Goal: Transaction & Acquisition: Purchase product/service

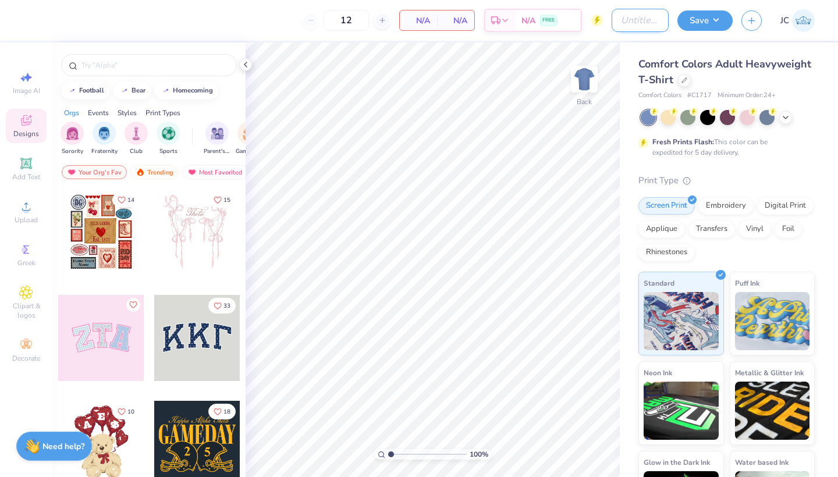
click at [635, 22] on input "Design Title" at bounding box center [640, 20] width 57 height 23
type input "sig chi rush merch 2025"
click at [683, 79] on icon at bounding box center [685, 79] width 6 height 6
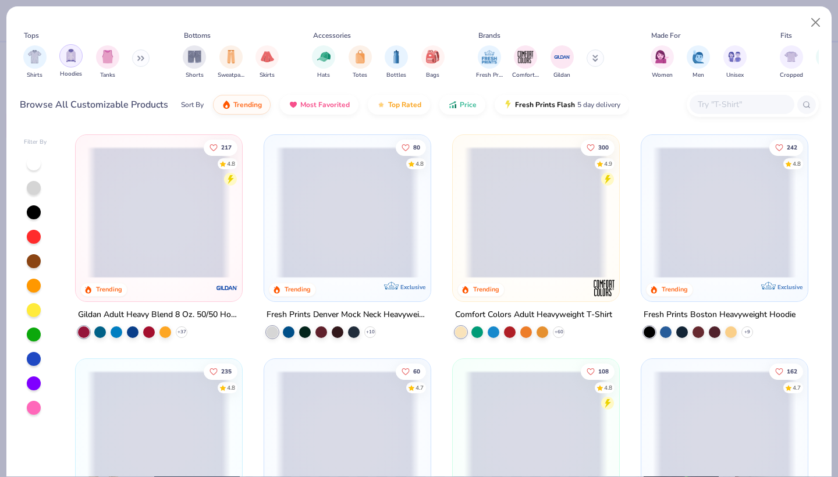
click at [72, 56] on img "filter for Hoodies" at bounding box center [71, 55] width 13 height 13
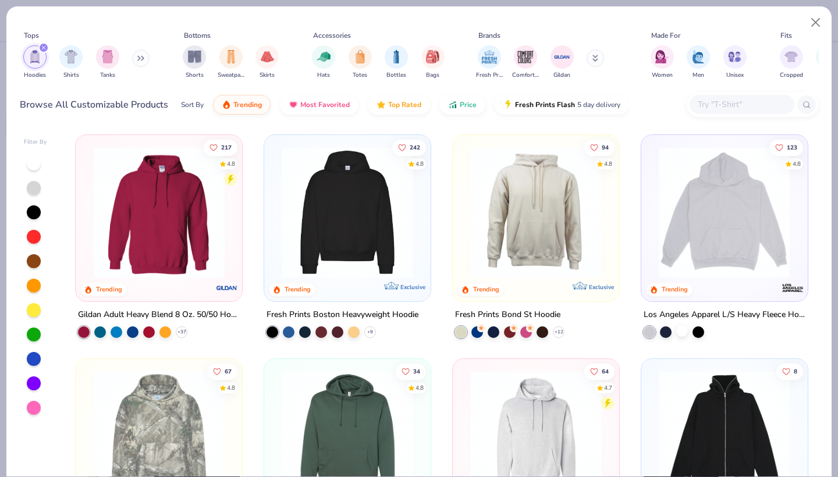
click at [684, 330] on div at bounding box center [682, 331] width 12 height 12
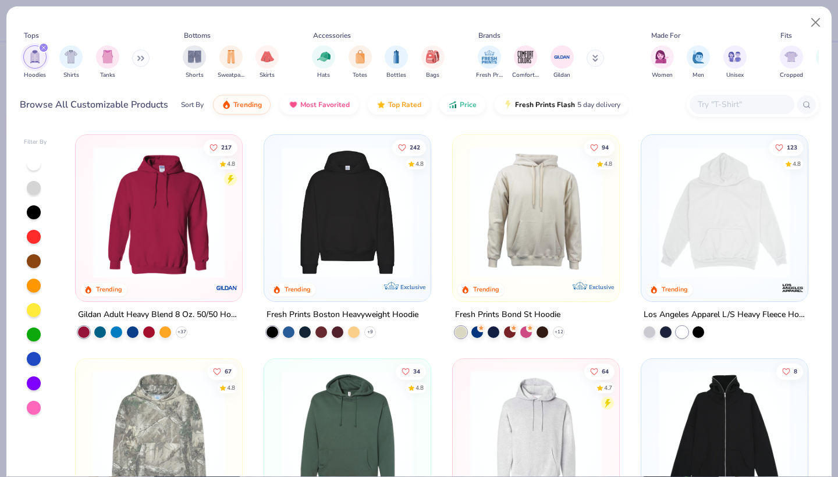
click at [736, 245] on img at bounding box center [724, 213] width 143 height 132
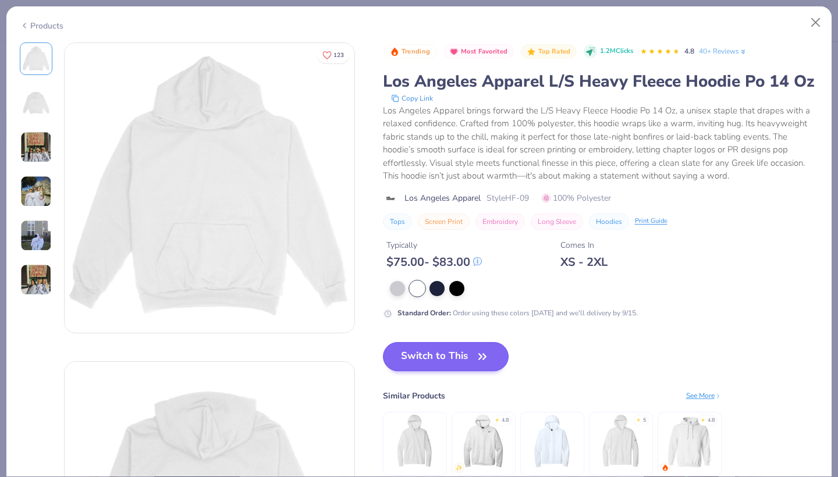
click at [470, 362] on button "Switch to This" at bounding box center [446, 356] width 126 height 29
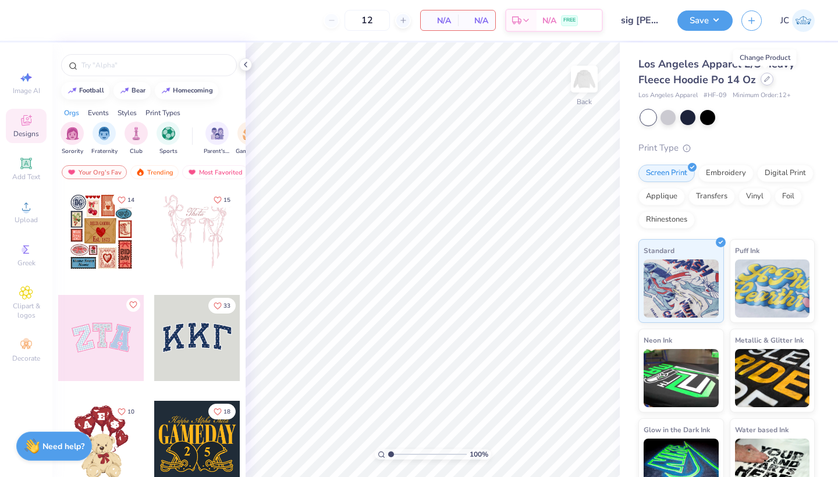
click at [765, 81] on icon at bounding box center [767, 79] width 5 height 5
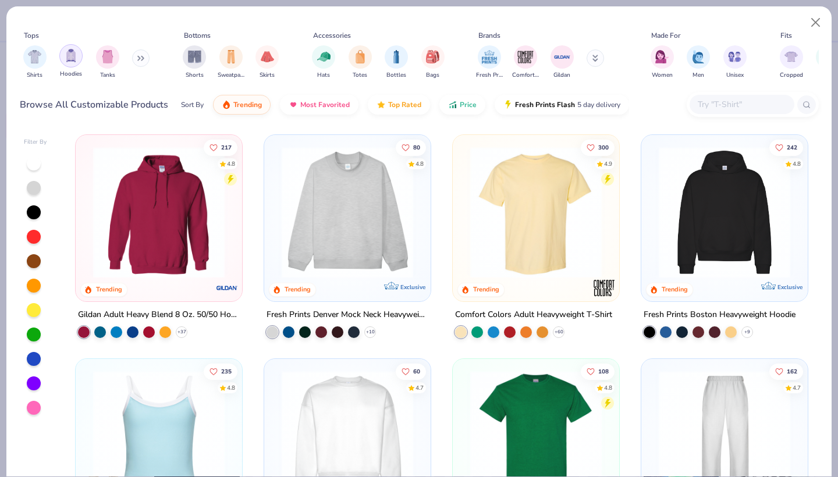
click at [66, 55] on img "filter for Hoodies" at bounding box center [71, 55] width 13 height 13
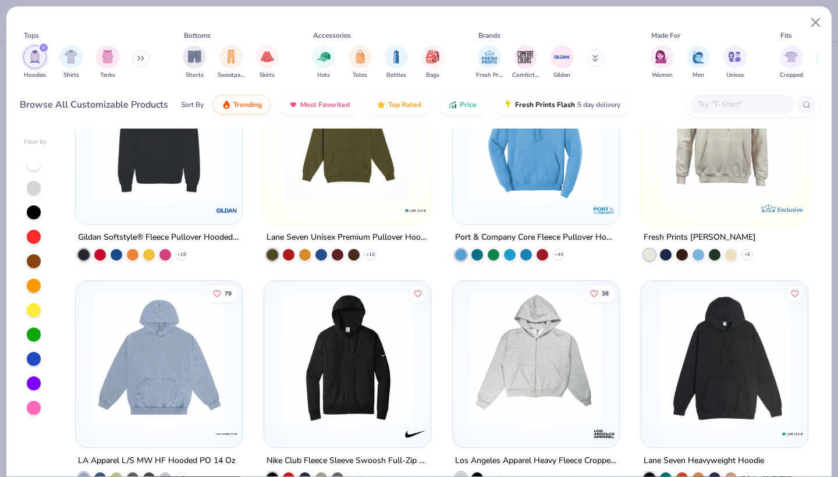
scroll to position [654, 0]
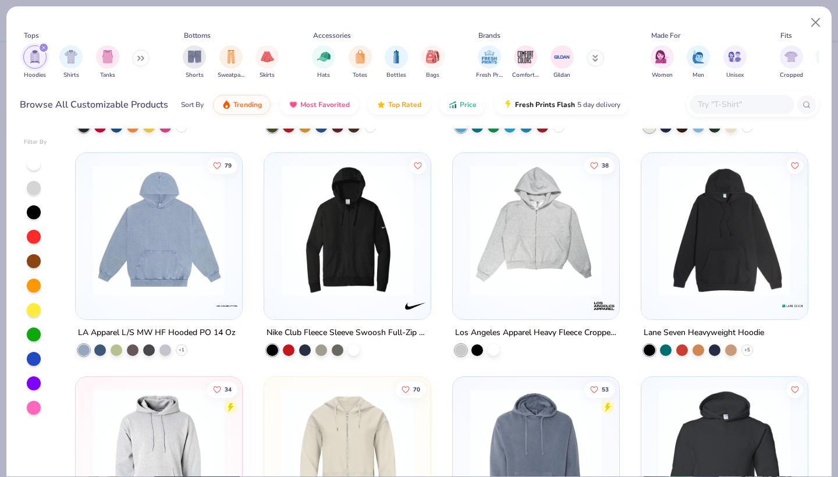
click at [701, 292] on img at bounding box center [724, 231] width 143 height 132
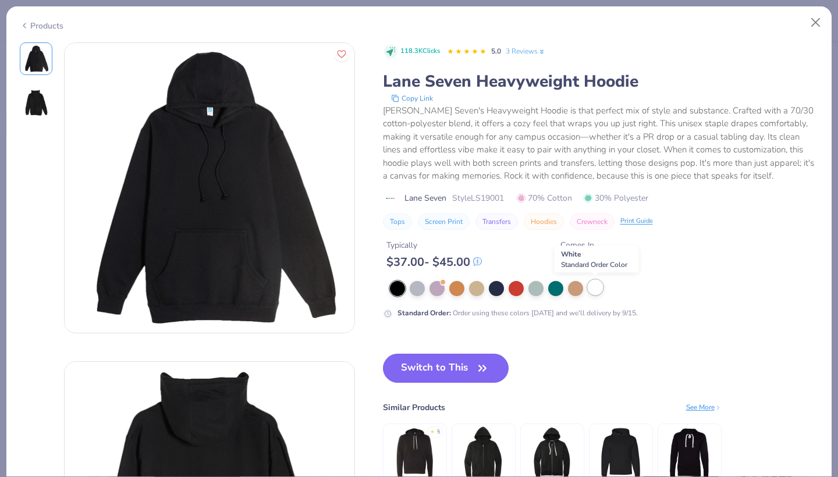
click at [593, 288] on div at bounding box center [595, 287] width 15 height 15
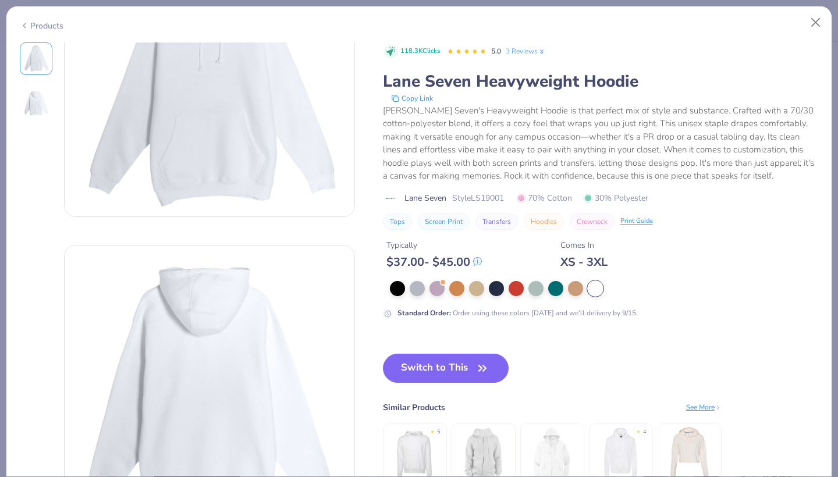
scroll to position [141, 0]
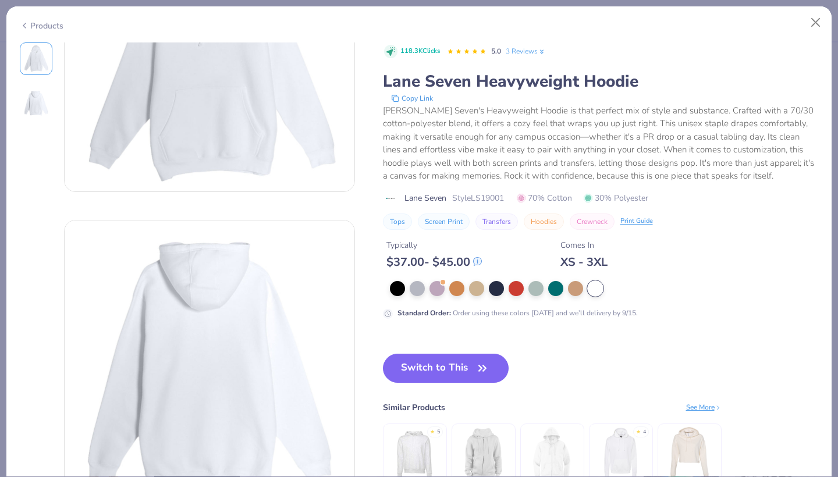
click at [418, 442] on img at bounding box center [414, 453] width 55 height 55
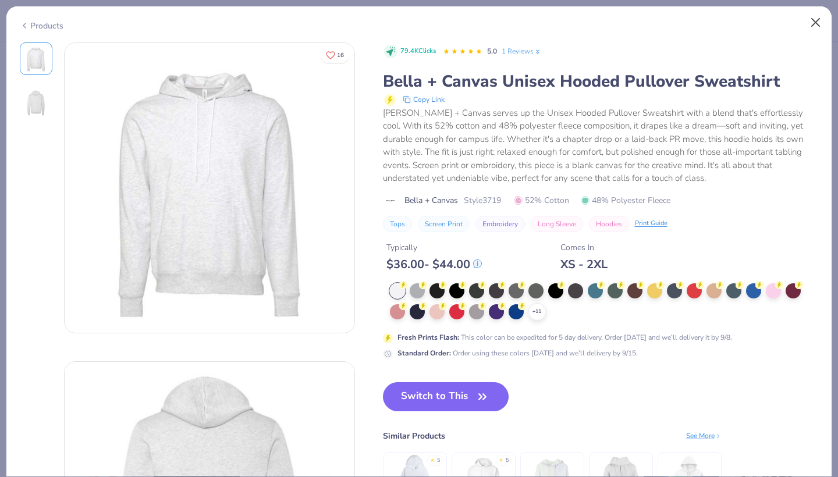
click at [813, 18] on button "Close" at bounding box center [816, 23] width 22 height 22
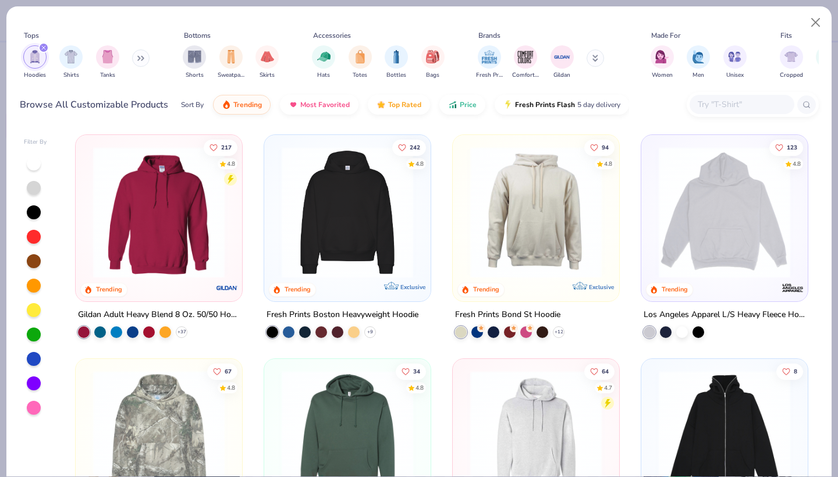
click at [404, 220] on img at bounding box center [347, 213] width 143 height 132
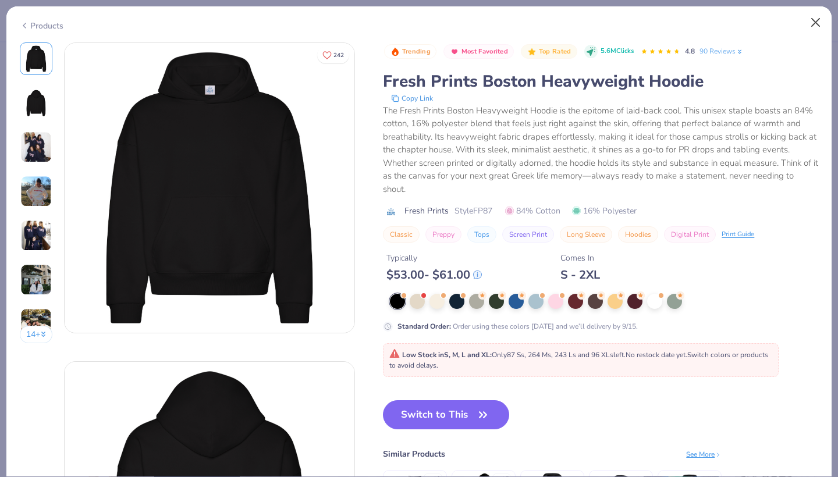
click at [815, 23] on button "Close" at bounding box center [816, 23] width 22 height 22
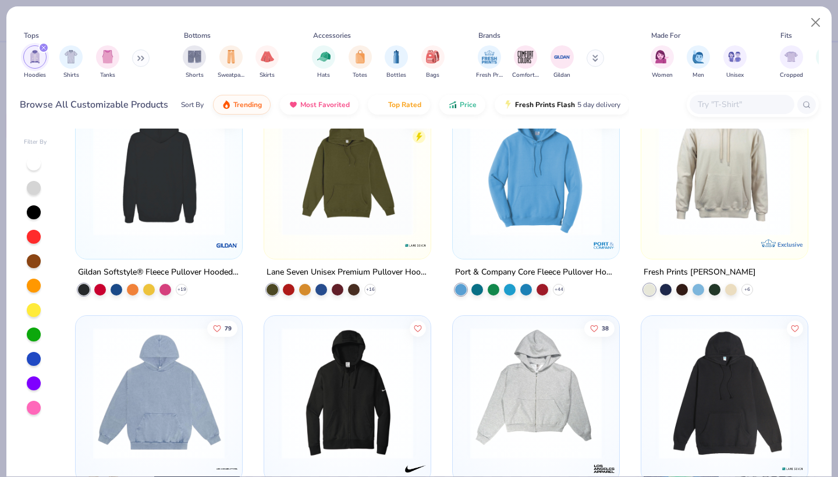
scroll to position [437, 0]
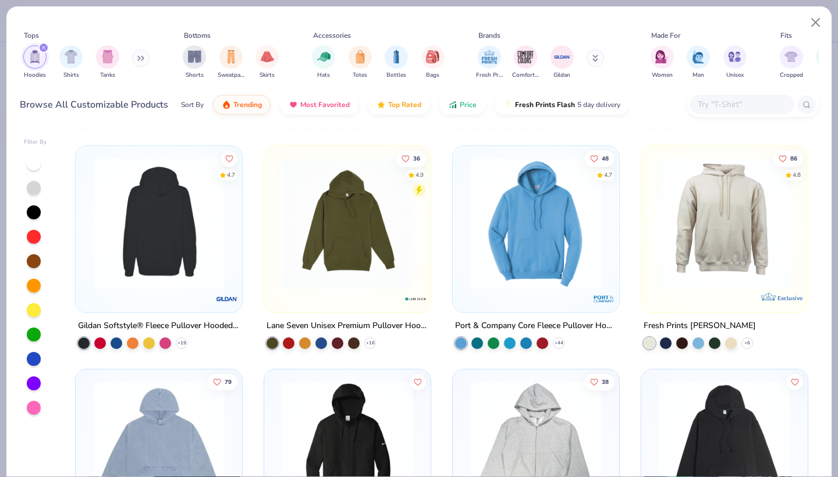
click at [185, 211] on div "217 4.8 Trending Gildan Adult Heavy Blend 8 Oz. 50/50 Hooded Sweatshirt + 37 24…" at bounding box center [442, 303] width 754 height 348
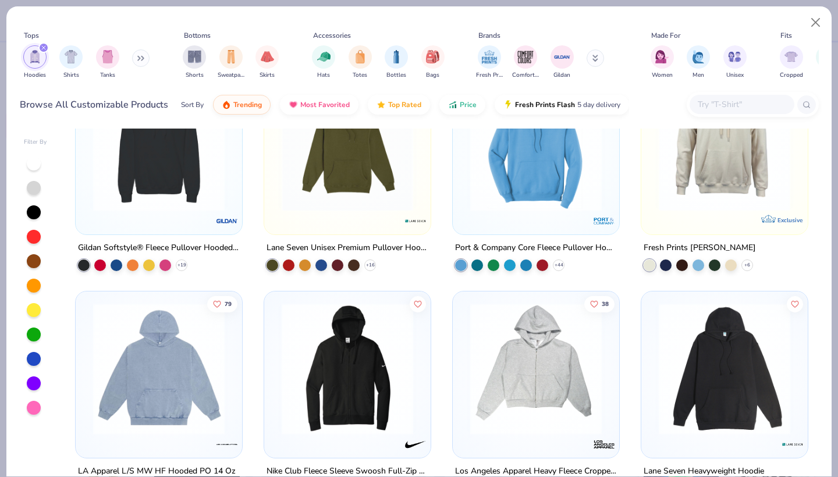
scroll to position [633, 0]
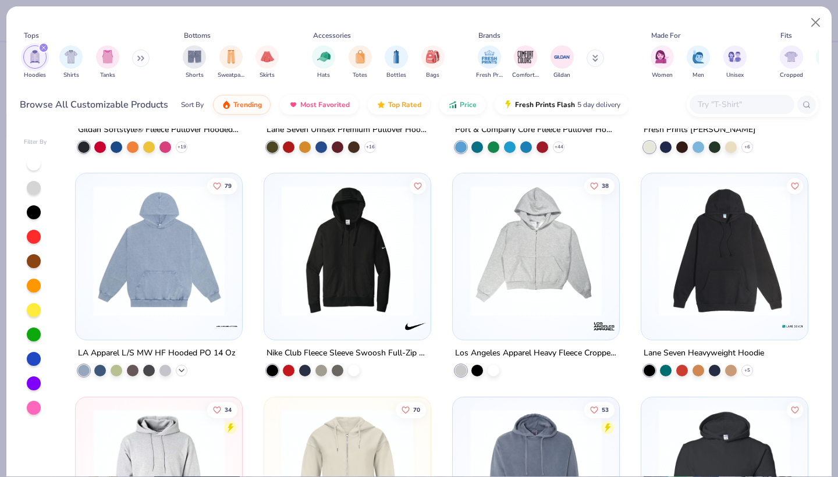
click at [186, 369] on icon at bounding box center [181, 370] width 9 height 9
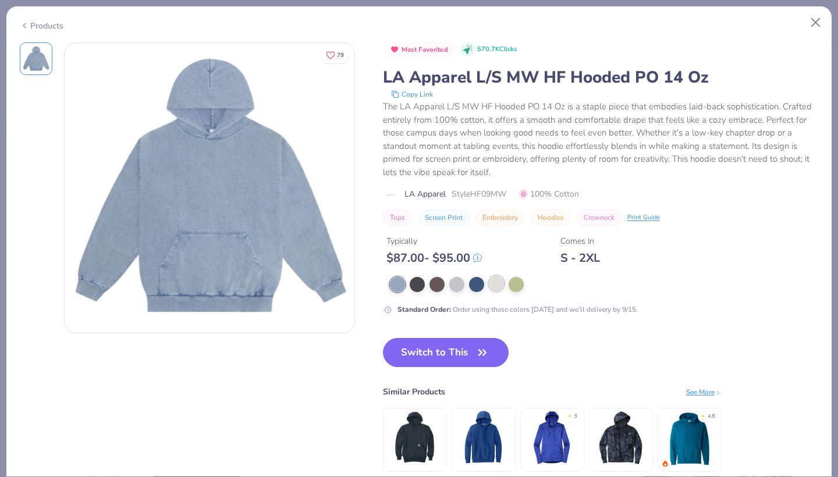
click at [497, 285] on div at bounding box center [496, 283] width 15 height 15
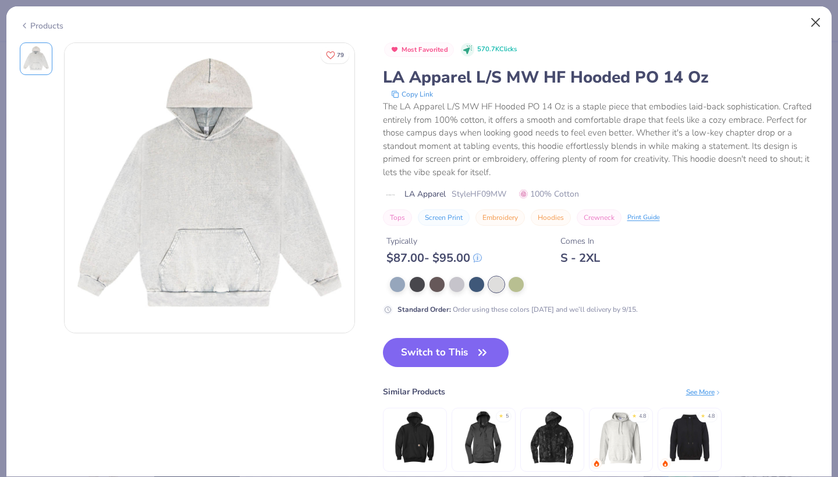
click at [814, 26] on button "Close" at bounding box center [816, 23] width 22 height 22
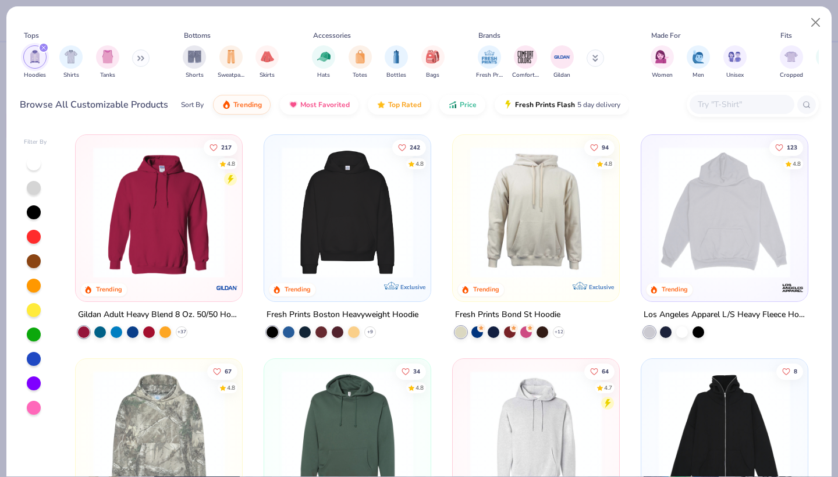
click at [394, 219] on img at bounding box center [347, 213] width 143 height 132
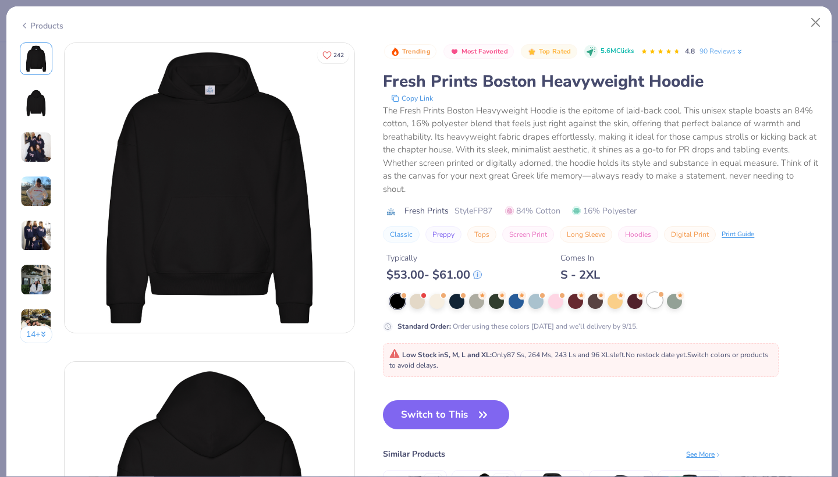
click at [656, 305] on div at bounding box center [654, 300] width 15 height 15
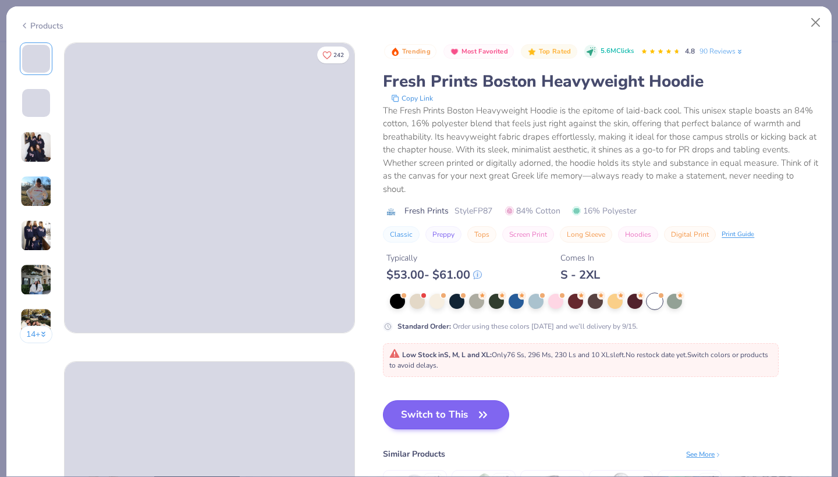
click at [459, 420] on button "Switch to This" at bounding box center [446, 415] width 126 height 29
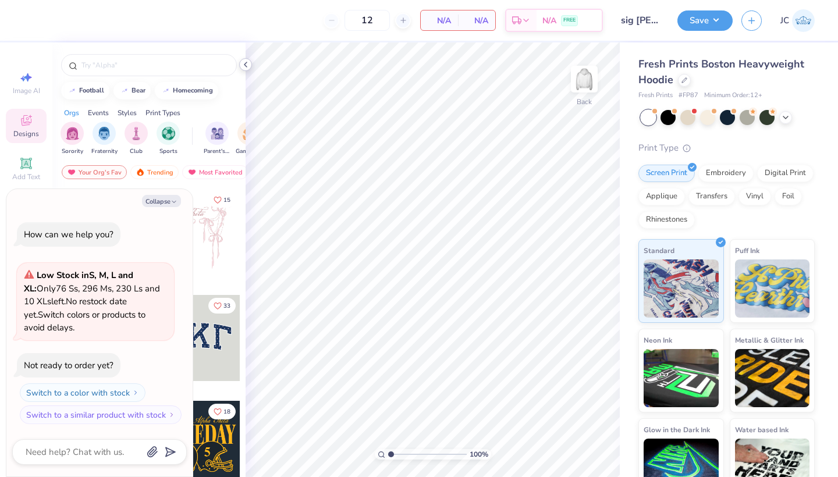
click at [246, 66] on icon at bounding box center [245, 64] width 9 height 9
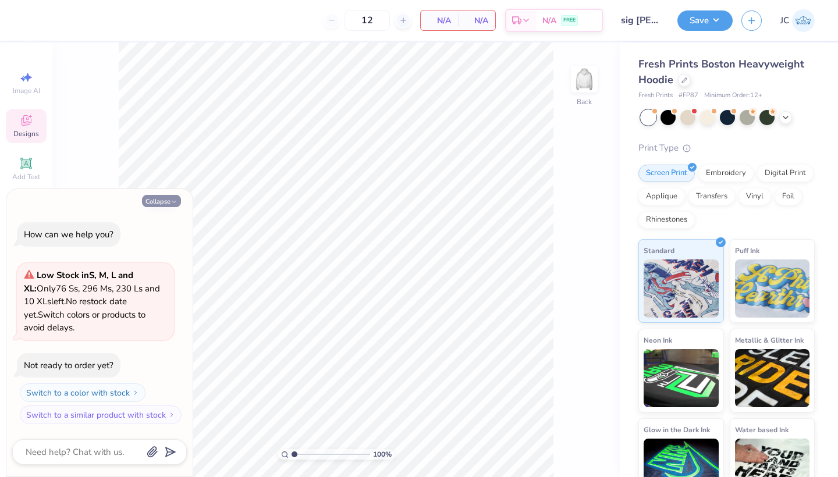
click at [168, 204] on button "Collapse" at bounding box center [161, 201] width 39 height 12
type textarea "x"
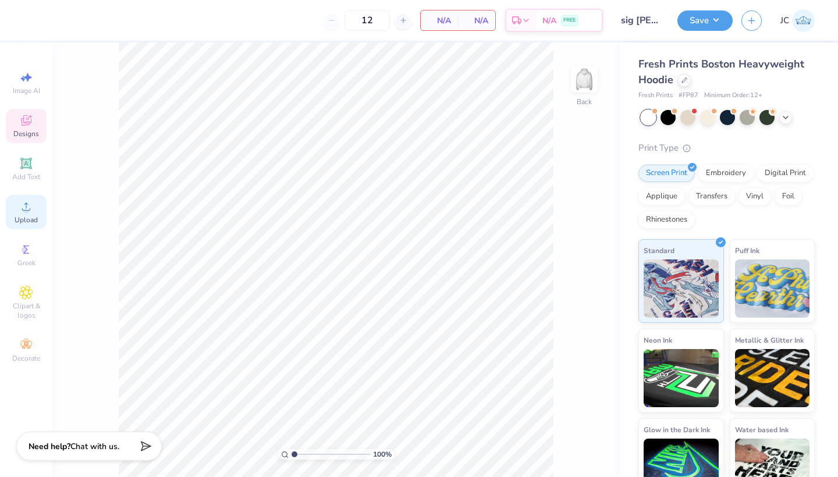
click at [29, 210] on circle at bounding box center [26, 210] width 6 height 6
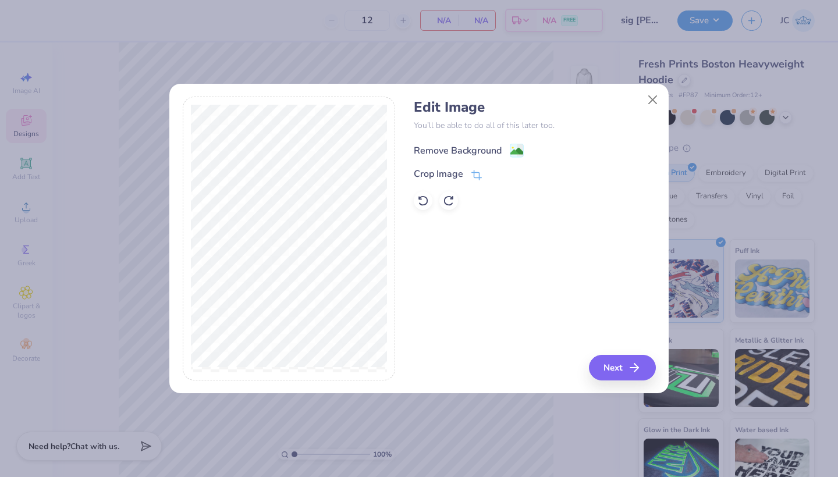
click at [513, 150] on image at bounding box center [517, 151] width 13 height 13
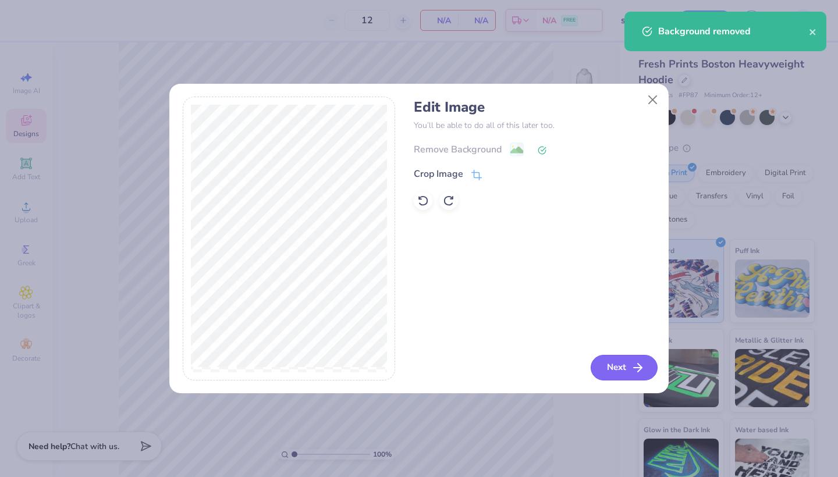
click at [639, 369] on icon "button" at bounding box center [638, 368] width 14 height 14
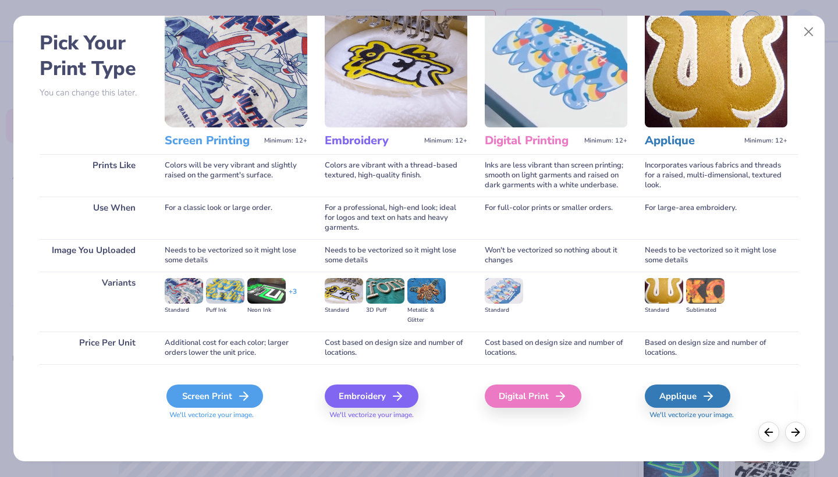
scroll to position [45, 0]
click at [216, 403] on div "Screen Print" at bounding box center [214, 396] width 97 height 23
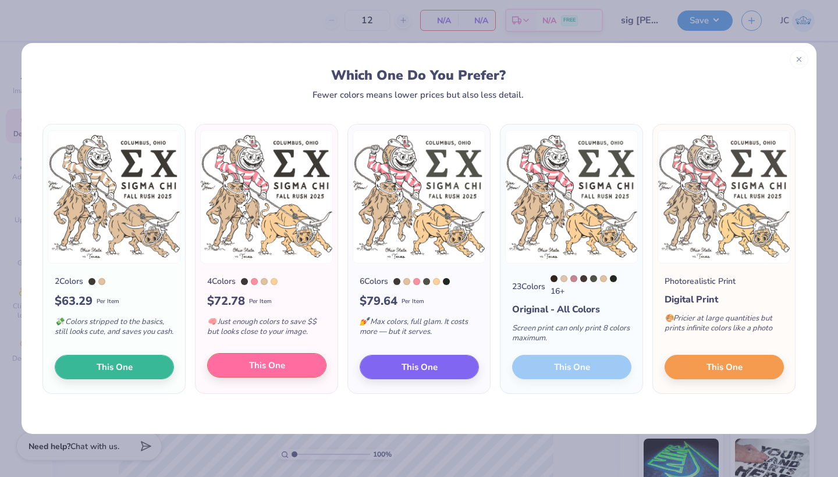
click at [267, 366] on span "This One" at bounding box center [267, 365] width 36 height 13
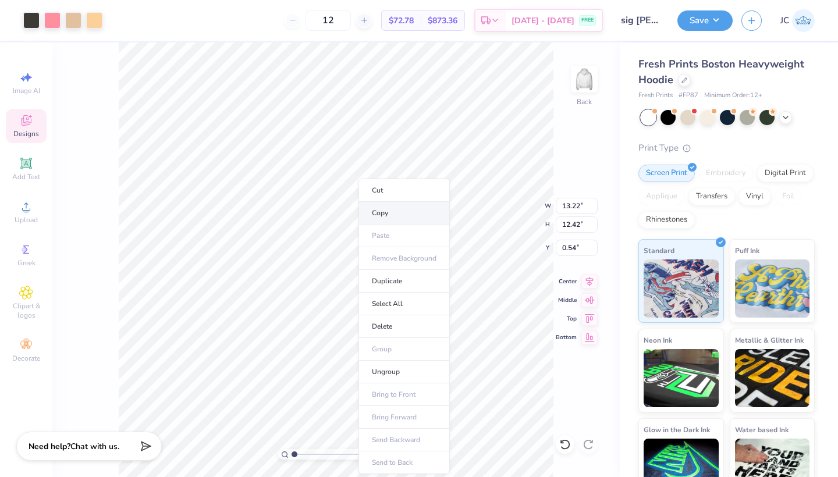
click at [392, 213] on li "Copy" at bounding box center [404, 213] width 91 height 23
click at [685, 81] on icon at bounding box center [685, 79] width 6 height 6
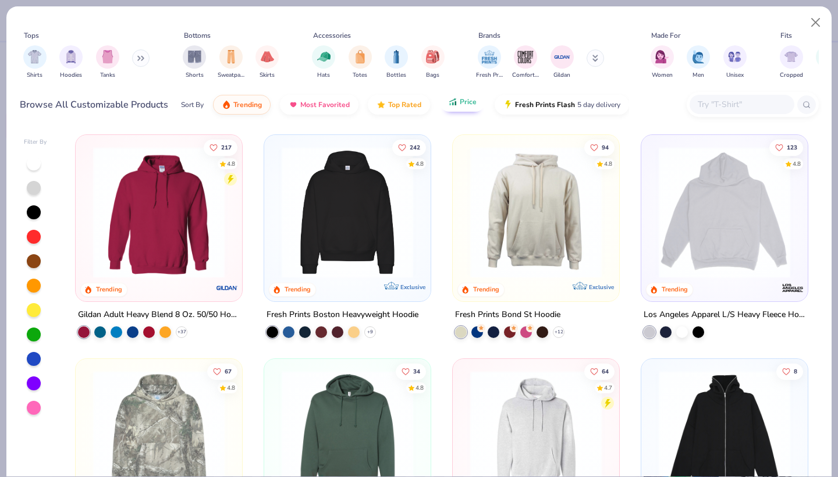
click at [460, 101] on span "Price" at bounding box center [468, 101] width 17 height 9
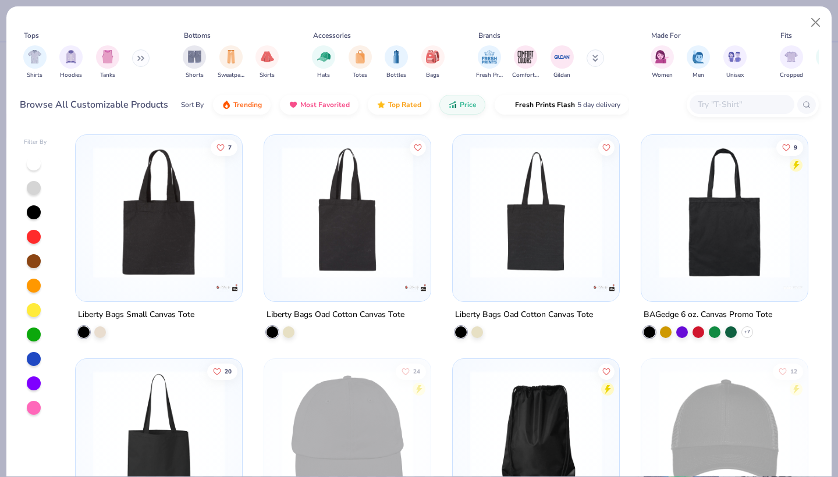
click at [138, 55] on button at bounding box center [140, 57] width 17 height 17
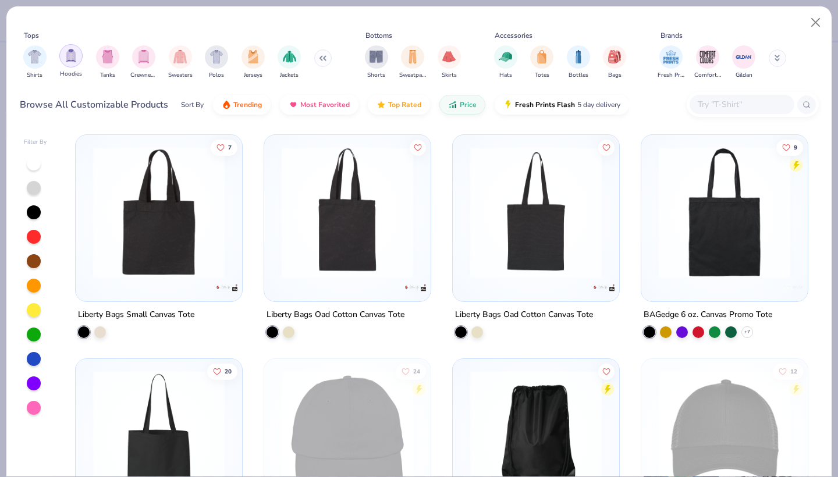
click at [72, 62] on img "filter for Hoodies" at bounding box center [71, 55] width 13 height 13
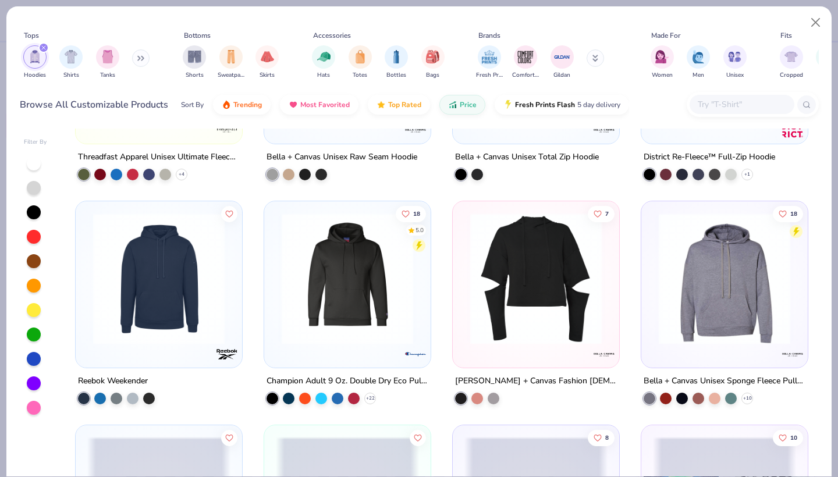
scroll to position [1827, 0]
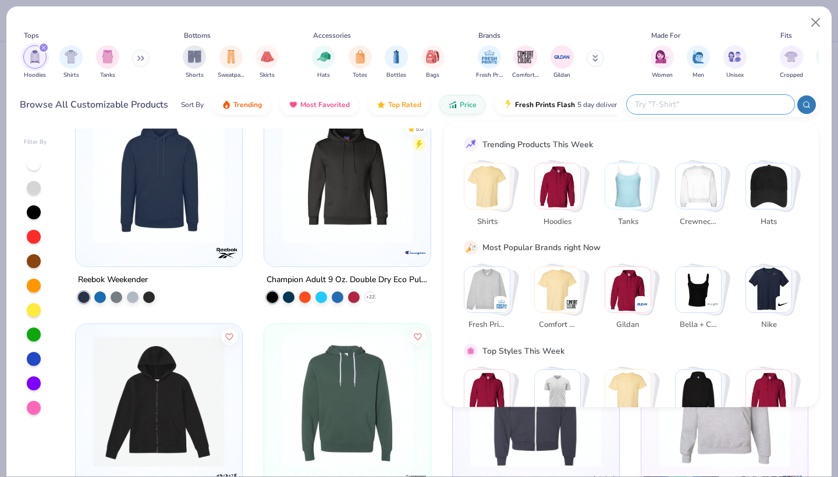
click at [724, 110] on input "text" at bounding box center [710, 104] width 153 height 13
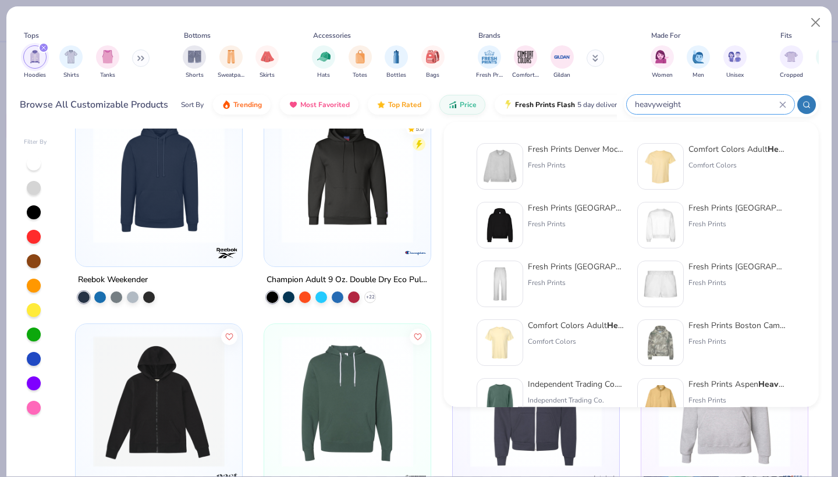
type input "heavyweight"
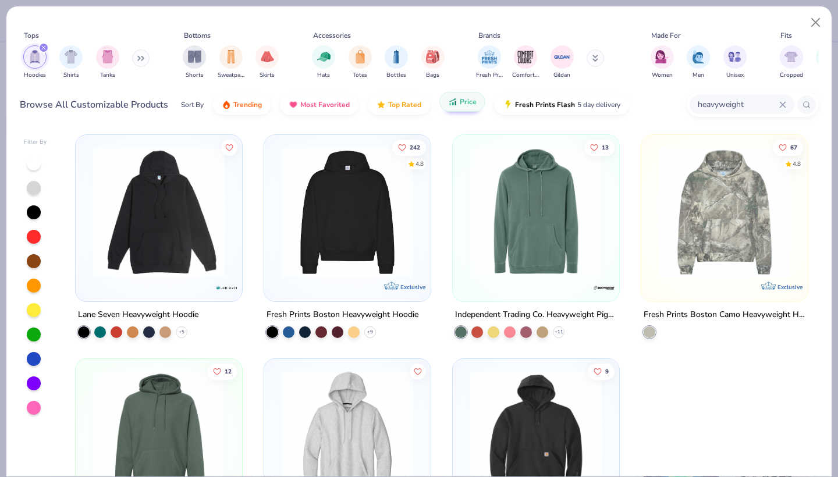
click at [465, 109] on button "Price" at bounding box center [463, 102] width 46 height 20
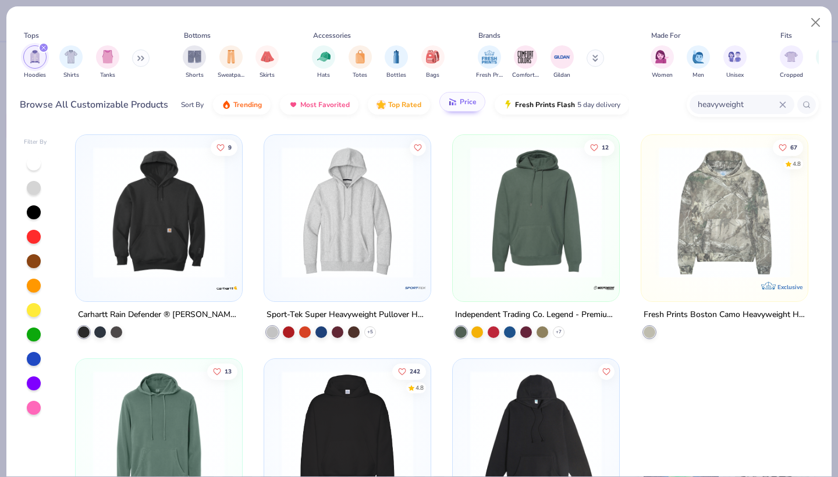
click at [463, 108] on button "Price" at bounding box center [463, 102] width 46 height 20
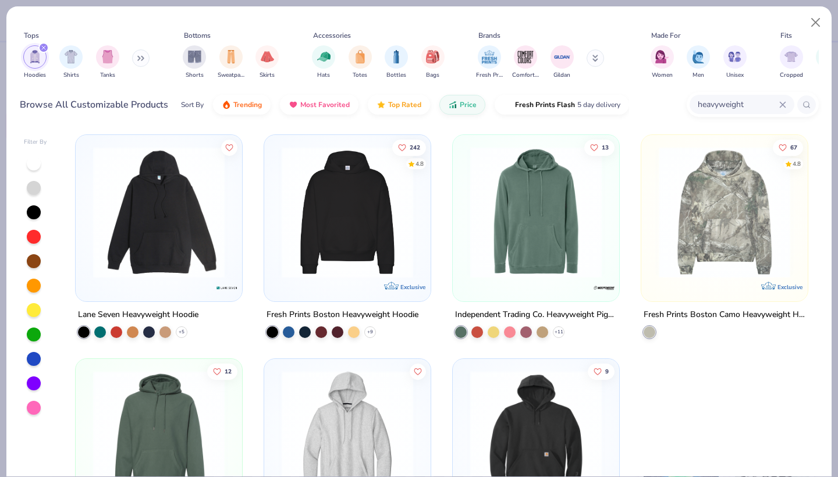
scroll to position [0, 0]
click at [190, 237] on img at bounding box center [158, 213] width 143 height 132
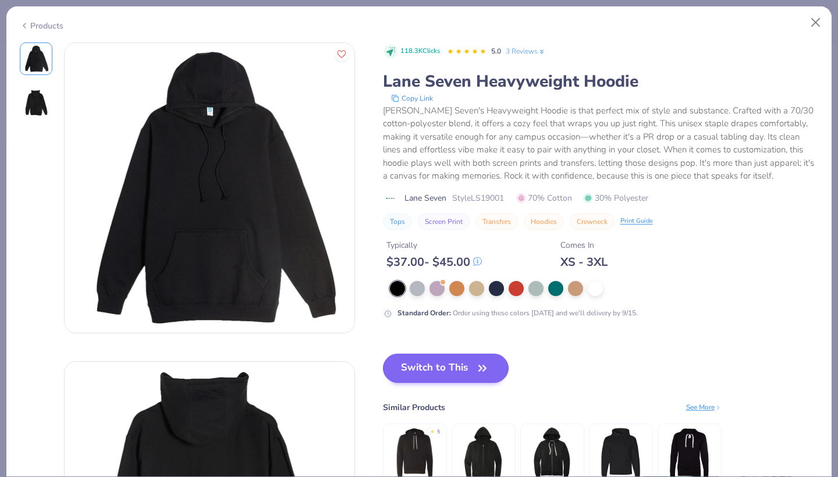
click at [446, 362] on button "Switch to This" at bounding box center [446, 368] width 126 height 29
click at [595, 286] on div at bounding box center [595, 287] width 15 height 15
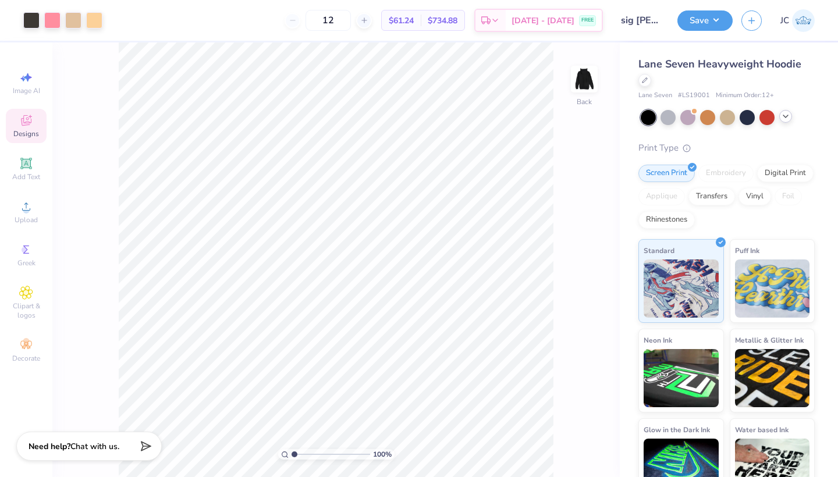
click at [788, 114] on icon at bounding box center [785, 116] width 9 height 9
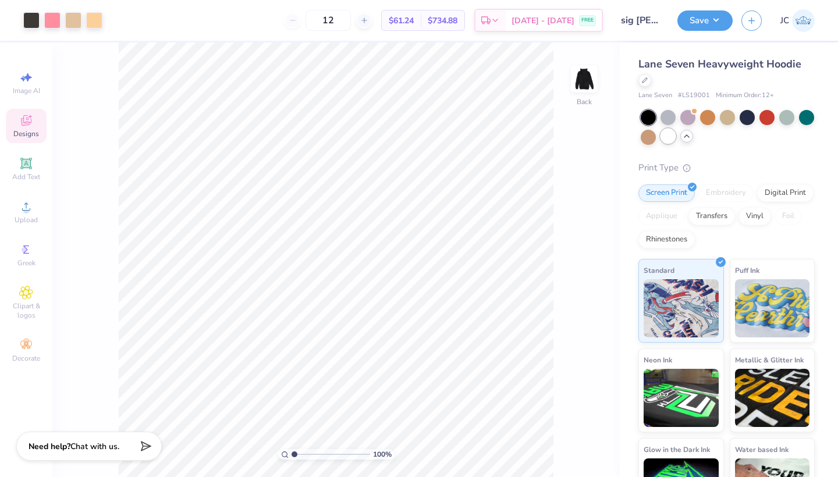
click at [666, 137] on div at bounding box center [668, 136] width 15 height 15
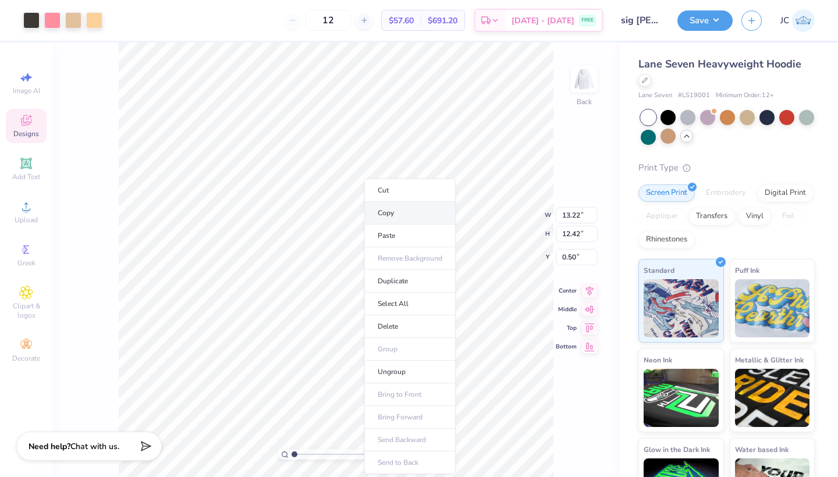
click at [399, 212] on li "Copy" at bounding box center [409, 213] width 91 height 23
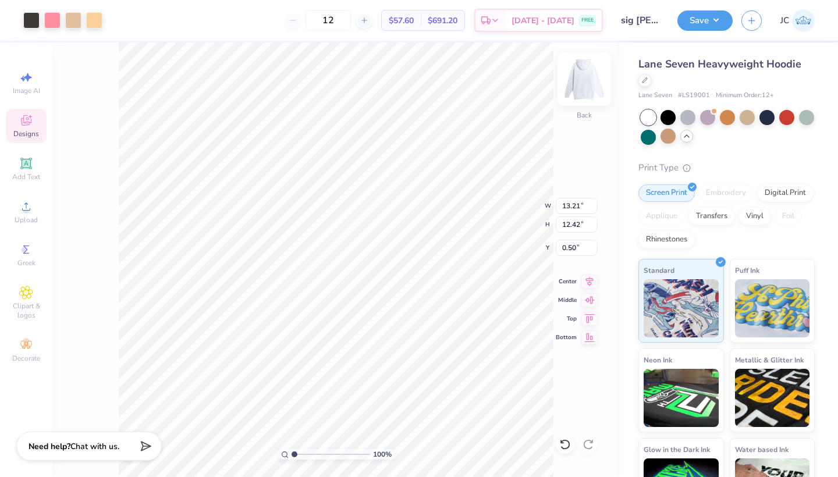
click at [591, 76] on img at bounding box center [584, 79] width 47 height 47
type input "13.53"
type input "12.72"
type input "6.46"
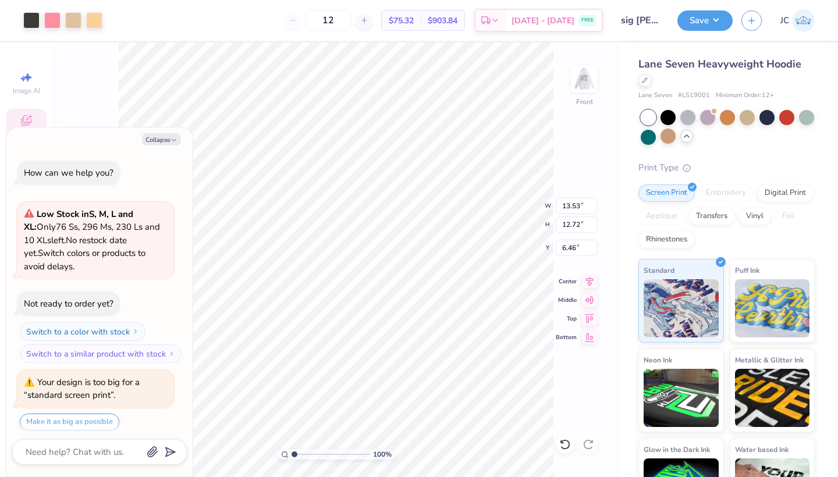
scroll to position [33, 0]
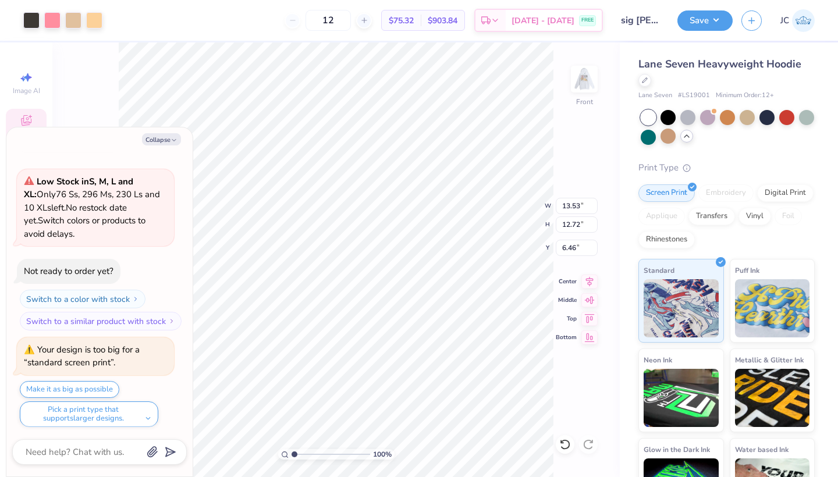
type textarea "x"
type input "8.33"
type textarea "x"
type input "14.12"
type input "13.27"
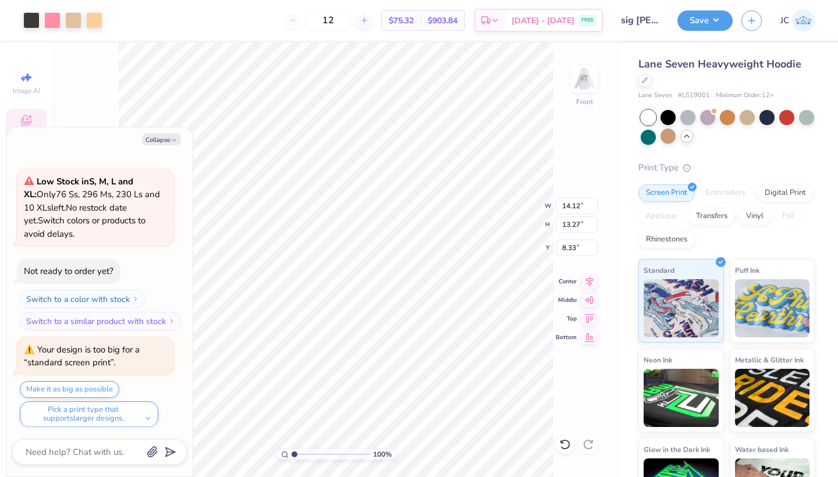
type textarea "x"
type input "14.48"
type input "13.61"
click at [97, 383] on button "Make it as big as possible" at bounding box center [70, 389] width 100 height 17
type textarea "x"
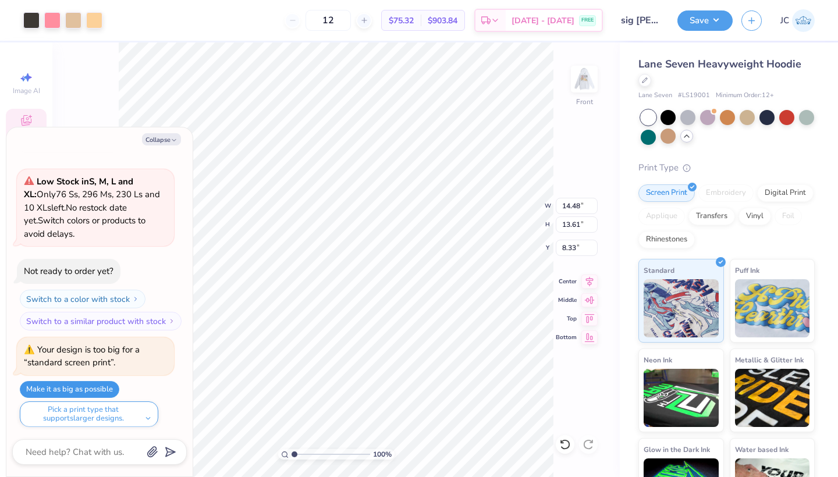
type input "15.00"
type input "14.10"
type input "6.46"
type textarea "x"
type input "14.21"
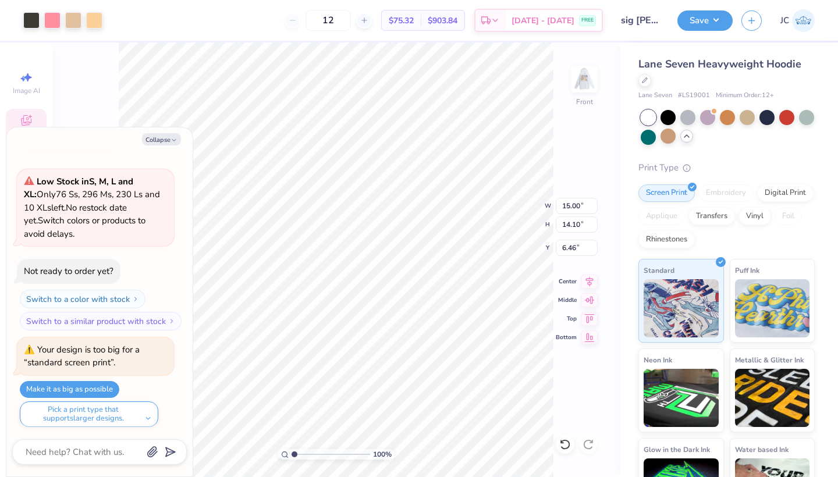
type input "13.36"
type input "7.20"
type textarea "x"
type input "7.35"
click at [151, 140] on button "Collapse" at bounding box center [161, 139] width 39 height 12
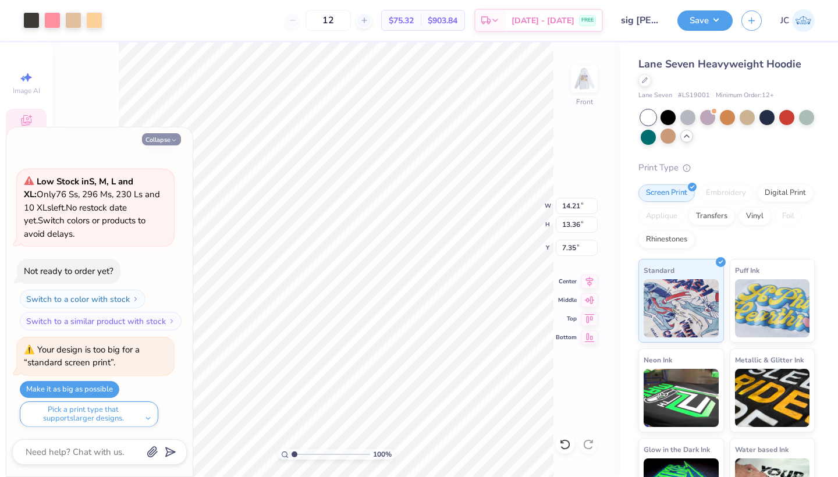
type textarea "x"
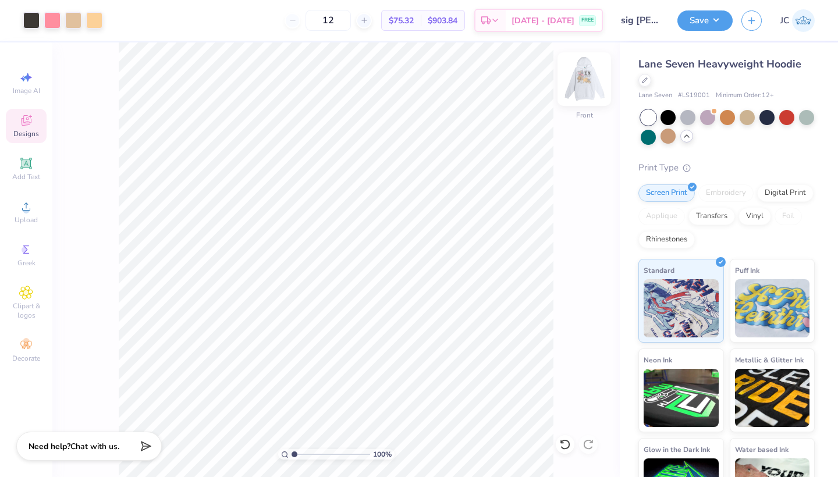
click at [584, 87] on img at bounding box center [584, 79] width 47 height 47
type input "5.33"
type input "2.65"
type input "2.69"
type input "2.02"
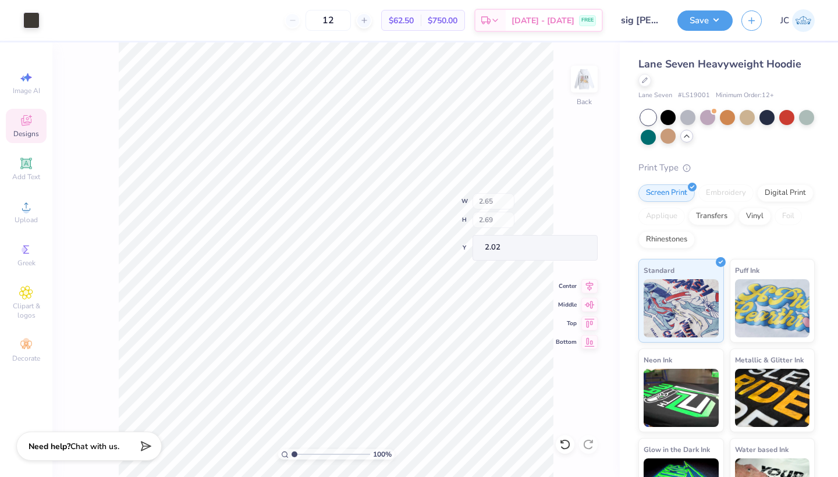
click at [500, 204] on div "100 % Back W 2.65 H 2.69 Y 2.02 Center Middle Top Bottom" at bounding box center [336, 259] width 568 height 435
type input "3.86"
type input "2.28"
type input "2.44"
type input "5.16"
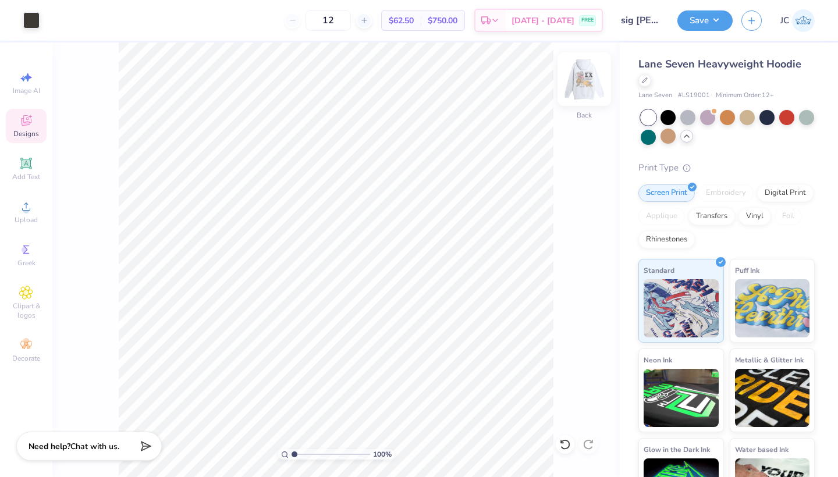
click at [580, 81] on img at bounding box center [584, 79] width 47 height 47
click at [580, 82] on img at bounding box center [584, 79] width 47 height 47
click at [351, 23] on input "12" at bounding box center [328, 20] width 45 height 21
type input "1"
type input "200"
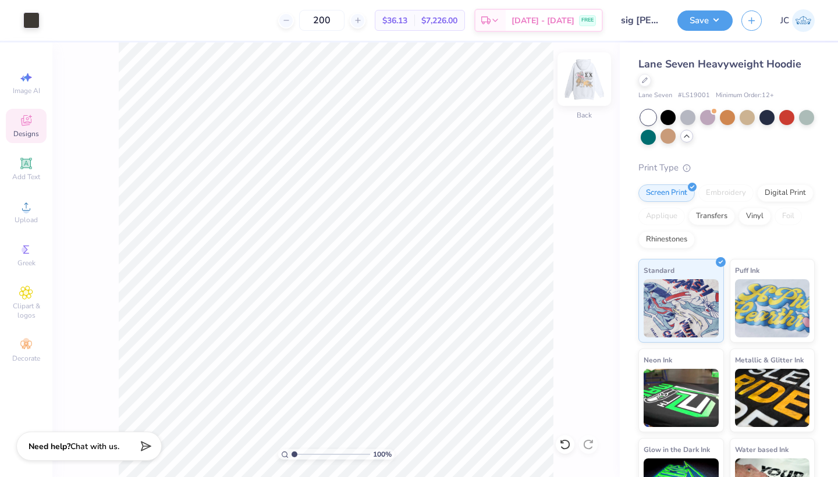
click at [584, 79] on img at bounding box center [584, 79] width 47 height 47
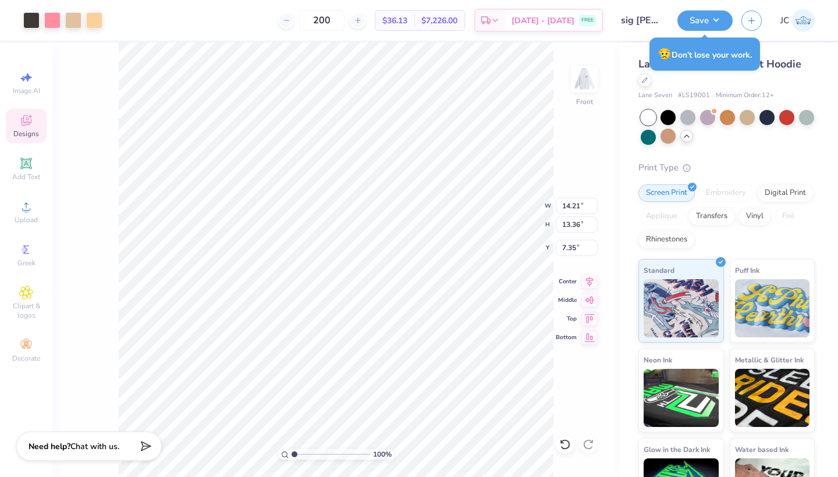
type input "12.75"
type input "11.98"
type input "8.52"
click at [491, 210] on div "100 % Front W 12.75 12.75 " H 11.98 11.98 " Y 8.52 8.52 " Center Middle Top Bot…" at bounding box center [336, 259] width 568 height 435
type input "7.76"
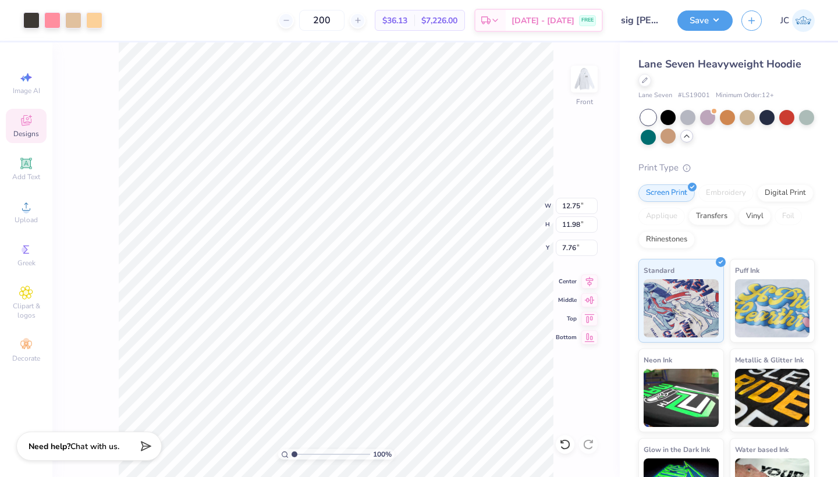
type input "13.16"
type input "12.37"
type input "7.56"
click at [588, 82] on img at bounding box center [584, 79] width 47 height 47
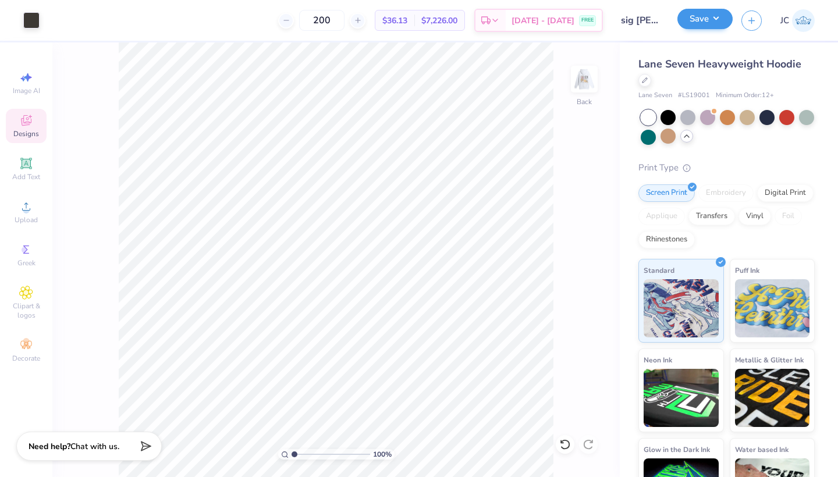
click at [706, 20] on button "Save" at bounding box center [705, 19] width 55 height 20
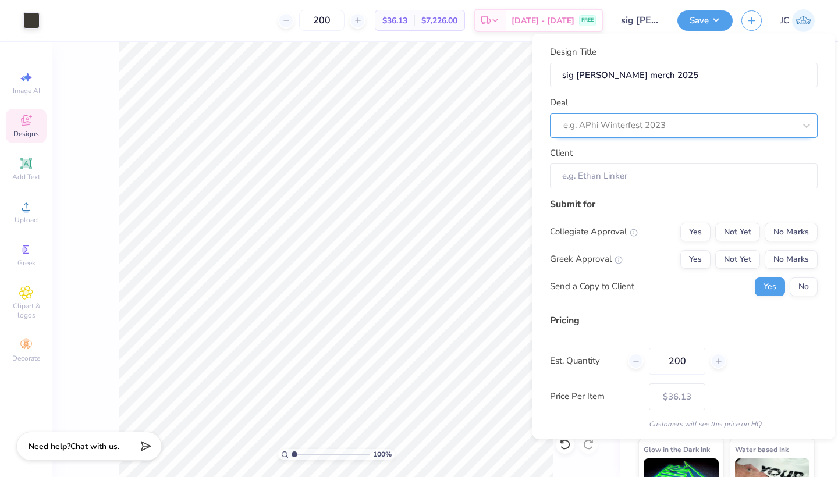
click at [657, 121] on div "e.g. APhi Winterfest 2023" at bounding box center [680, 125] width 232 height 13
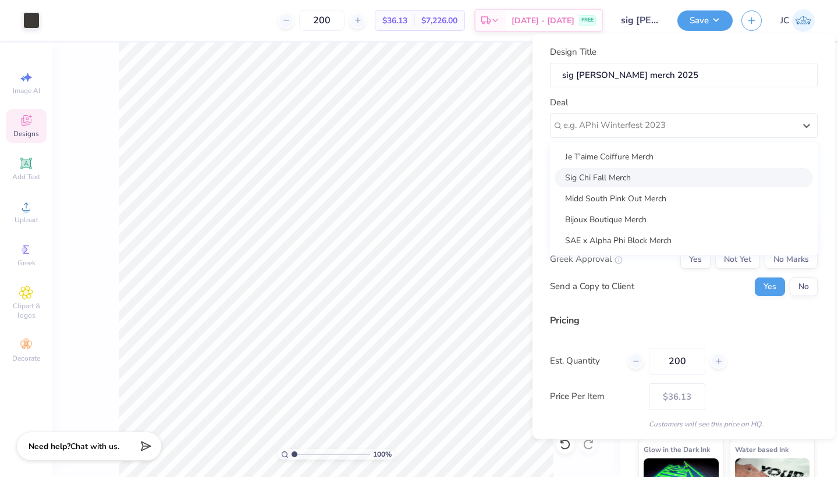
click at [626, 173] on div "Sig Chi Fall Merch" at bounding box center [684, 177] width 258 height 19
type input "Caden Meyers"
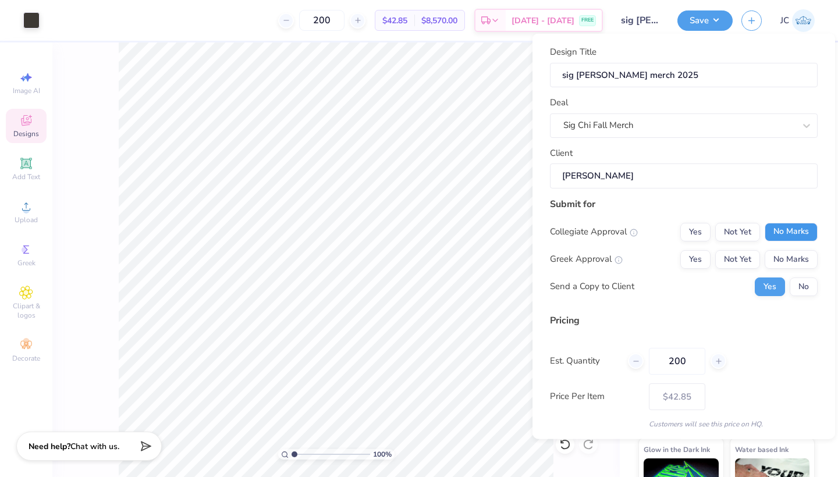
click at [801, 226] on button "No Marks" at bounding box center [791, 231] width 53 height 19
click at [700, 254] on button "Yes" at bounding box center [696, 259] width 30 height 19
click at [808, 286] on button "No" at bounding box center [804, 286] width 28 height 19
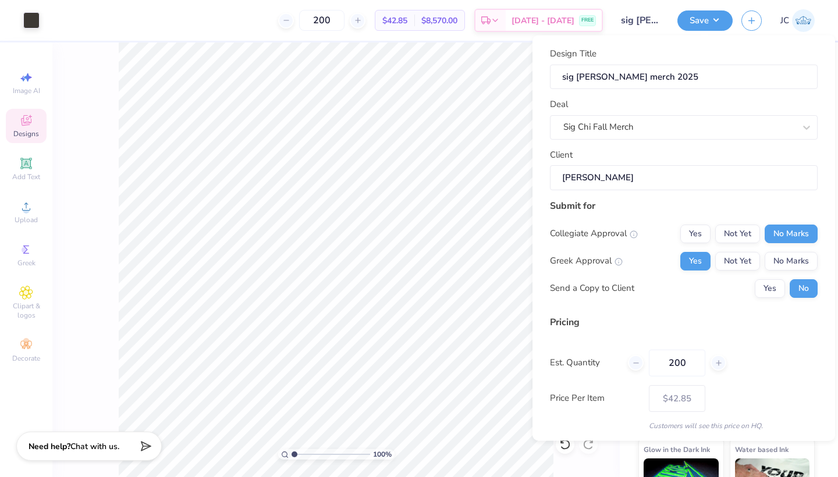
scroll to position [26, 0]
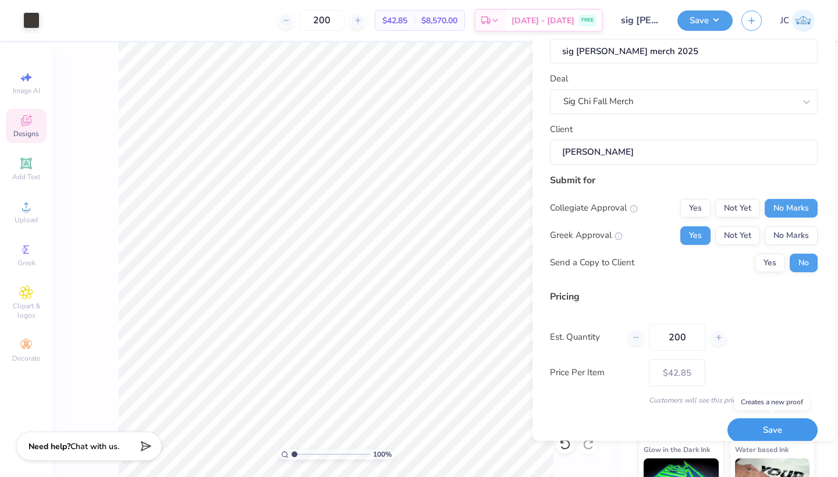
click at [751, 426] on button "Save" at bounding box center [773, 431] width 90 height 24
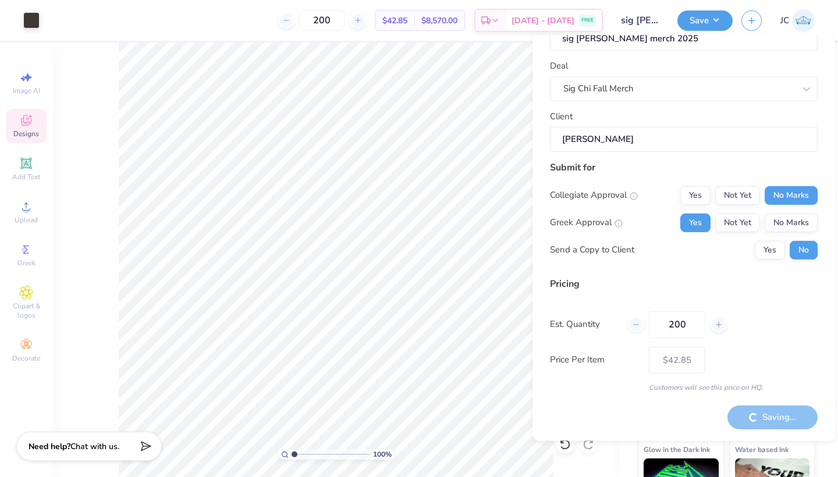
scroll to position [37, 0]
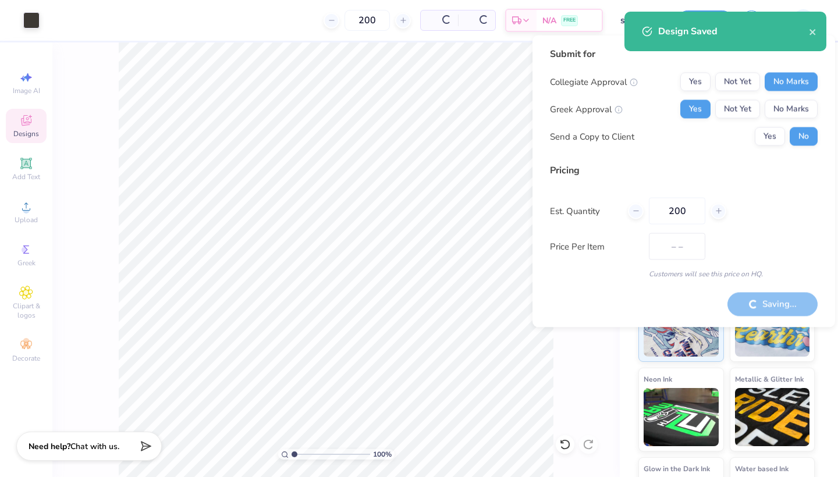
type input "$42.85"
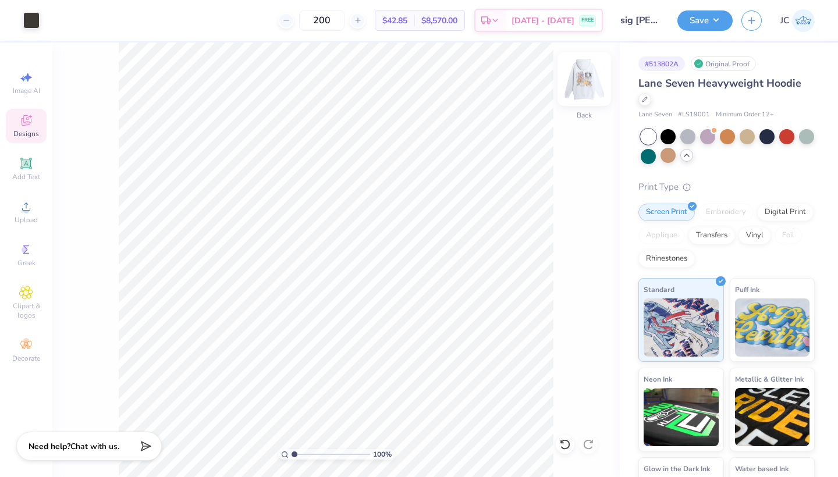
click at [583, 77] on img at bounding box center [584, 79] width 47 height 47
click at [591, 76] on img at bounding box center [584, 79] width 47 height 47
click at [29, 171] on div "Add Text" at bounding box center [26, 169] width 41 height 34
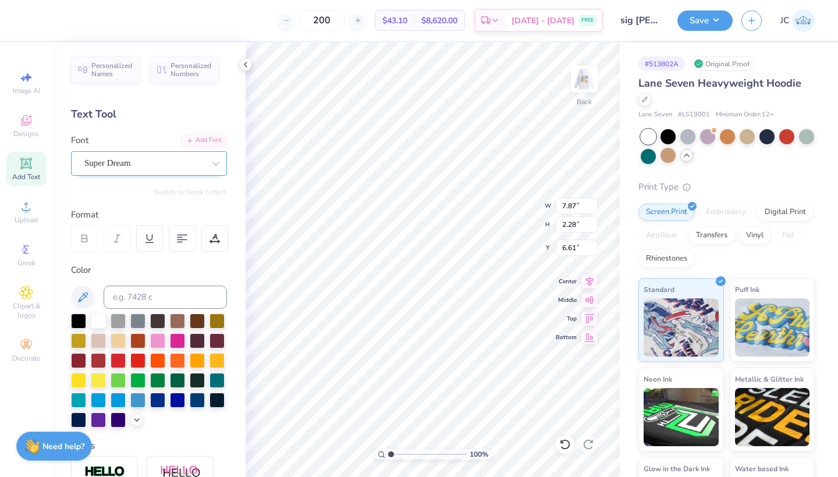
click at [121, 160] on span "Super Dream" at bounding box center [107, 163] width 47 height 13
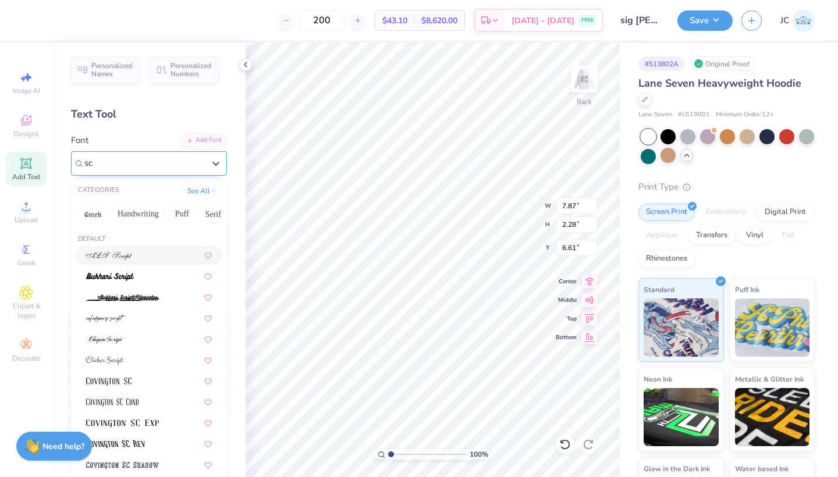
type input "s"
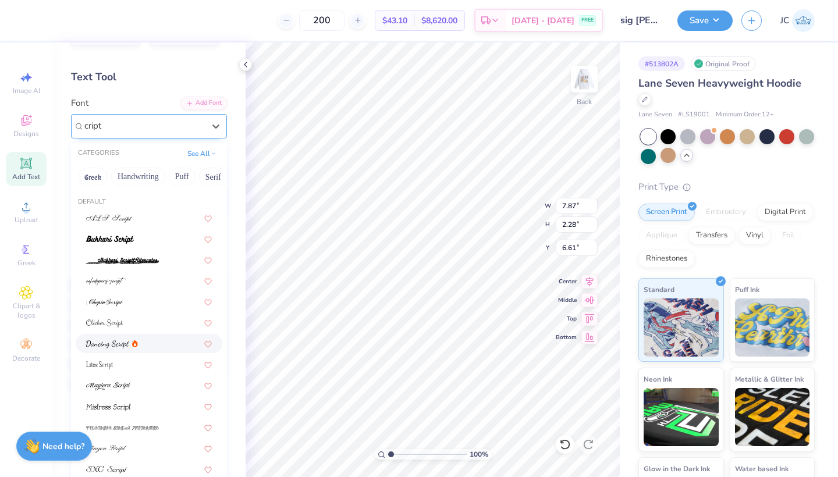
scroll to position [38, 0]
click at [115, 341] on img at bounding box center [107, 344] width 43 height 8
type input "cript"
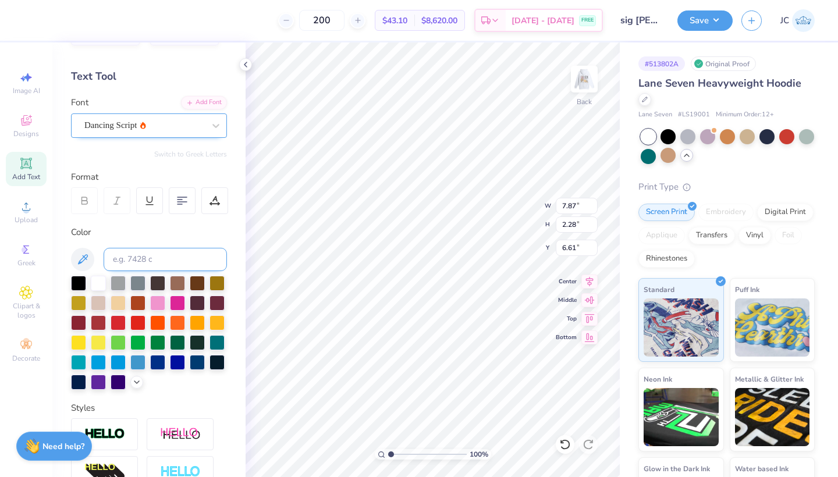
type input "7.05"
type input "2.71"
type input "6.39"
type textarea "sigma chi"
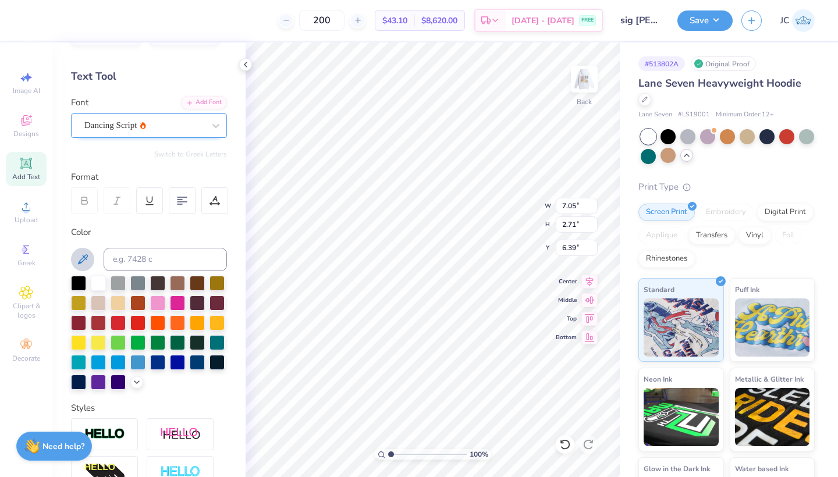
drag, startPoint x: 76, startPoint y: 260, endPoint x: 82, endPoint y: 260, distance: 5.9
click at [76, 260] on icon at bounding box center [83, 260] width 14 height 14
type input "11.09"
type input "3.23"
type input "6.13"
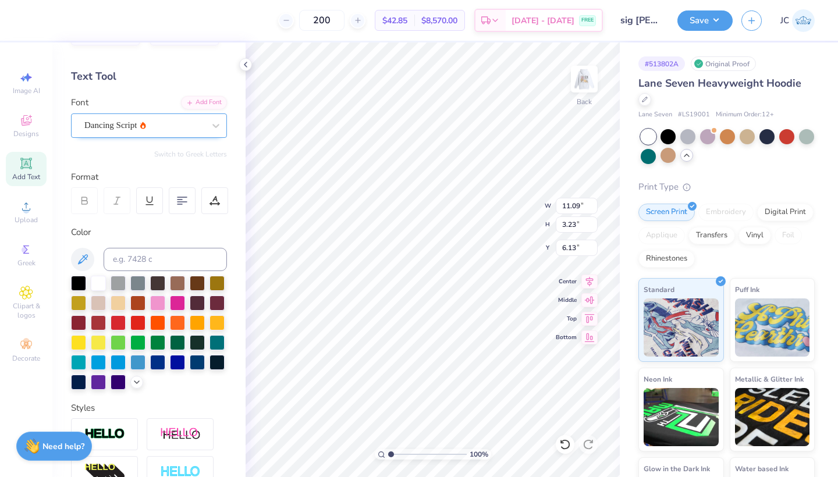
type input "3.43"
type input "1.00"
type input "3.29"
type input "4.50"
type input "1.31"
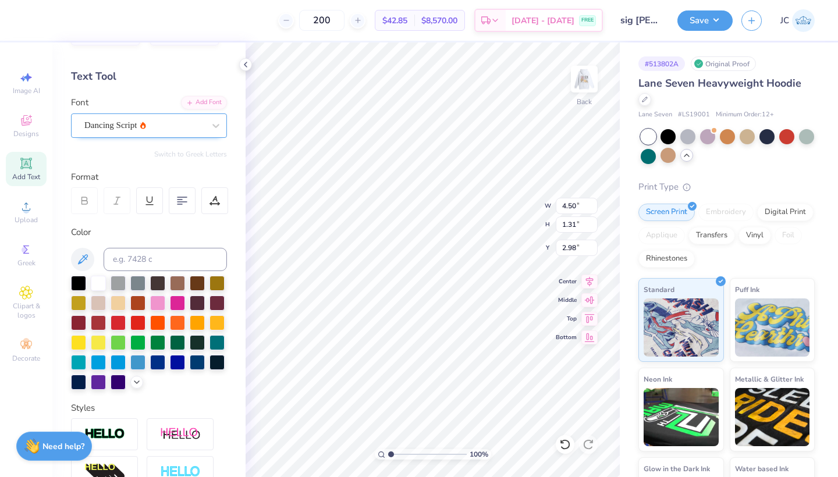
type input "3.00"
click at [83, 261] on icon at bounding box center [83, 260] width 14 height 14
click at [580, 83] on img at bounding box center [584, 79] width 47 height 47
click at [586, 75] on img at bounding box center [584, 79] width 47 height 47
click at [180, 258] on input at bounding box center [165, 259] width 123 height 23
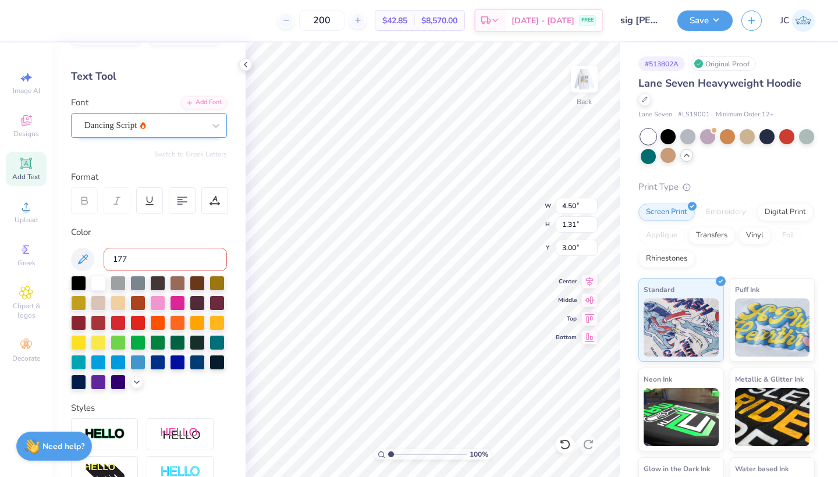
type input "1775"
type input "c"
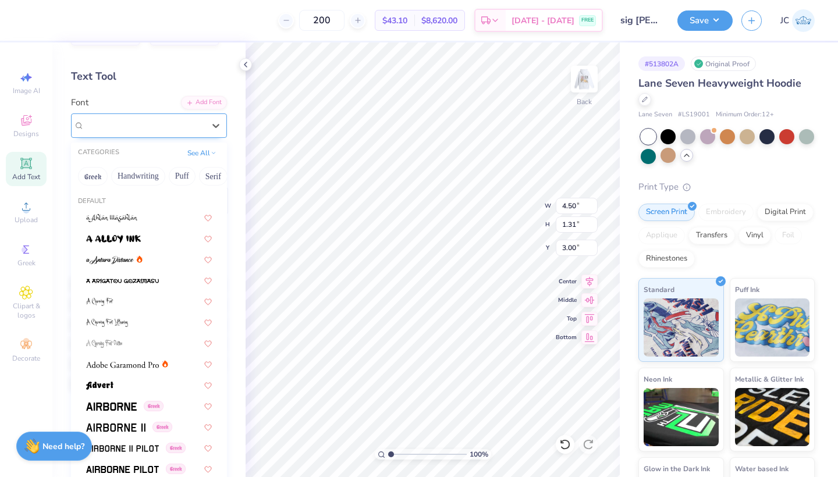
click at [128, 135] on div "Dancing Script" at bounding box center [149, 126] width 156 height 24
click at [137, 178] on button "Handwriting" at bounding box center [138, 176] width 54 height 19
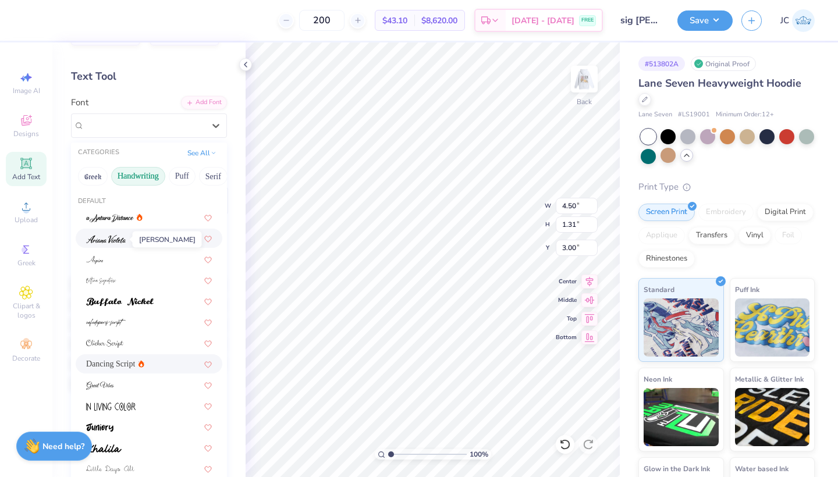
click at [119, 243] on img at bounding box center [106, 239] width 40 height 8
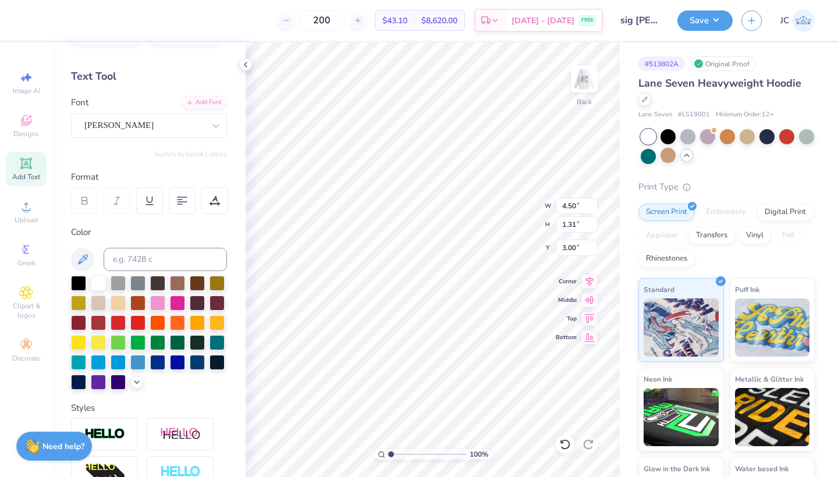
type input "3.07"
type input "0.97"
type input "3.17"
type input "3.72"
type input "1.18"
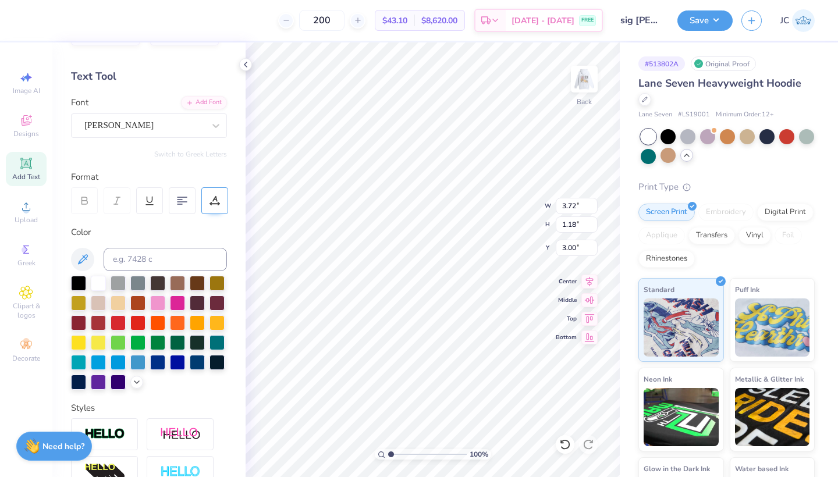
type input "3.54"
click at [576, 92] on img at bounding box center [584, 79] width 47 height 47
click at [587, 80] on img at bounding box center [584, 79] width 47 height 47
click at [151, 258] on input at bounding box center [165, 259] width 123 height 23
type input "726"
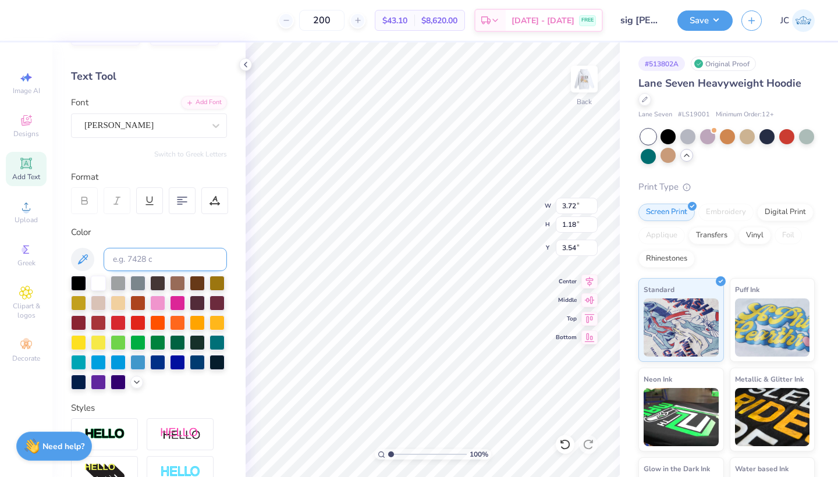
type input "4.60"
type input "1.46"
type input "3.26"
click at [161, 129] on div "Ariana Violeta" at bounding box center [144, 125] width 122 height 18
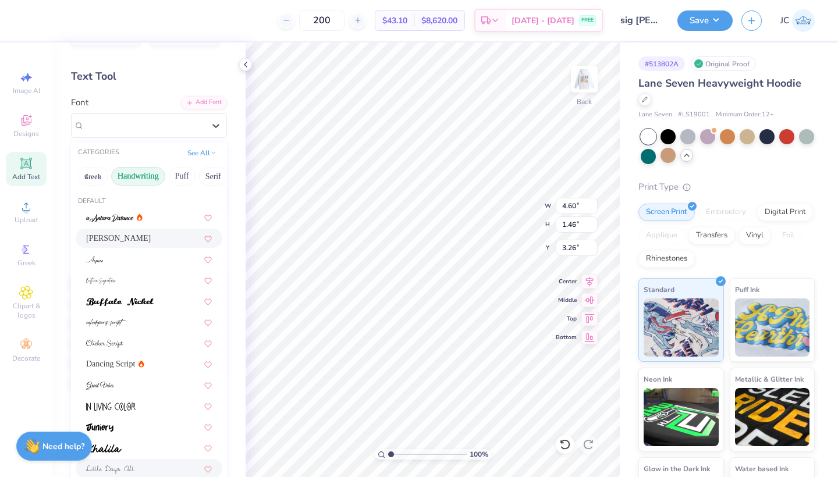
click at [127, 466] on span at bounding box center [110, 469] width 48 height 12
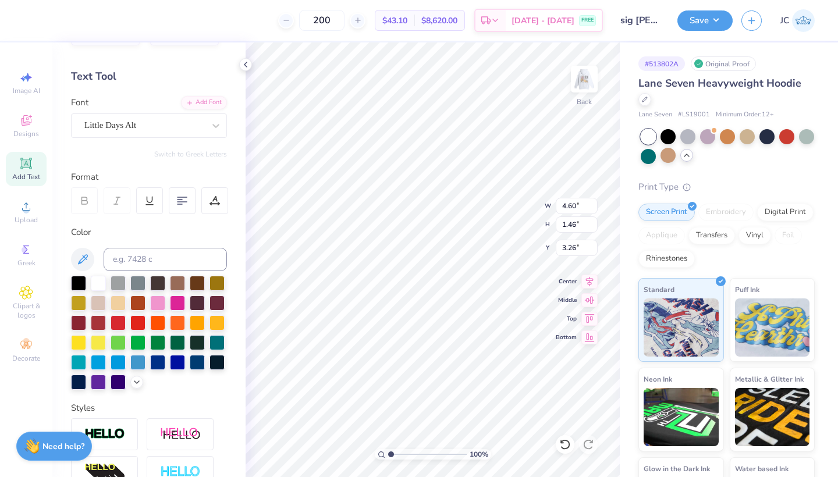
type input "7.68"
type input "2.11"
type input "2.93"
type input "6.40"
type input "1.76"
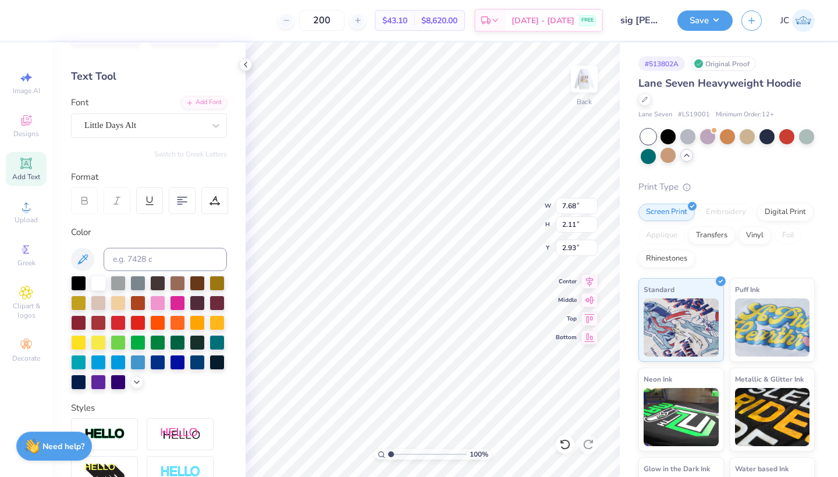
type input "3.28"
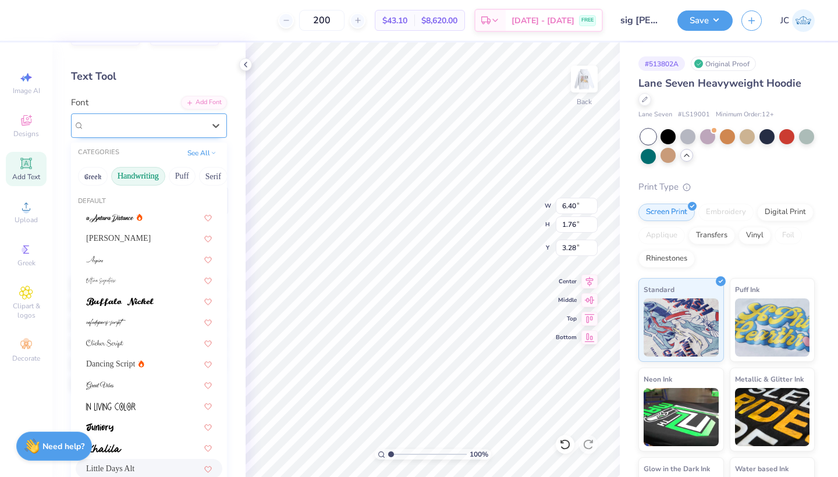
click at [182, 127] on div "Little Days Alt" at bounding box center [144, 125] width 122 height 18
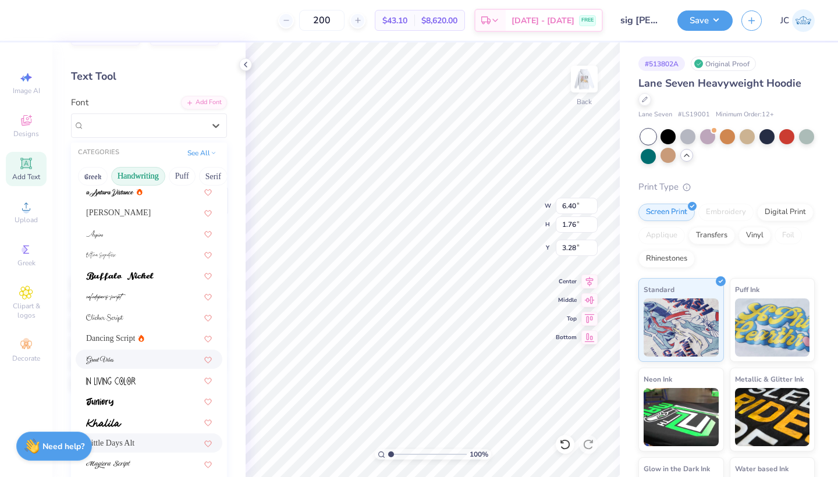
scroll to position [34, 0]
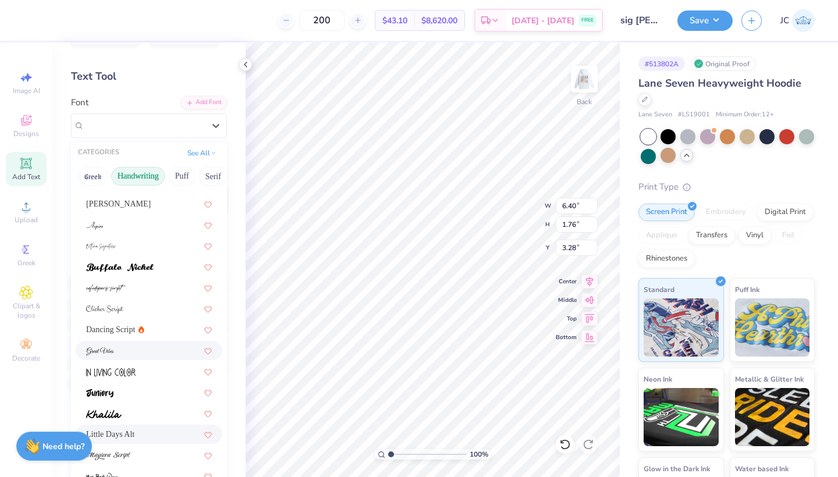
click at [150, 352] on div at bounding box center [149, 351] width 126 height 12
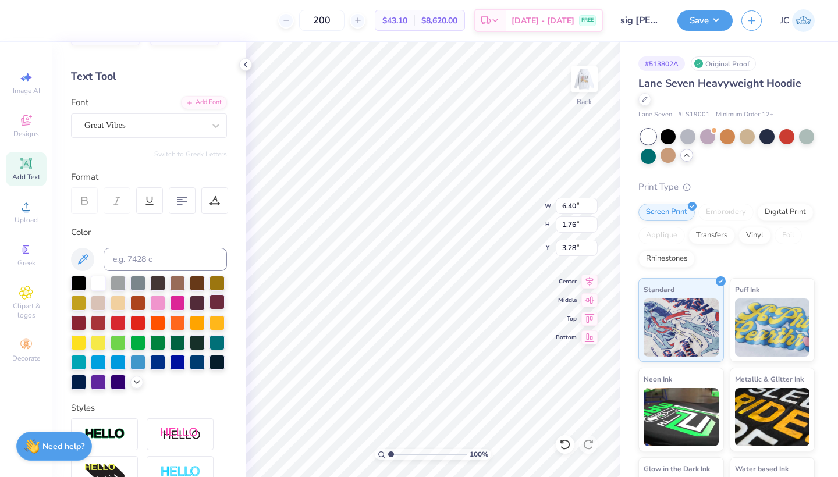
type input "4.58"
type input "1.52"
type input "3.00"
click at [698, 21] on button "Save" at bounding box center [705, 19] width 55 height 20
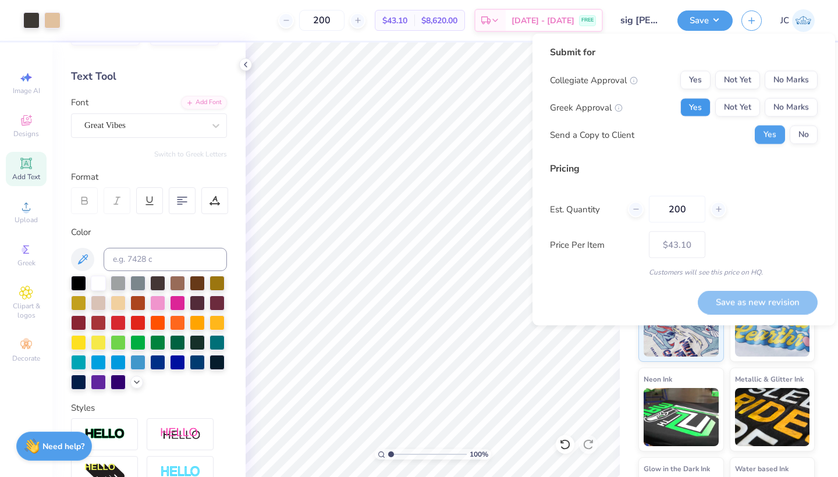
click at [708, 110] on button "Yes" at bounding box center [696, 107] width 30 height 19
click at [788, 82] on button "No Marks" at bounding box center [791, 80] width 53 height 19
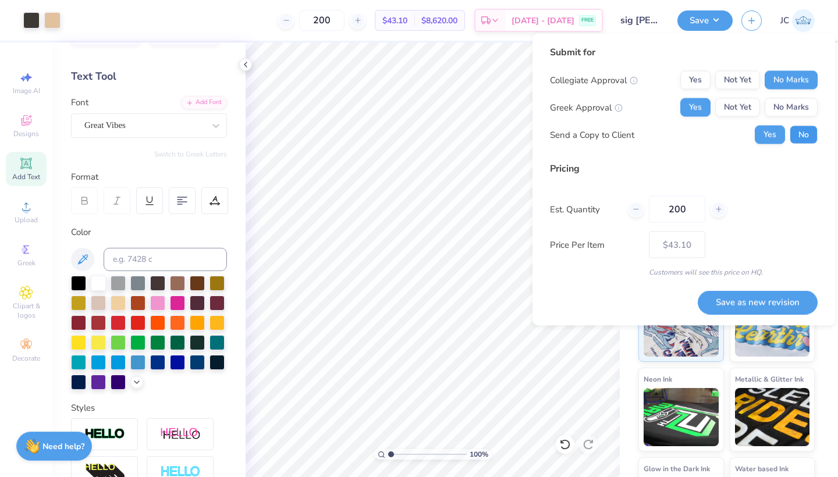
click at [807, 133] on button "No" at bounding box center [804, 135] width 28 height 19
click at [789, 299] on button "Save as new revision" at bounding box center [758, 302] width 120 height 24
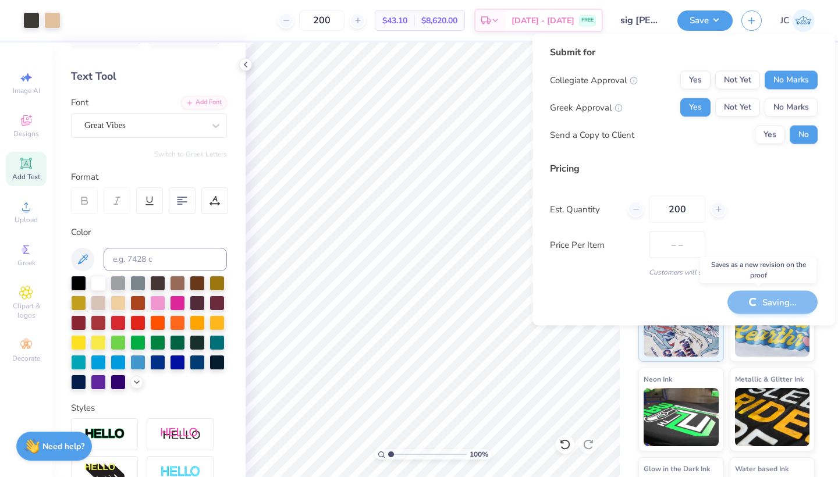
type input "$43.10"
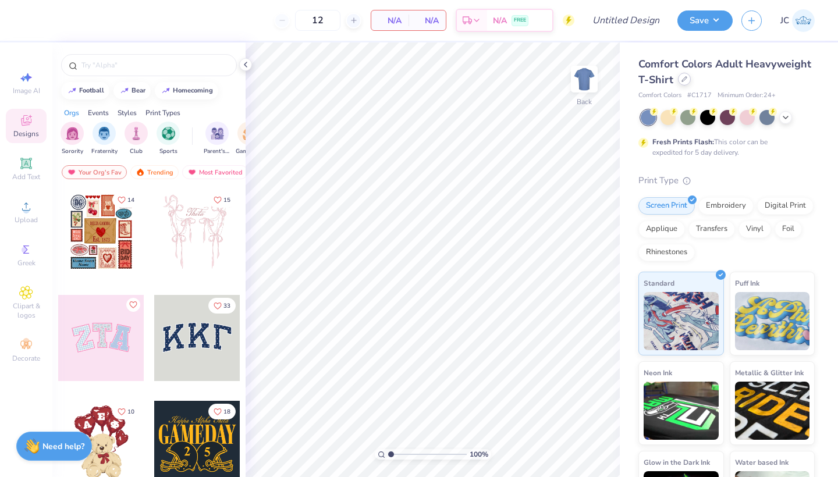
click at [679, 77] on div at bounding box center [684, 79] width 13 height 13
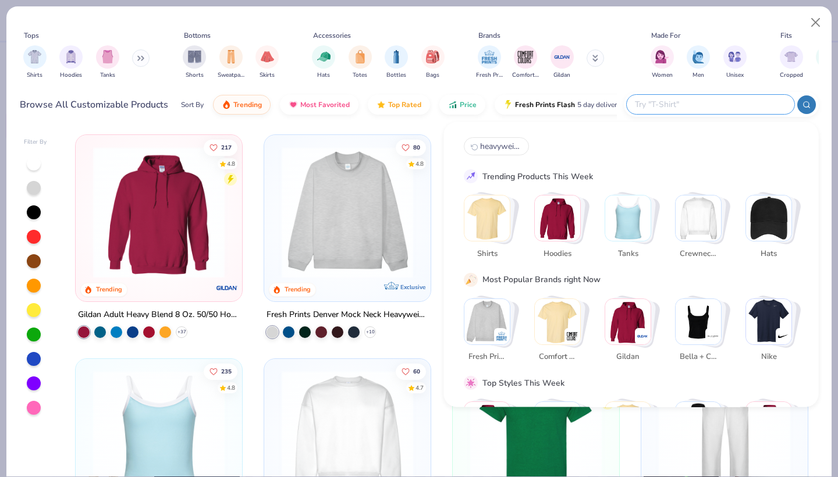
click at [715, 104] on input "text" at bounding box center [710, 104] width 153 height 13
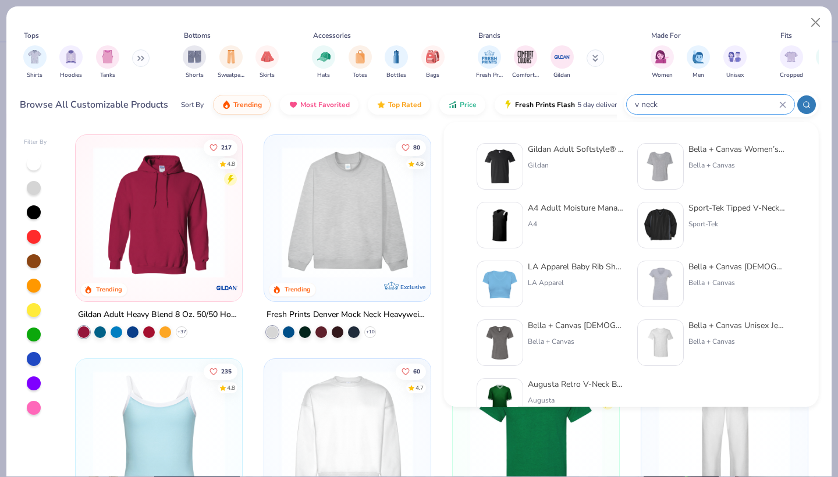
type input "v neck"
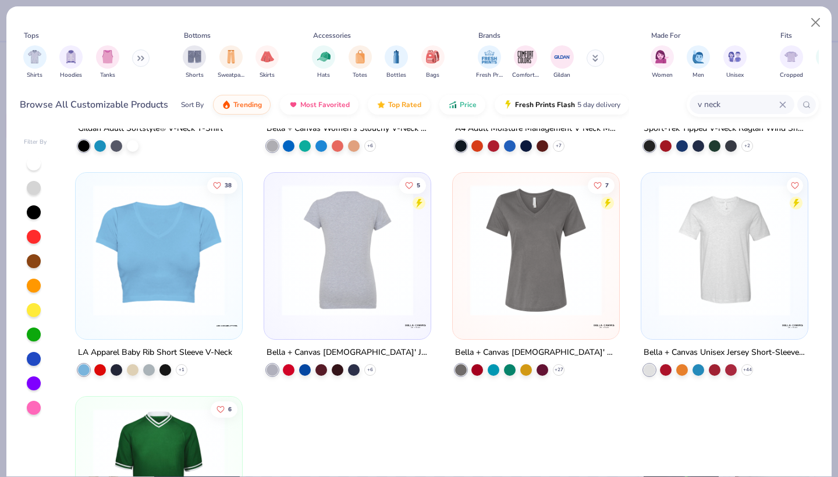
scroll to position [187, 0]
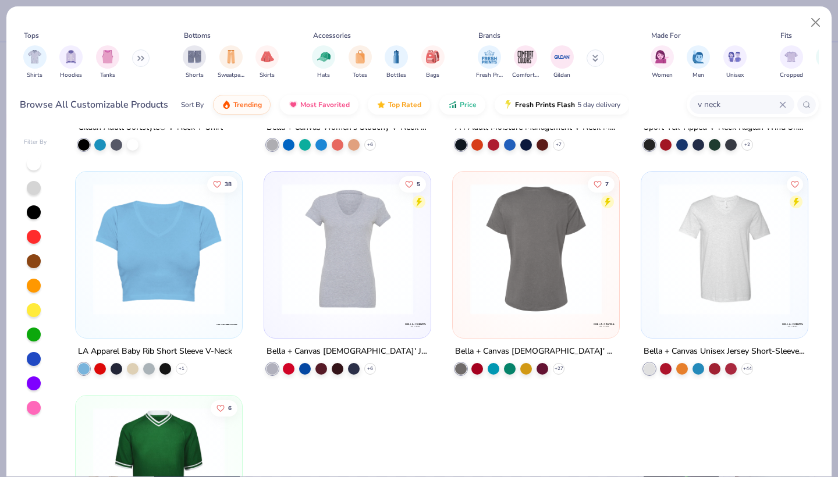
click at [545, 302] on img at bounding box center [536, 249] width 143 height 132
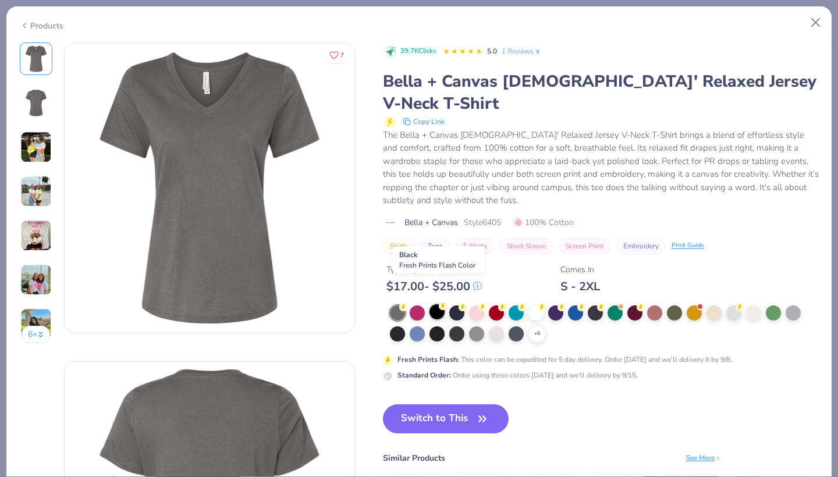
click at [440, 304] on div at bounding box center [437, 311] width 15 height 15
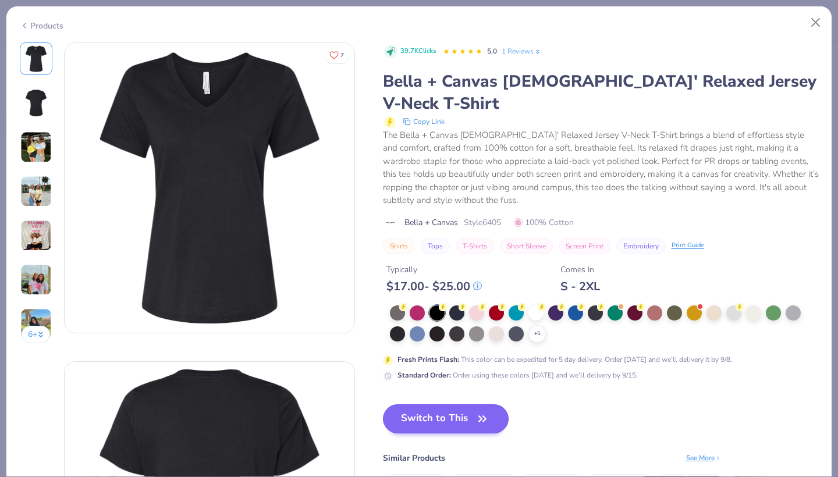
click at [455, 405] on button "Switch to This" at bounding box center [446, 419] width 126 height 29
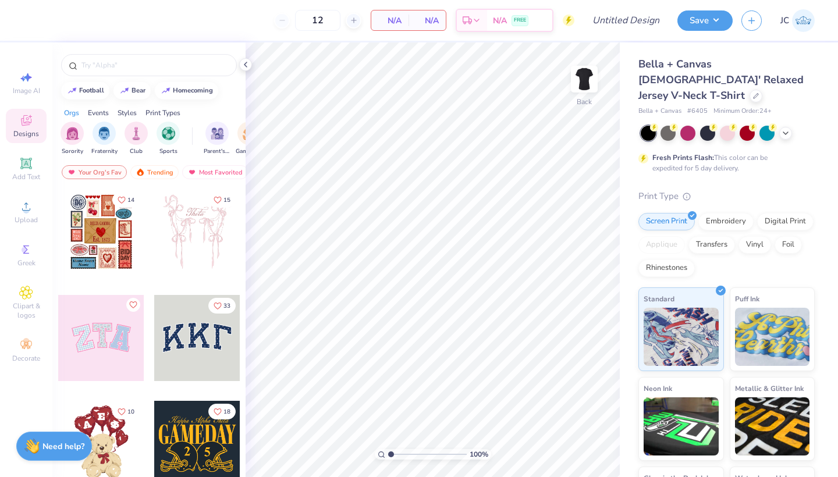
click at [205, 224] on div at bounding box center [197, 232] width 86 height 86
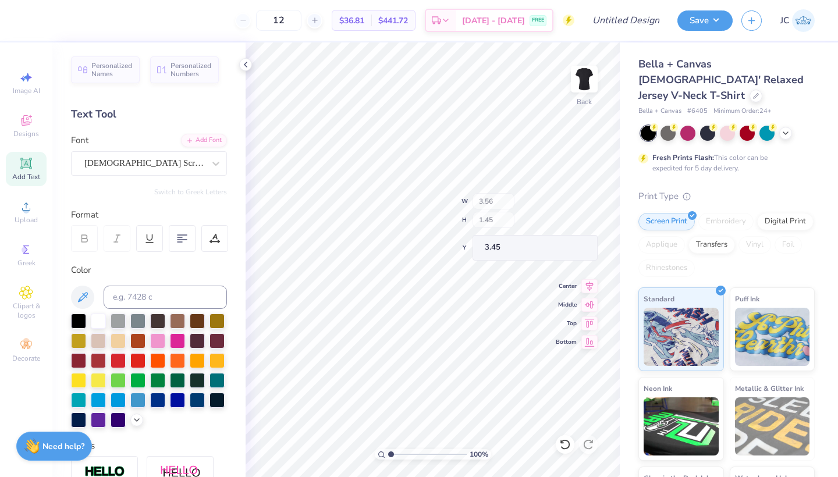
type input "5.17"
type input "11.81"
type input "1.50"
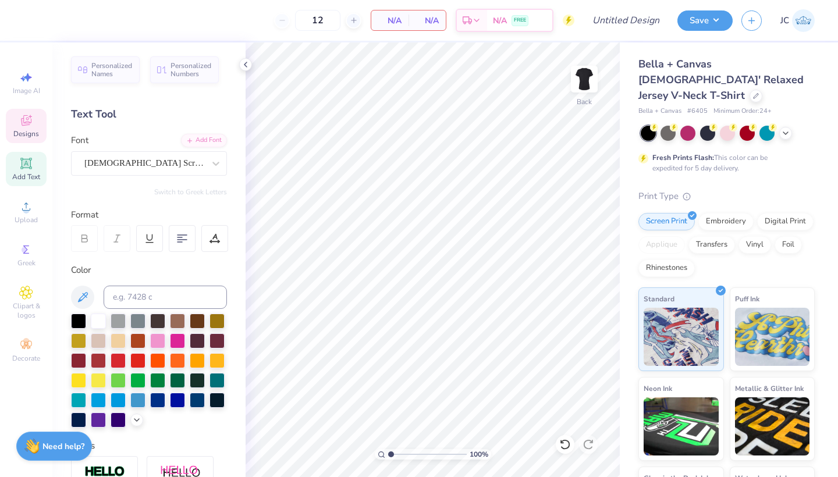
click at [19, 129] on div "Designs" at bounding box center [26, 126] width 41 height 34
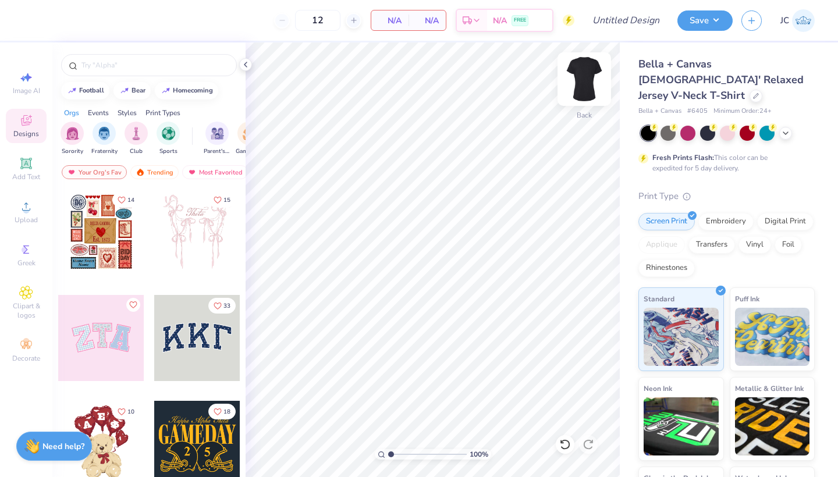
click at [584, 81] on img at bounding box center [584, 79] width 47 height 47
click at [68, 231] on div at bounding box center [25, 232] width 86 height 86
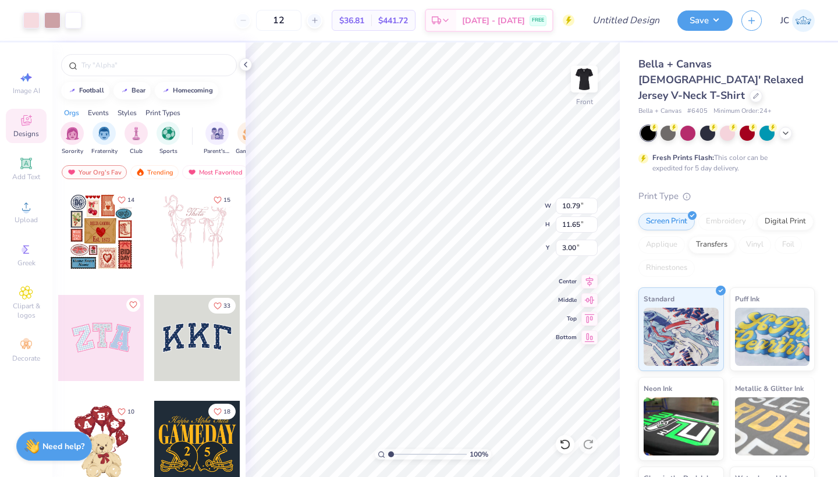
type input "4.40"
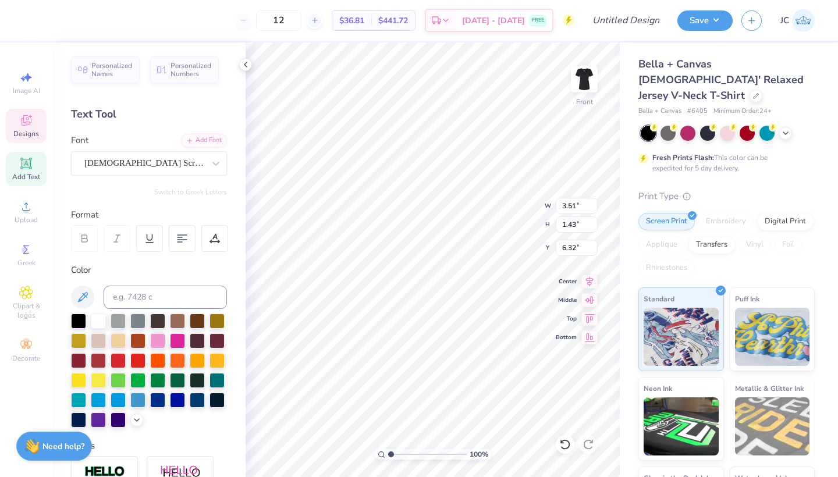
scroll to position [0, 1]
type textarea "Je T'aime Coiffure"
click at [179, 240] on 380 at bounding box center [182, 240] width 9 height 0
type input "3.24"
click at [594, 226] on input "4.15" at bounding box center [577, 225] width 42 height 16
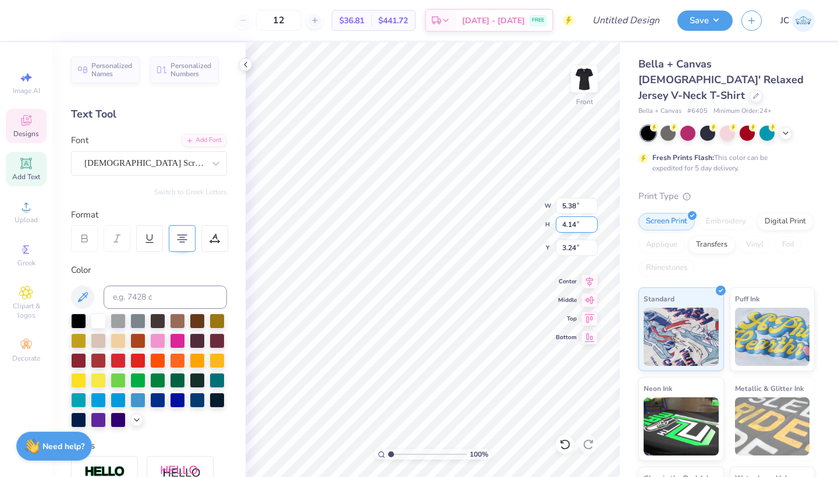
click at [594, 226] on input "4.14" at bounding box center [577, 225] width 42 height 16
click at [594, 226] on input "4.13" at bounding box center [577, 225] width 42 height 16
click at [594, 226] on input "4.12" at bounding box center [577, 225] width 42 height 16
click at [595, 231] on input "4.12" at bounding box center [577, 225] width 42 height 16
click at [594, 228] on input "4.11" at bounding box center [577, 225] width 42 height 16
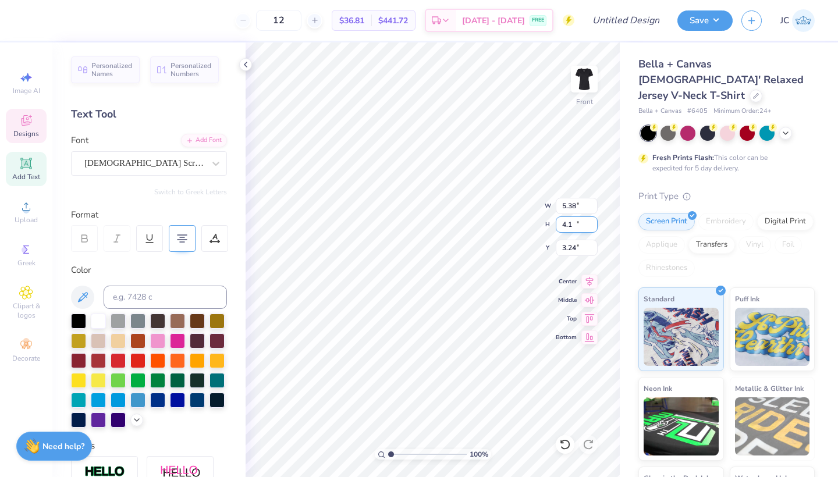
click at [594, 228] on input "4.1" at bounding box center [577, 225] width 42 height 16
click at [594, 228] on input "4.09" at bounding box center [577, 225] width 42 height 16
click at [594, 228] on input "4.08" at bounding box center [577, 225] width 42 height 16
click at [594, 228] on input "4.07" at bounding box center [577, 225] width 42 height 16
click at [594, 228] on input "4.06" at bounding box center [577, 225] width 42 height 16
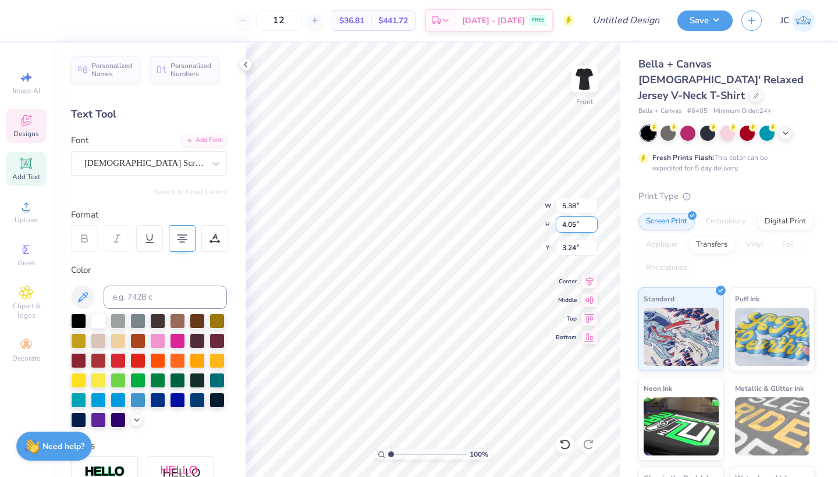
click at [594, 228] on input "4.05" at bounding box center [577, 225] width 42 height 16
click at [594, 228] on input "4.04" at bounding box center [577, 225] width 42 height 16
click at [594, 228] on input "4.03" at bounding box center [577, 225] width 42 height 16
click at [594, 228] on input "4.02" at bounding box center [577, 225] width 42 height 16
click at [594, 228] on input "4.01" at bounding box center [577, 225] width 42 height 16
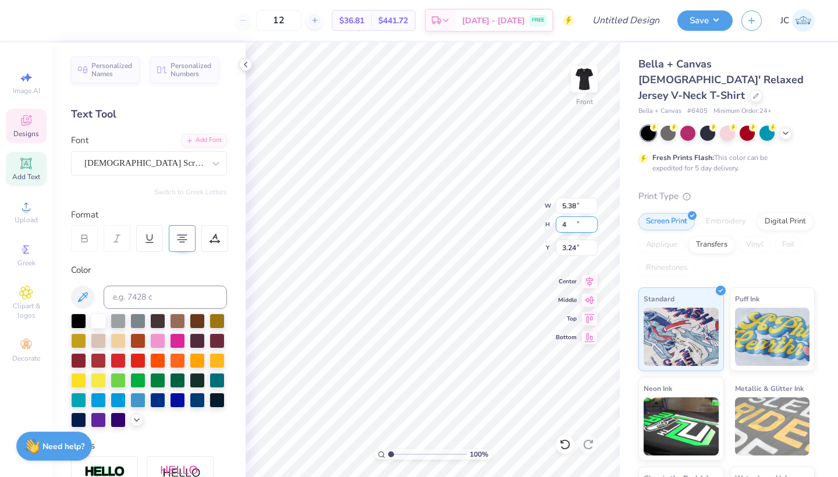
click at [594, 228] on input "4" at bounding box center [577, 225] width 42 height 16
click at [594, 228] on input "3.99" at bounding box center [577, 225] width 42 height 16
click at [594, 228] on input "3.98" at bounding box center [577, 225] width 42 height 16
click at [594, 228] on input "3.97" at bounding box center [577, 225] width 42 height 16
click at [594, 228] on input "3.96" at bounding box center [577, 225] width 42 height 16
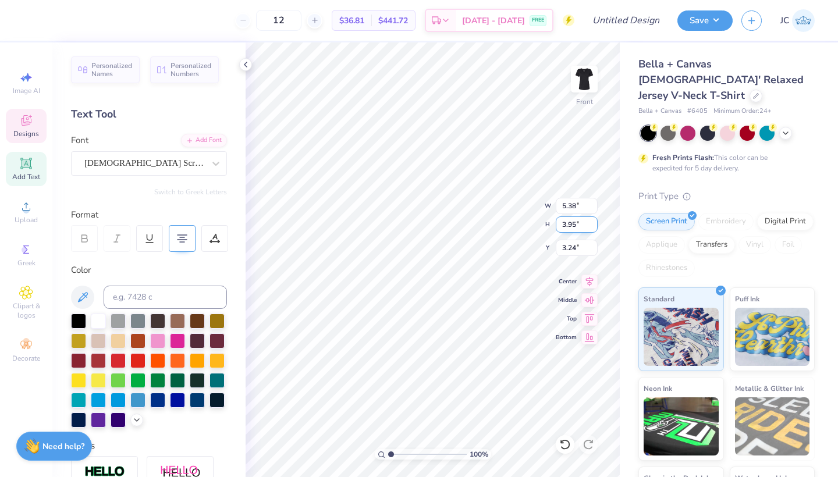
click at [594, 228] on input "3.95" at bounding box center [577, 225] width 42 height 16
type input "3.94"
click at [594, 228] on input "3.94" at bounding box center [577, 225] width 42 height 16
type input "5.10"
type input "3.35"
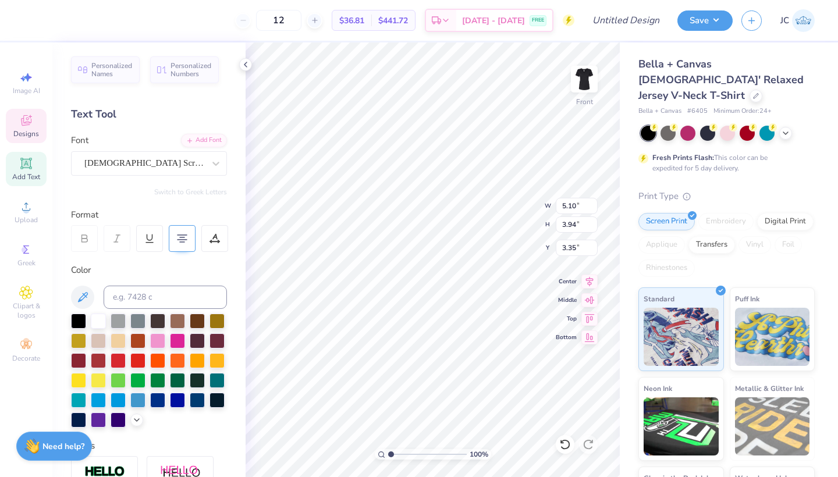
type input "3.65"
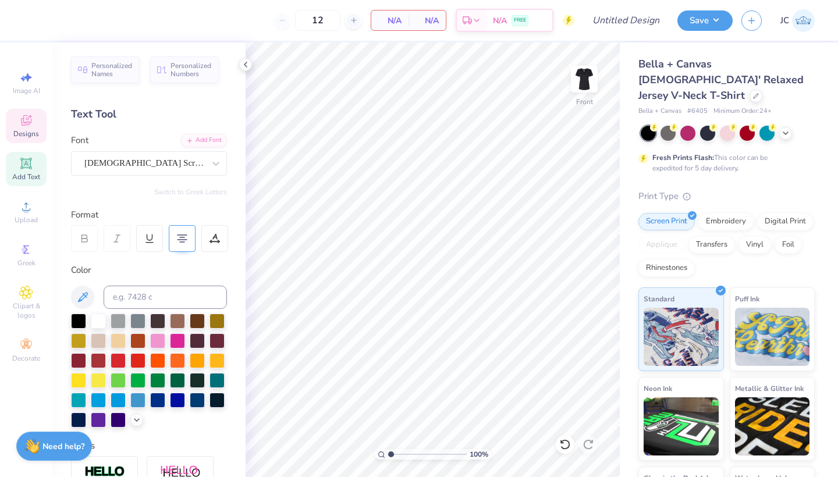
click at [9, 121] on div "Designs" at bounding box center [26, 126] width 41 height 34
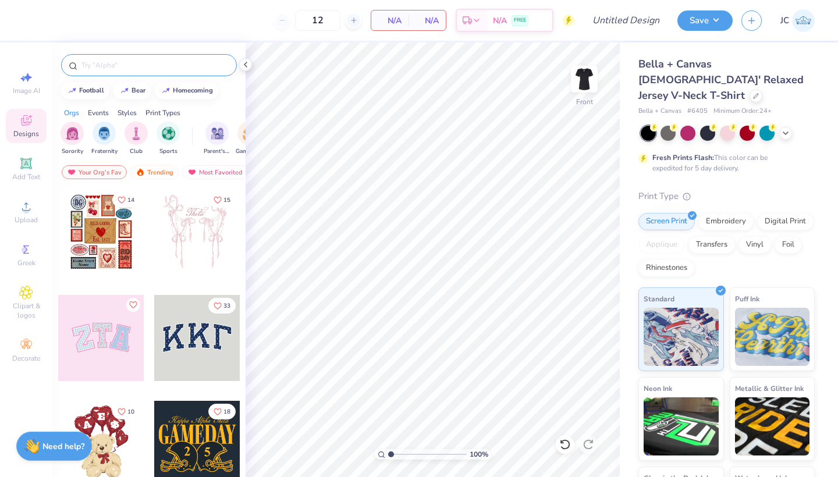
click at [141, 69] on input "text" at bounding box center [154, 65] width 149 height 12
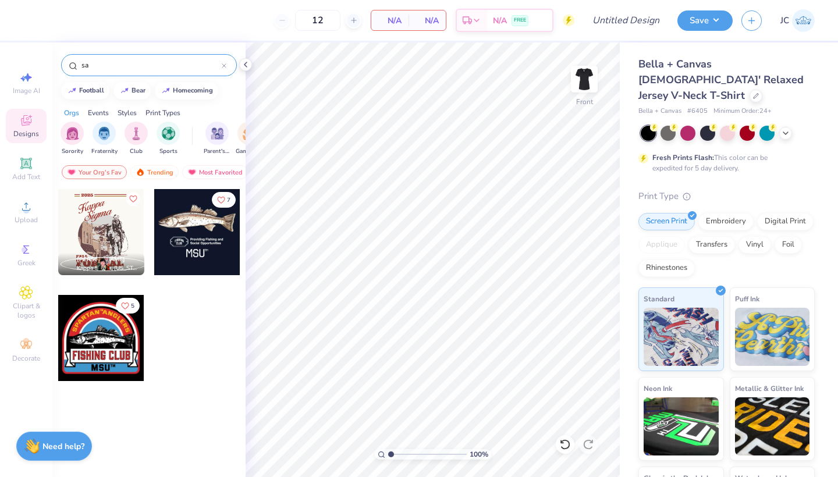
type input "s"
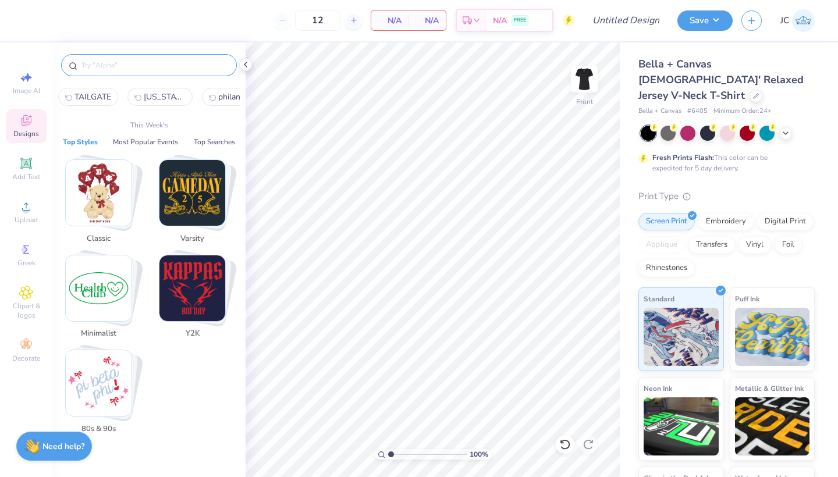
click at [19, 134] on span "Designs" at bounding box center [26, 133] width 26 height 9
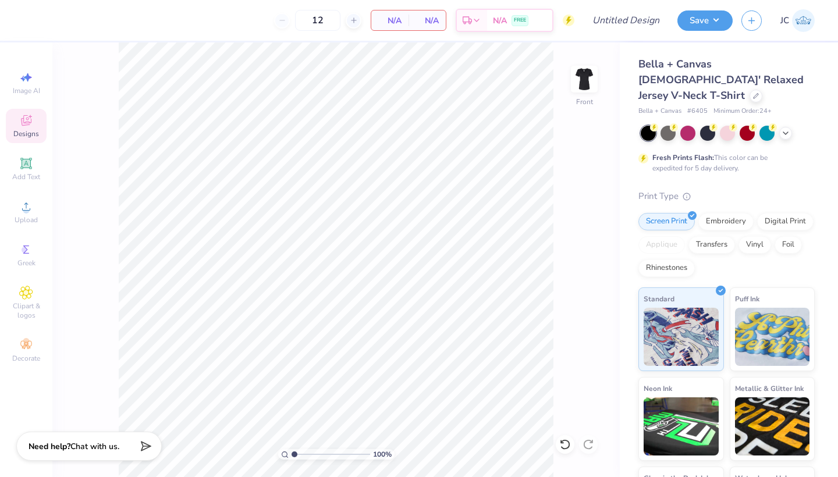
click at [15, 121] on div "Designs" at bounding box center [26, 126] width 41 height 34
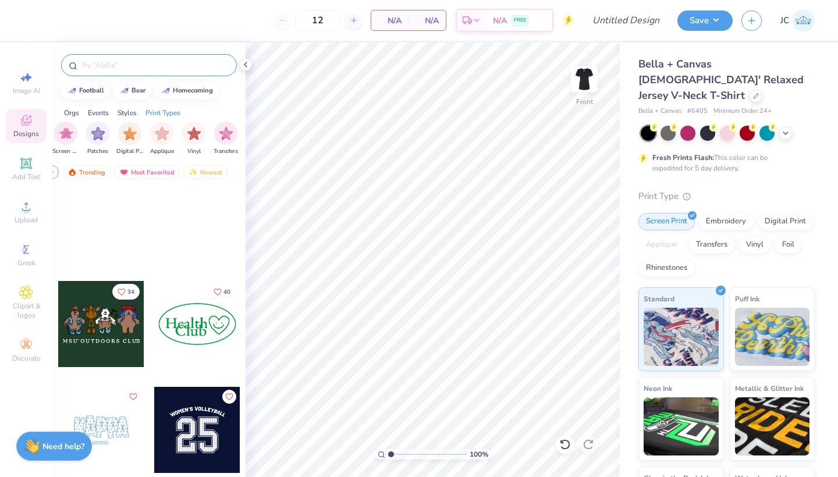
scroll to position [1282, 0]
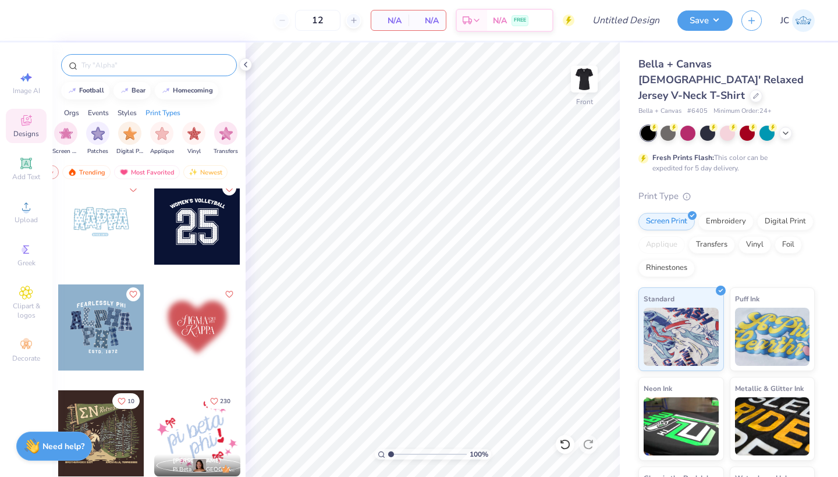
click at [136, 59] on input "text" at bounding box center [154, 65] width 149 height 12
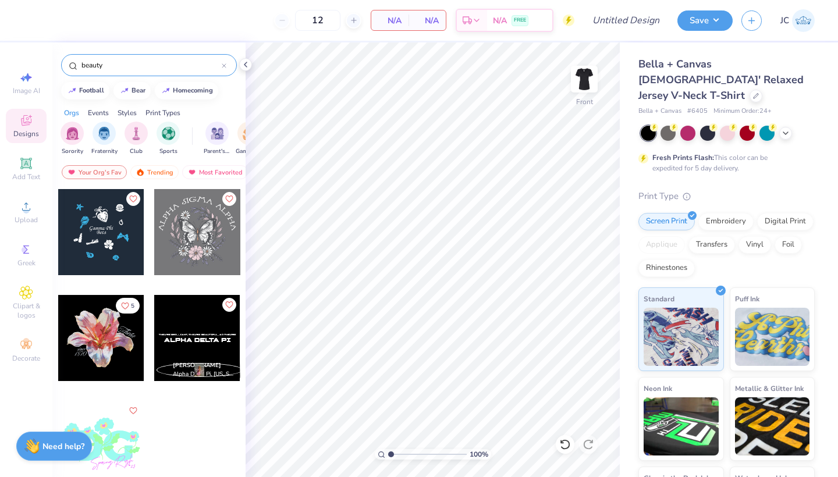
click at [98, 65] on input "beauty" at bounding box center [150, 65] width 141 height 12
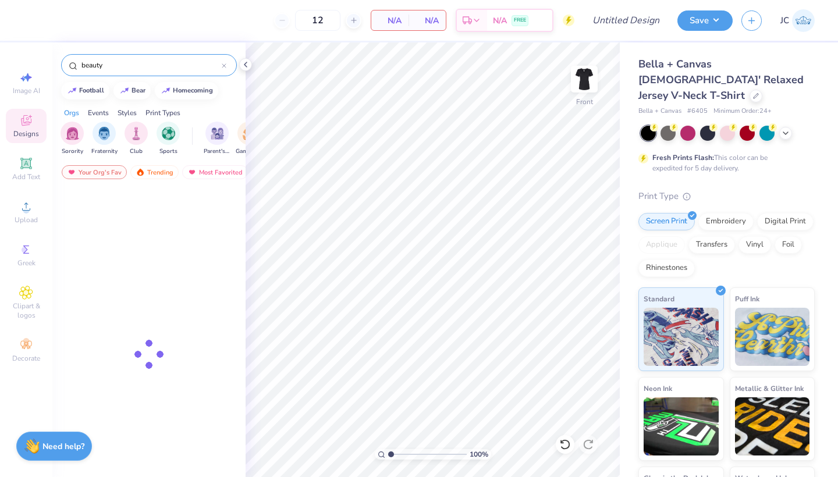
click at [98, 65] on input "beauty" at bounding box center [150, 65] width 141 height 12
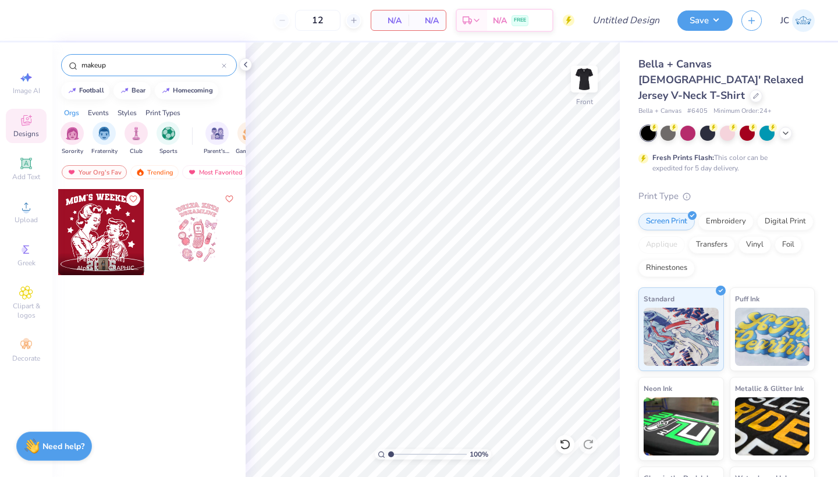
type input "makeup"
click at [204, 235] on div at bounding box center [197, 232] width 86 height 86
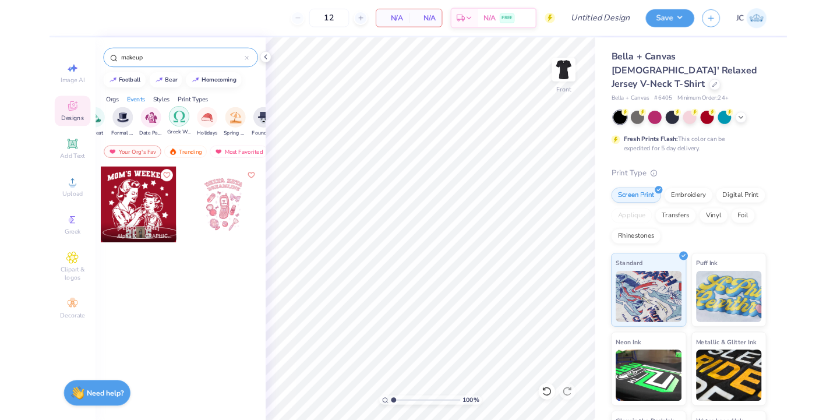
scroll to position [0, 361]
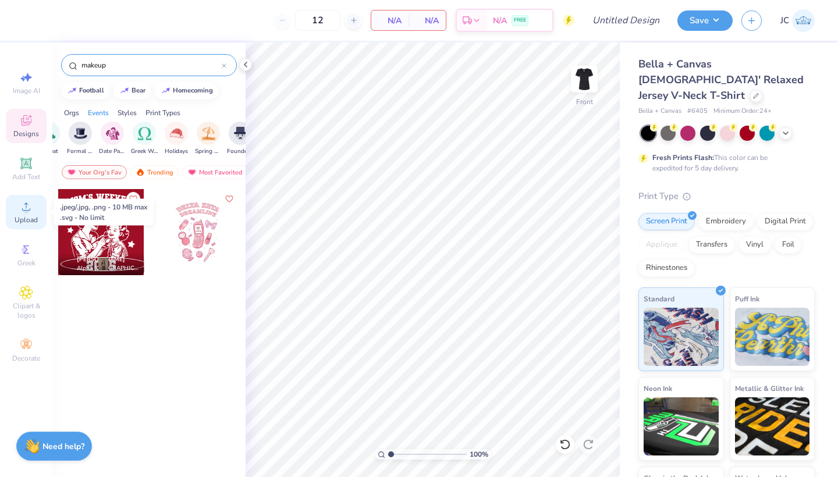
click at [33, 203] on div "Upload" at bounding box center [26, 212] width 41 height 34
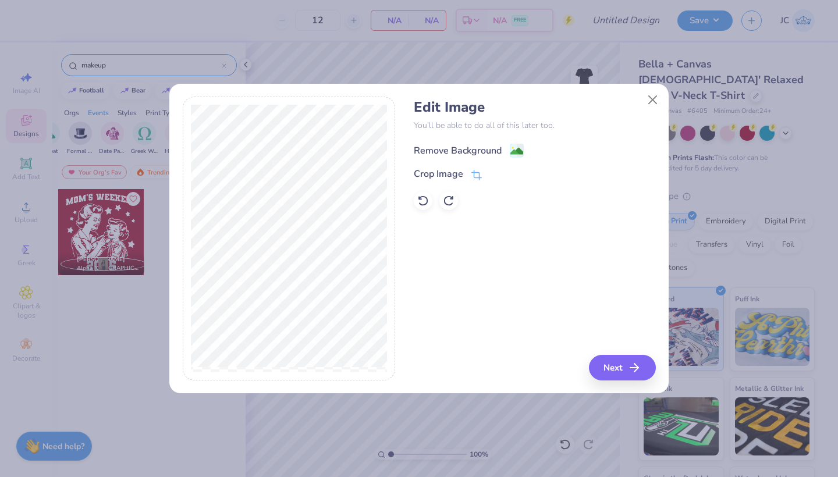
click at [518, 149] on image at bounding box center [517, 151] width 13 height 13
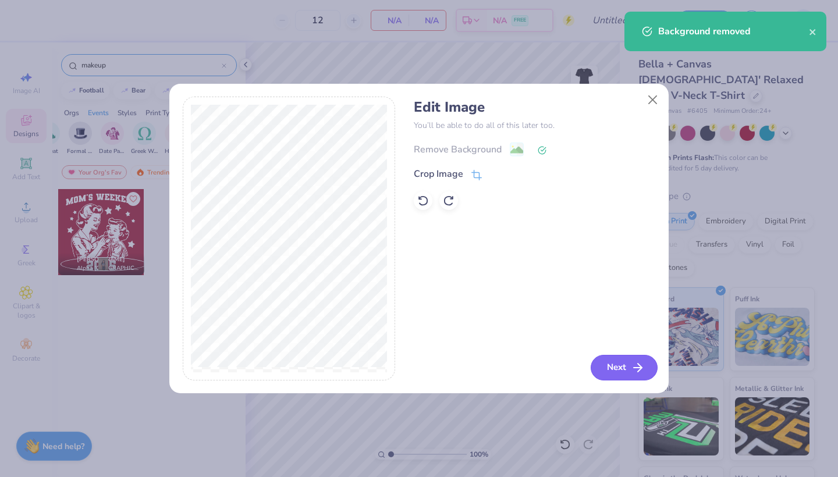
click at [623, 357] on button "Next" at bounding box center [624, 368] width 67 height 26
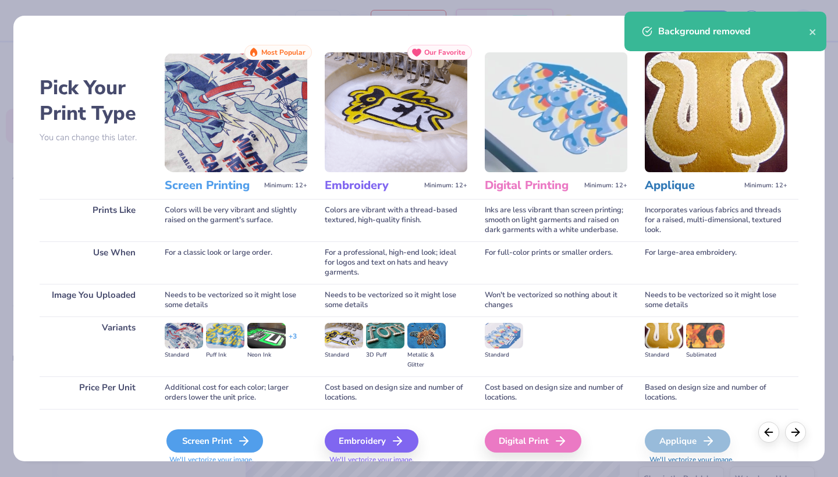
click at [223, 446] on div "Screen Print" at bounding box center [214, 441] width 97 height 23
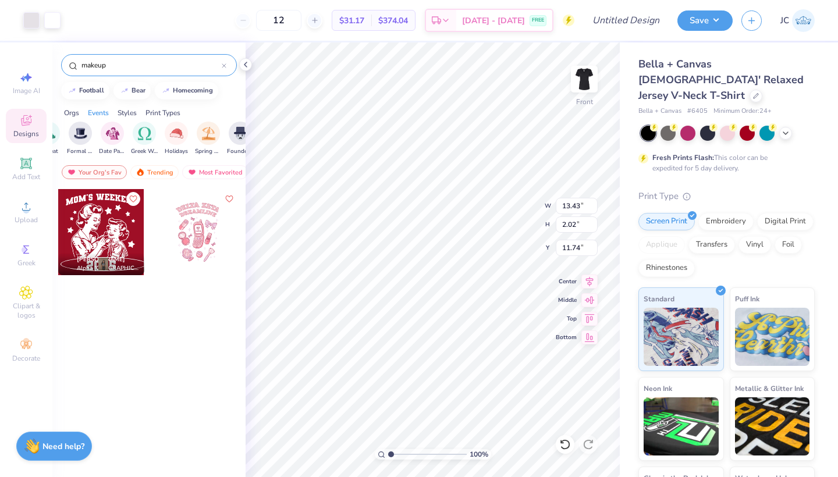
type input "9.46"
type input "1.42"
type input "6.18"
type input "7.92"
type input "6.88"
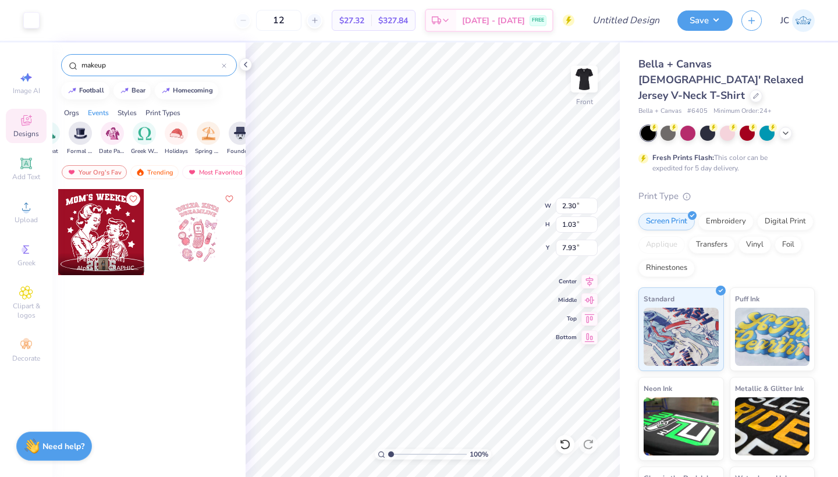
type input "0.60"
type input "0.54"
type input "8.24"
type input "7.78"
click at [459, 341] on li "Group" at bounding box center [468, 349] width 91 height 23
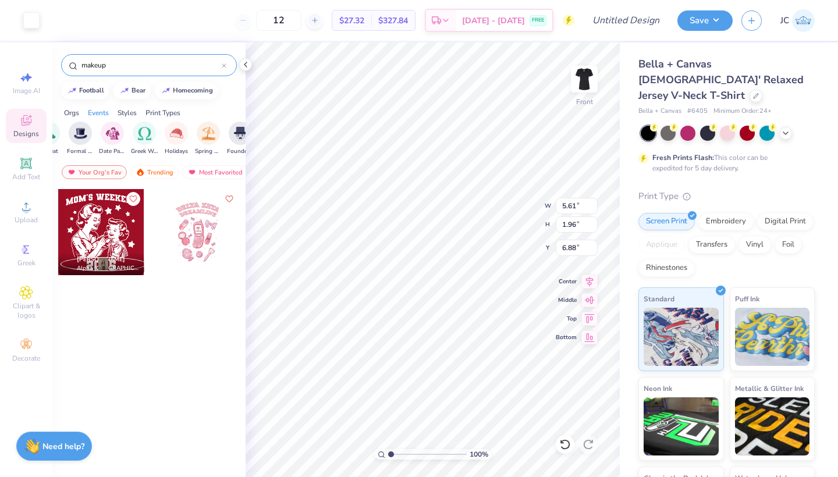
type input "9.18"
type input "3.21"
type input "11.92"
type input "4.17"
type input "4.60"
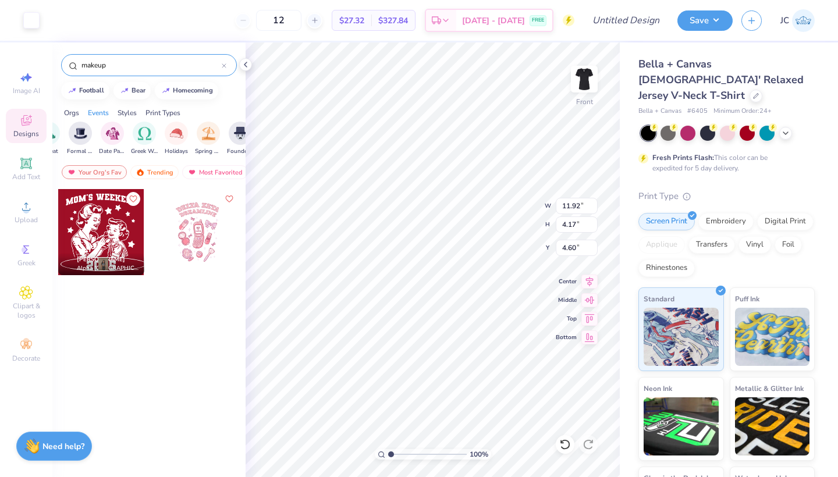
type input "9.91"
type input "3.47"
type input "6.90"
click at [26, 83] on icon at bounding box center [26, 77] width 14 height 14
select select "4"
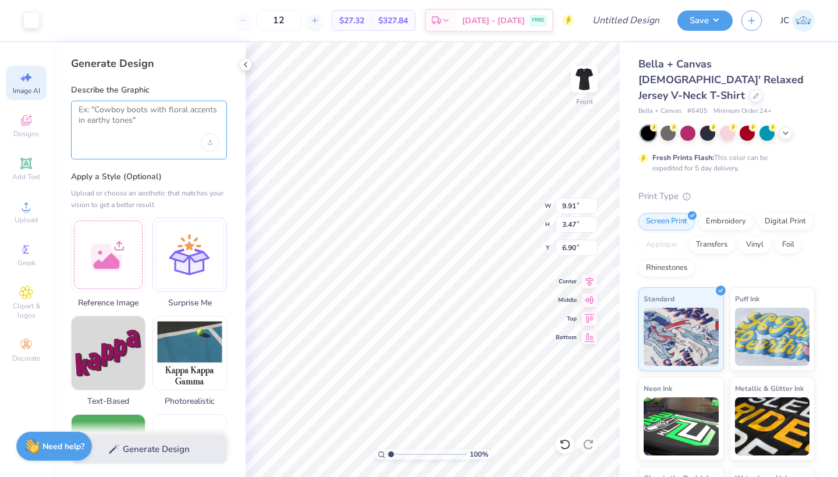
click at [114, 112] on textarea at bounding box center [149, 119] width 141 height 29
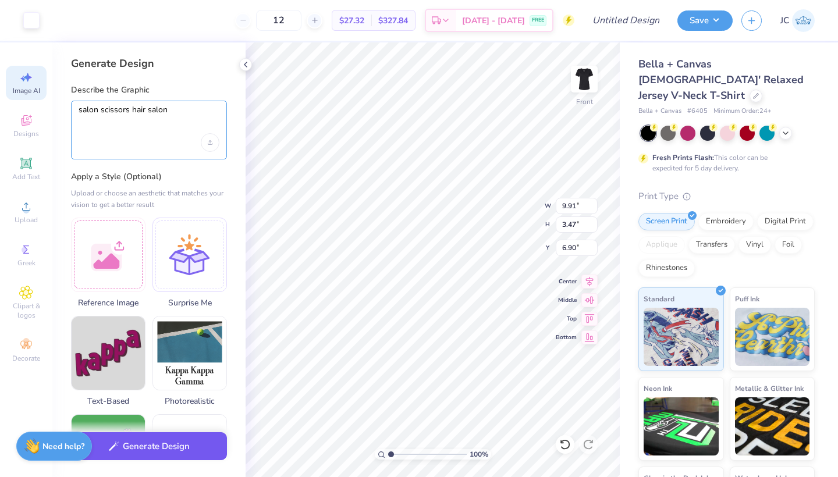
type textarea "salon scissors hair salon"
click at [164, 447] on button "Generate Design" at bounding box center [149, 447] width 156 height 29
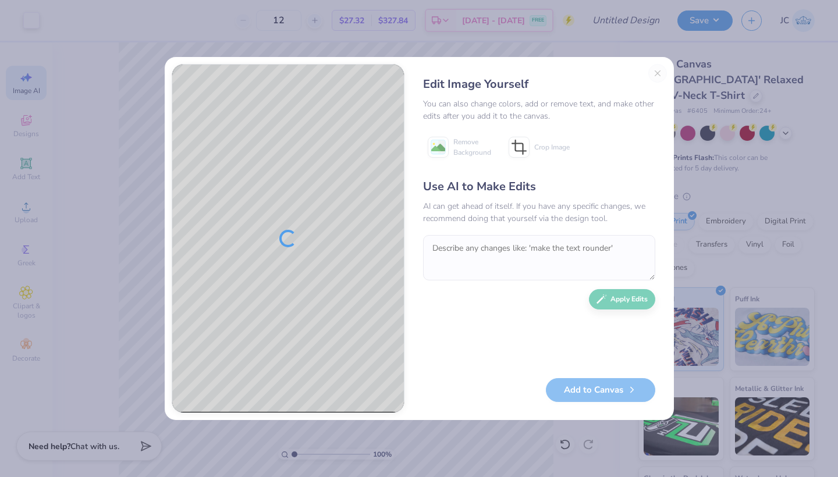
click at [656, 72] on div "Edit Image Yourself You can also change colors, add or remove text, and make ot…" at bounding box center [540, 238] width 256 height 349
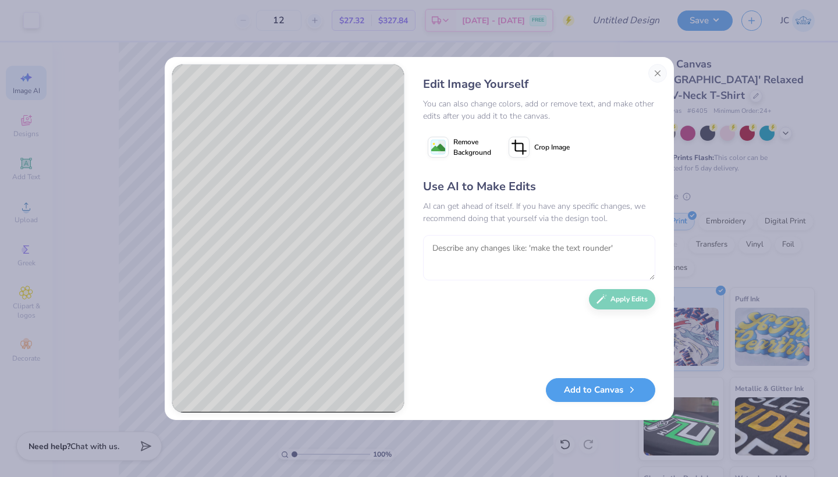
click at [449, 252] on textarea at bounding box center [539, 257] width 232 height 45
type textarea "less cartoon"
click at [620, 300] on button "Apply Edits" at bounding box center [622, 296] width 66 height 20
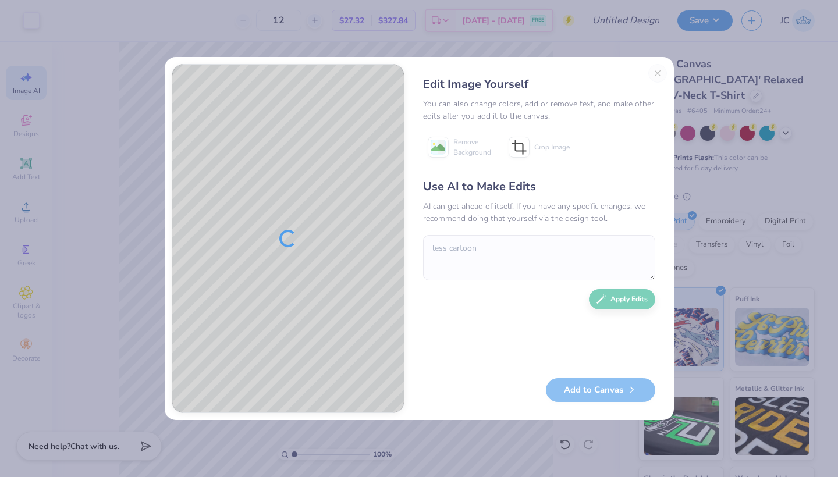
click at [658, 70] on div "Edit Image Yourself You can also change colors, add or remove text, and make ot…" at bounding box center [540, 238] width 256 height 349
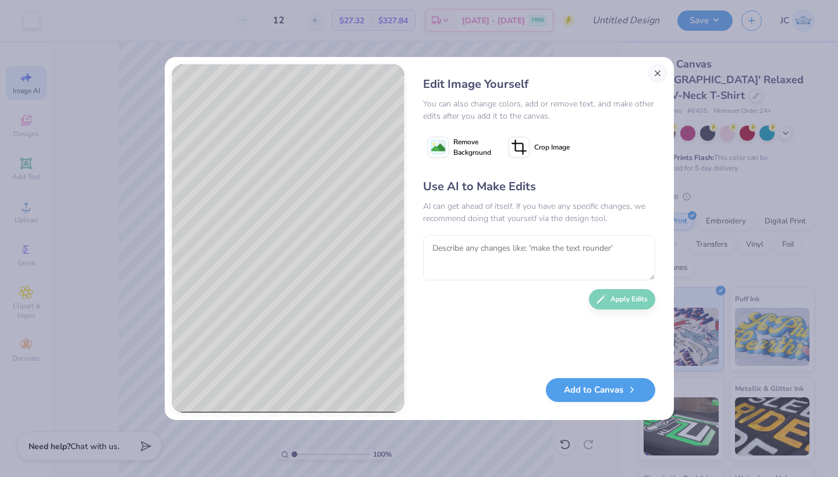
click at [656, 74] on button "Close" at bounding box center [658, 73] width 19 height 19
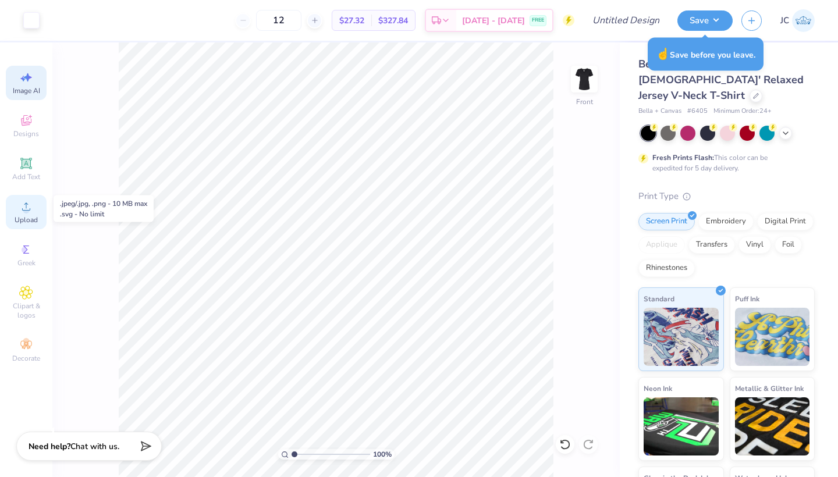
click at [25, 215] on div "Upload" at bounding box center [26, 212] width 41 height 34
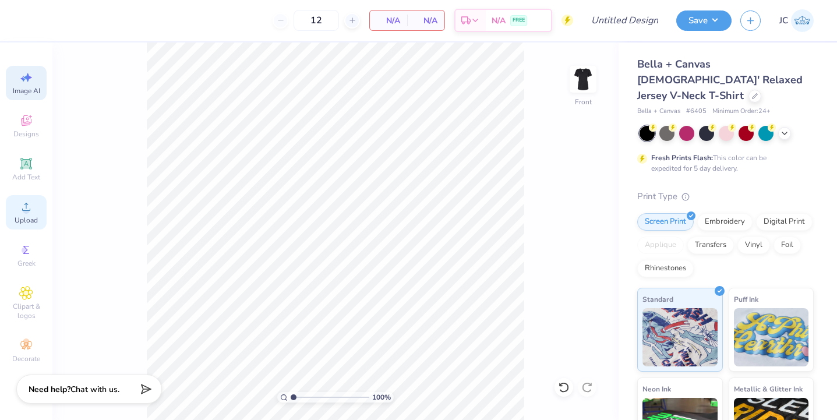
click at [29, 224] on span "Upload" at bounding box center [26, 219] width 23 height 9
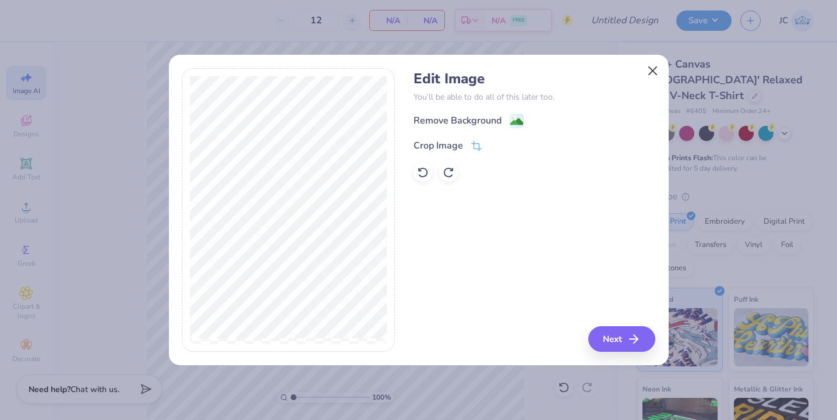
click at [657, 70] on button "Close" at bounding box center [652, 71] width 22 height 22
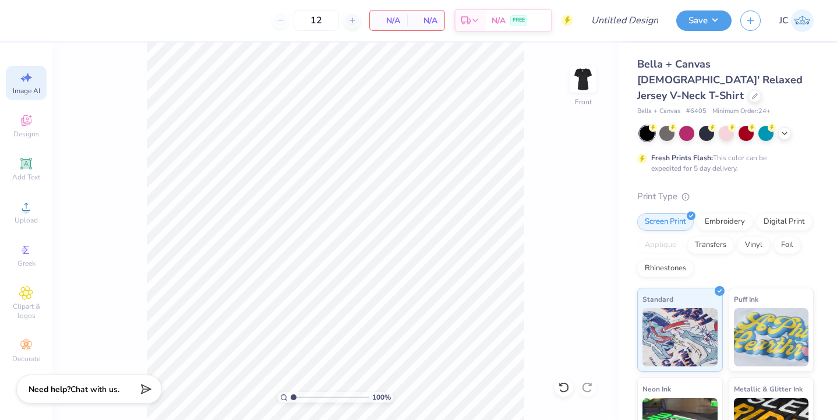
click at [102, 181] on div "100 % Front" at bounding box center [335, 230] width 566 height 377
click at [36, 222] on span "Upload" at bounding box center [26, 219] width 23 height 9
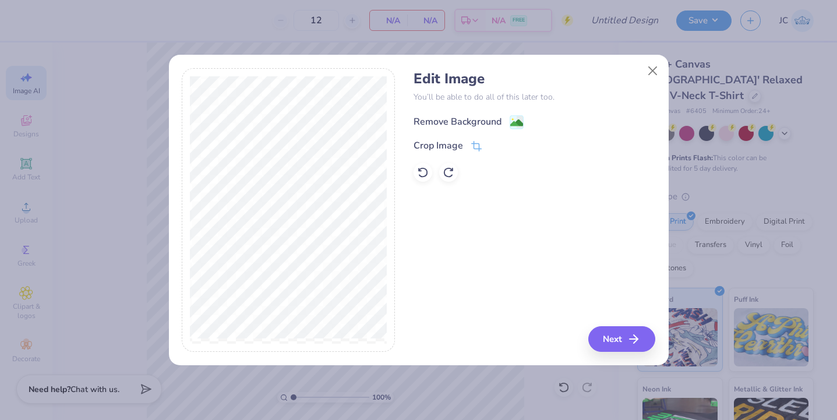
click at [507, 123] on div "Remove Background" at bounding box center [468, 122] width 110 height 15
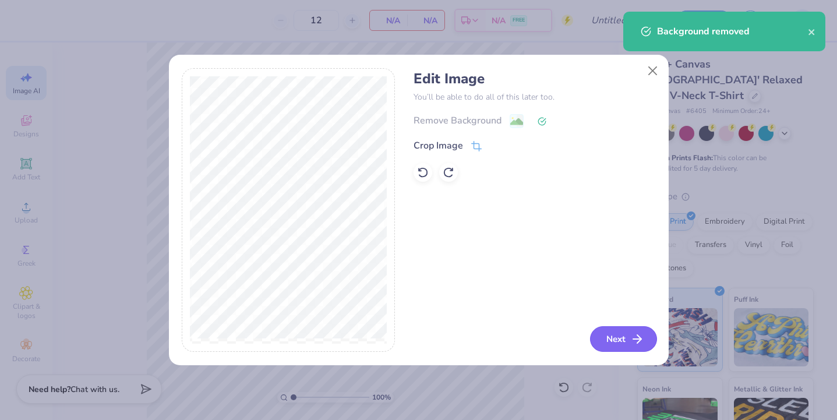
click at [616, 339] on button "Next" at bounding box center [623, 339] width 67 height 26
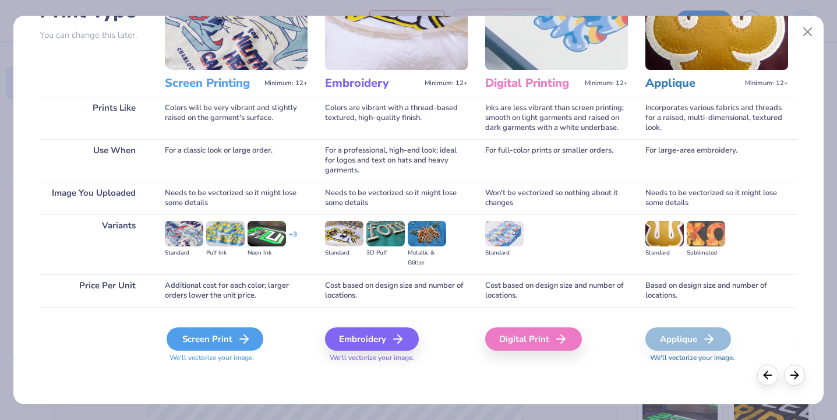
scroll to position [102, 0]
click at [222, 337] on div "Screen Print" at bounding box center [214, 338] width 97 height 23
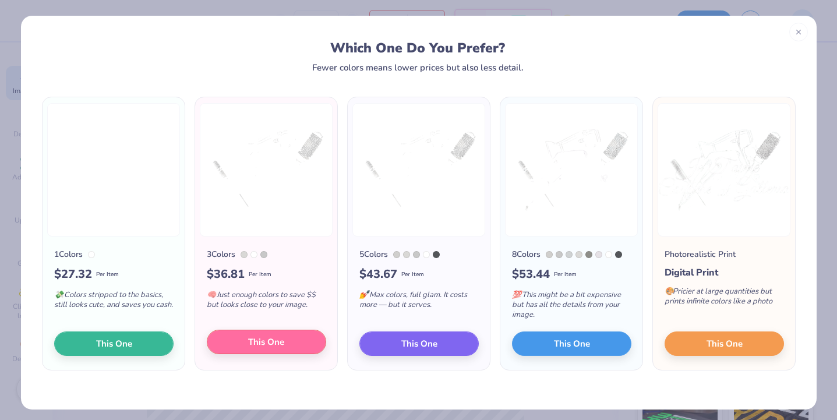
click at [254, 343] on span "This One" at bounding box center [266, 341] width 36 height 13
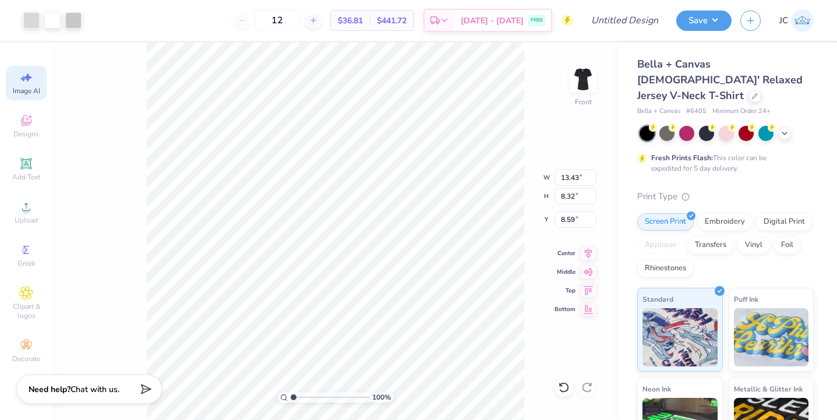
type input "11.76"
type input "7.29"
type input "4.57"
type input "11.50"
type input "7.13"
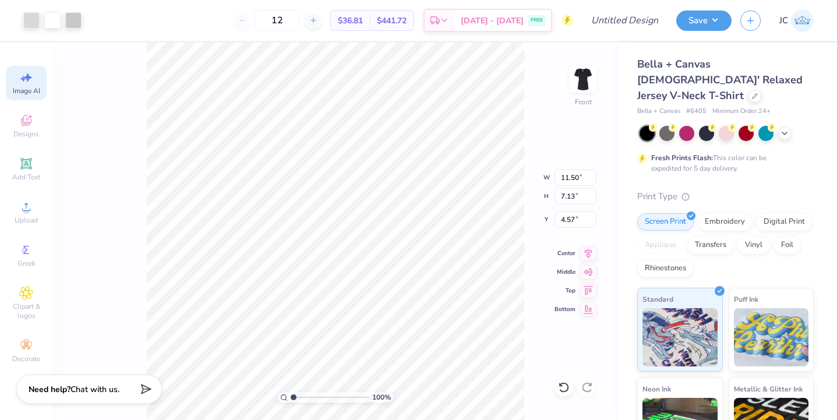
type input "4.05"
click at [588, 90] on img at bounding box center [582, 79] width 47 height 47
click at [30, 212] on icon at bounding box center [26, 207] width 14 height 14
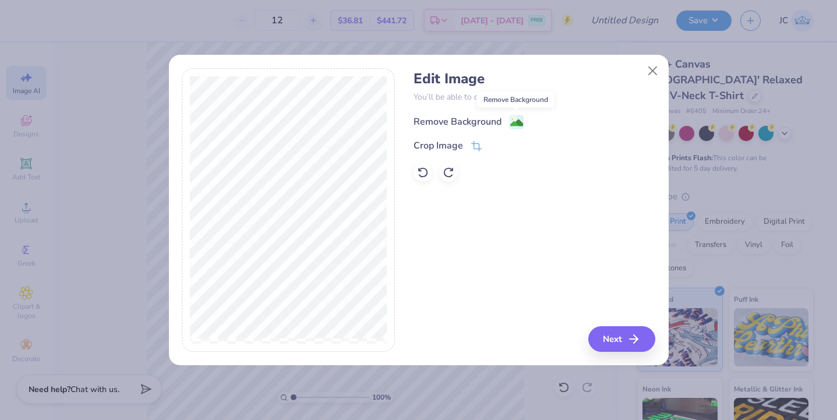
click at [512, 123] on image at bounding box center [516, 122] width 13 height 13
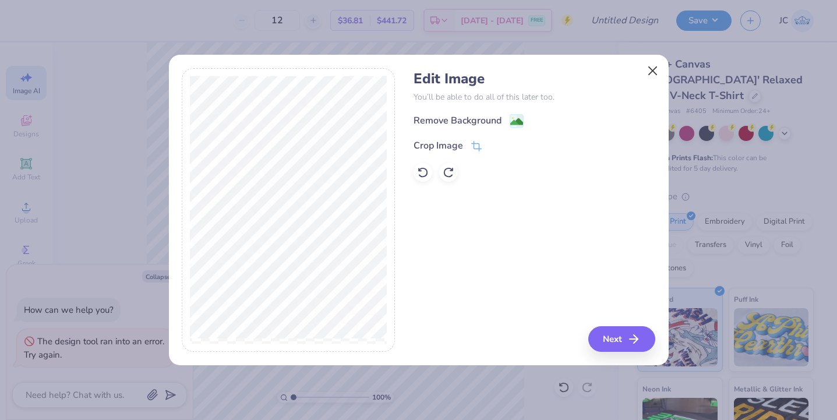
click at [651, 71] on button "Close" at bounding box center [652, 71] width 22 height 22
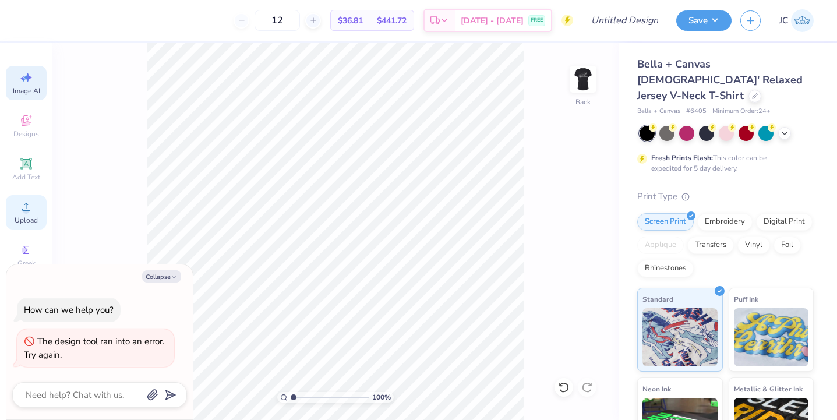
click at [33, 204] on div "Upload" at bounding box center [26, 212] width 41 height 34
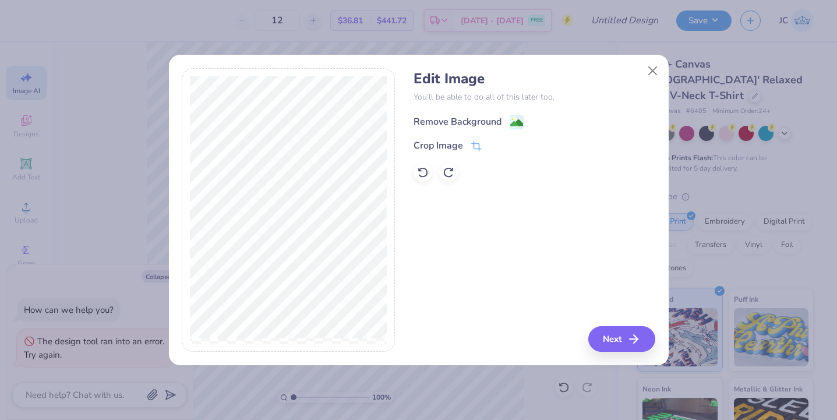
click at [519, 123] on image at bounding box center [516, 122] width 13 height 13
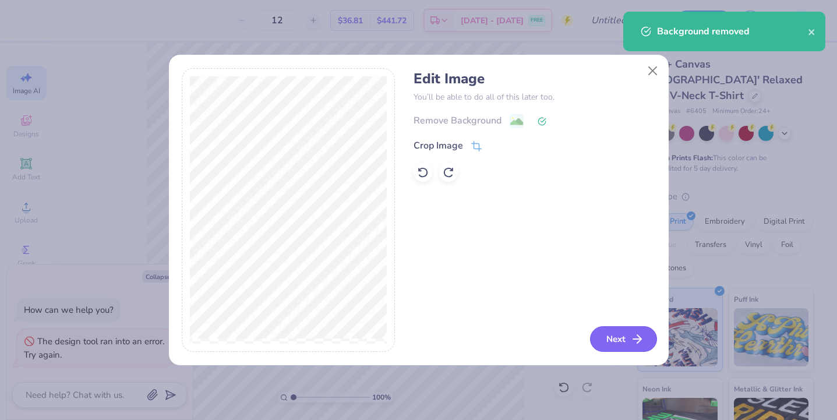
click at [634, 346] on icon "button" at bounding box center [637, 339] width 14 height 14
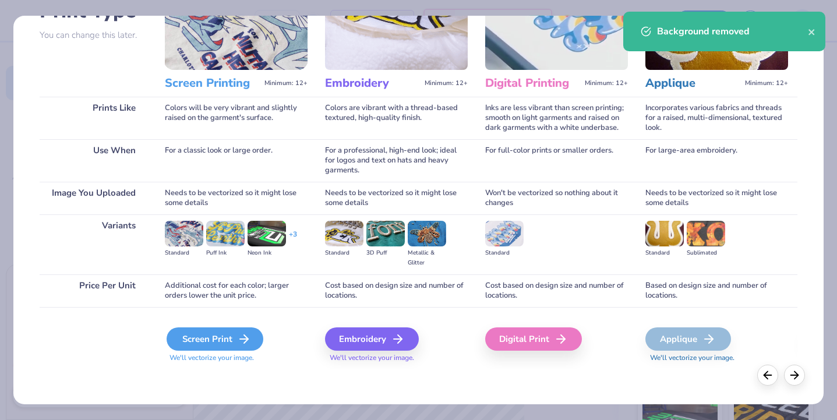
click at [194, 338] on div "Screen Print" at bounding box center [214, 338] width 97 height 23
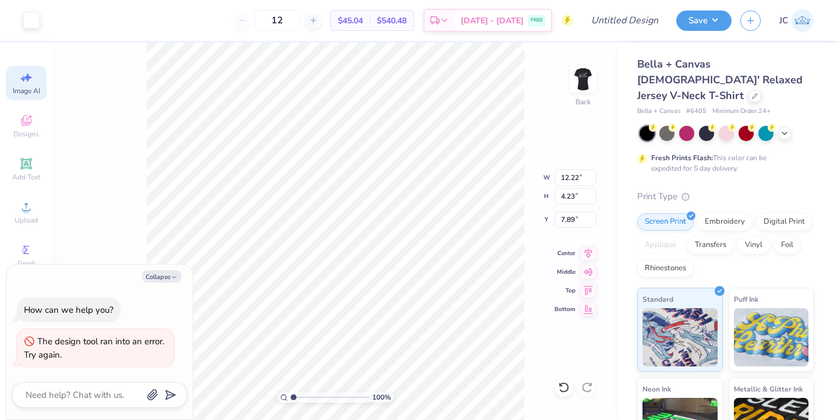
type textarea "x"
type input "10.72"
type input "3.71"
type input "8.41"
type textarea "x"
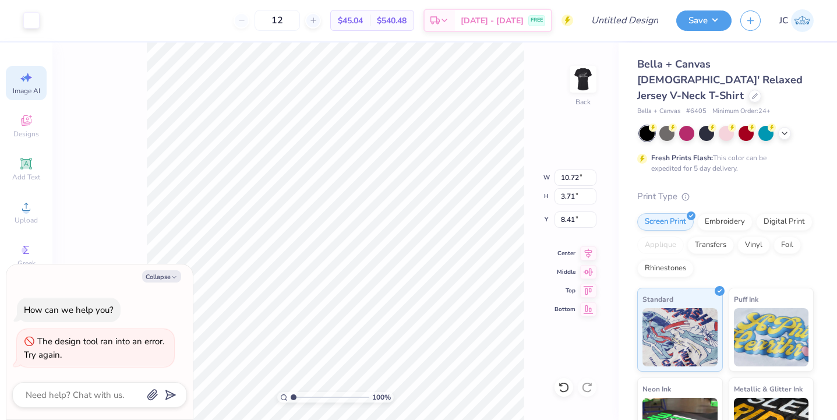
type input "1.25"
type textarea "x"
type input "4.96"
type textarea "x"
type input "4.40"
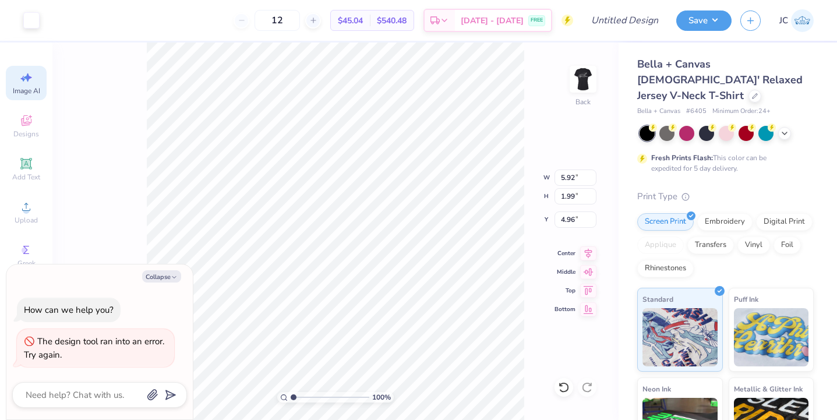
type input "1.96"
type input "3.00"
type textarea "x"
type input "2.78"
type textarea "x"
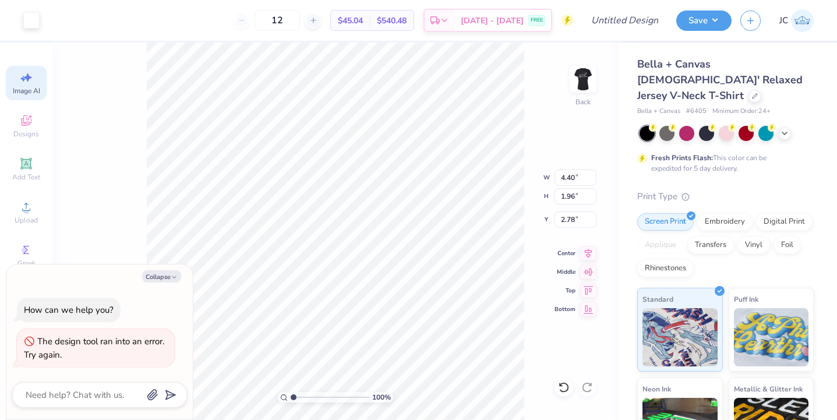
type input "1.45"
type input "1.99"
type input "4.96"
type textarea "x"
type input "4.04"
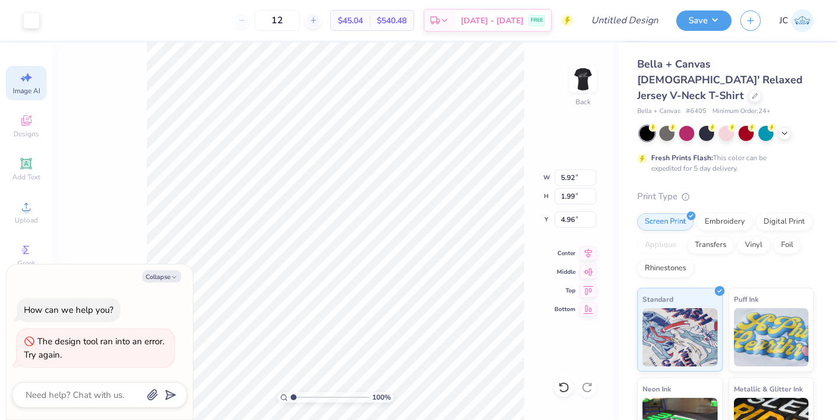
type input "1.36"
type input "5.59"
type textarea "x"
type input "5.28"
type textarea "x"
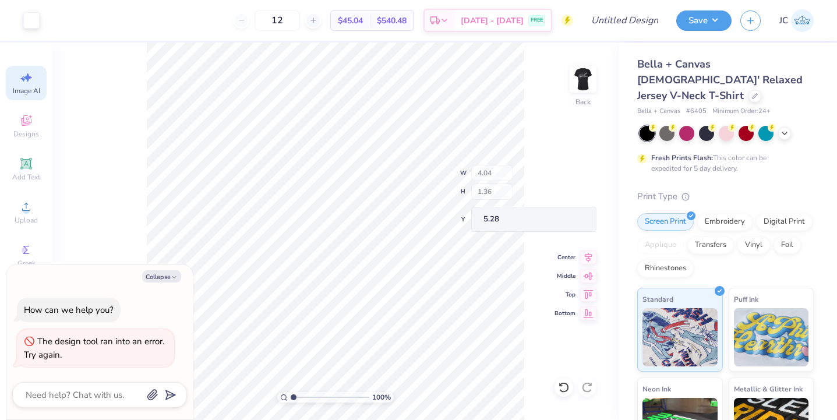
type input "4.40"
type input "1.96"
type input "2.78"
type textarea "x"
type input "3.00"
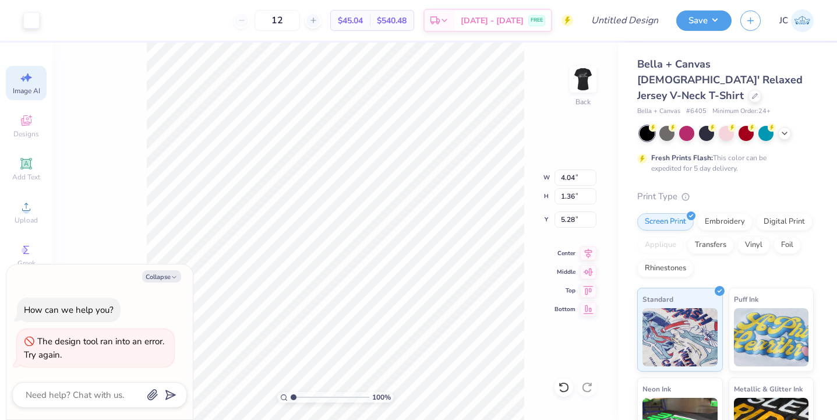
type textarea "x"
type input "3.64"
type input "1.22"
type input "5.41"
click at [590, 81] on img at bounding box center [582, 79] width 47 height 47
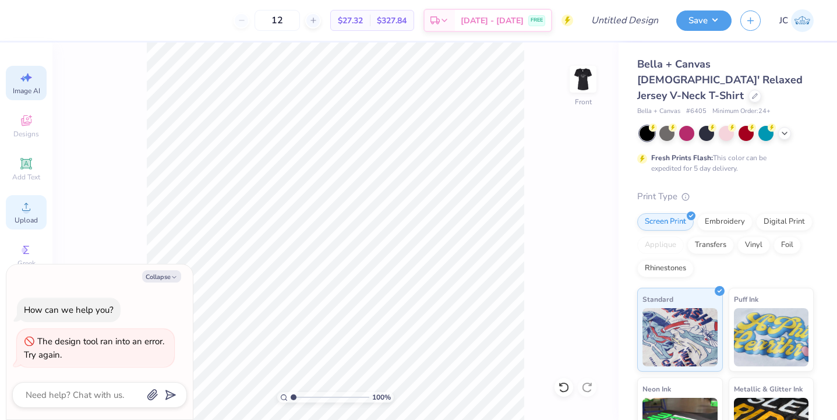
click at [24, 210] on circle at bounding box center [26, 210] width 6 height 6
click at [24, 207] on icon at bounding box center [26, 207] width 14 height 14
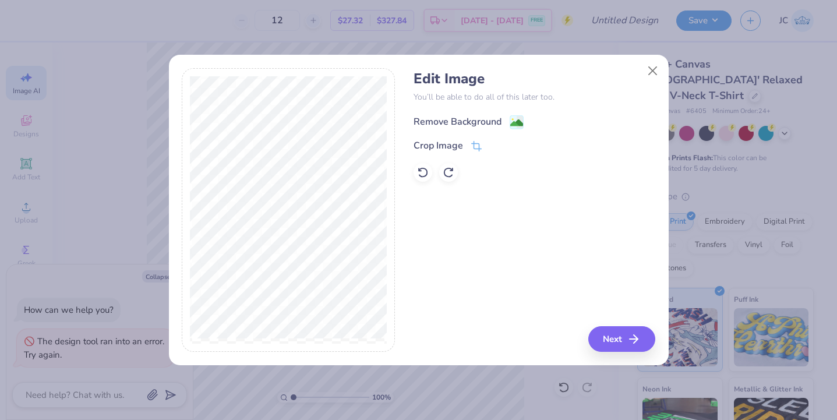
click at [510, 121] on image at bounding box center [516, 122] width 13 height 13
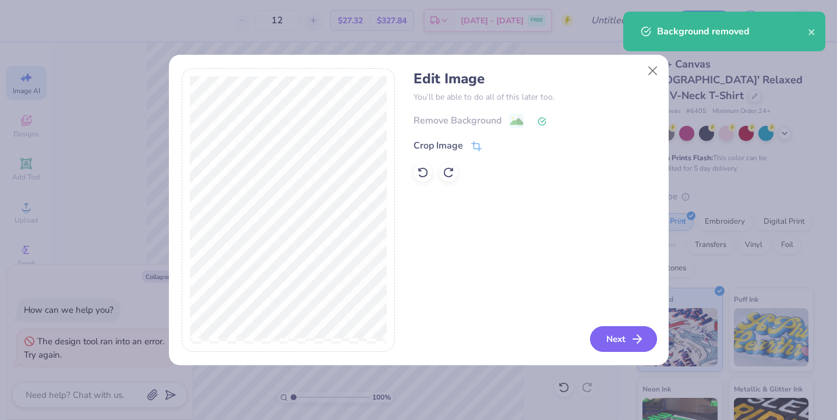
click at [632, 346] on icon "button" at bounding box center [637, 339] width 14 height 14
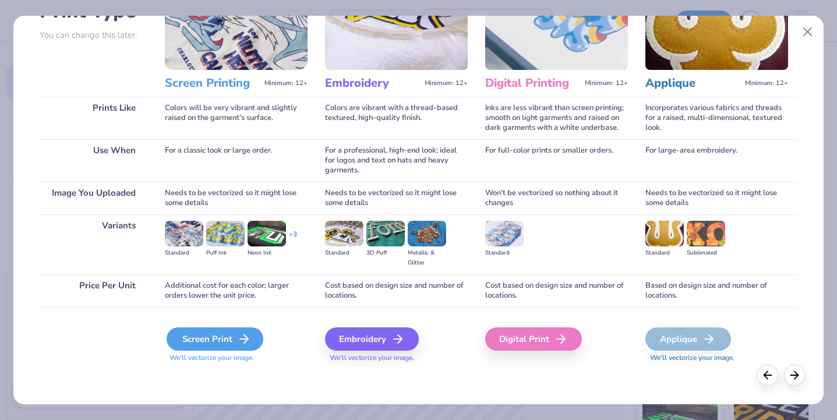
click at [230, 343] on div "Screen Print" at bounding box center [214, 338] width 97 height 23
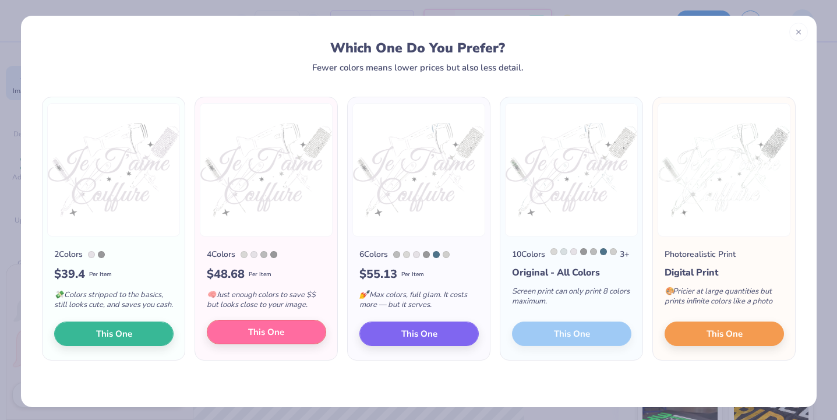
click at [256, 339] on span "This One" at bounding box center [266, 331] width 36 height 13
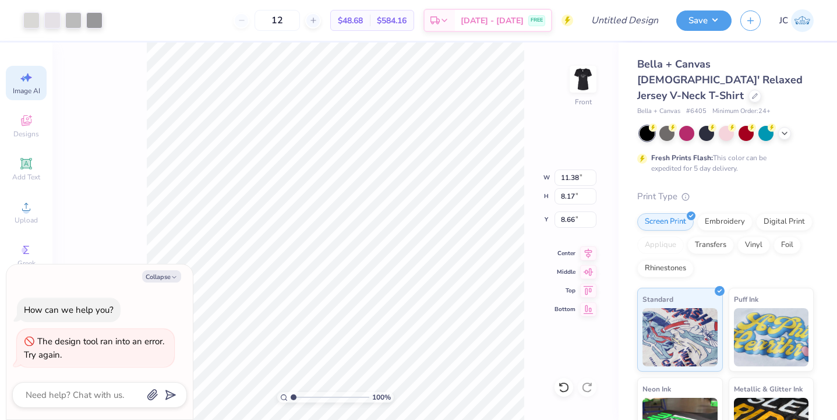
type textarea "x"
type input "4.00"
click at [51, 19] on div at bounding box center [52, 19] width 16 height 16
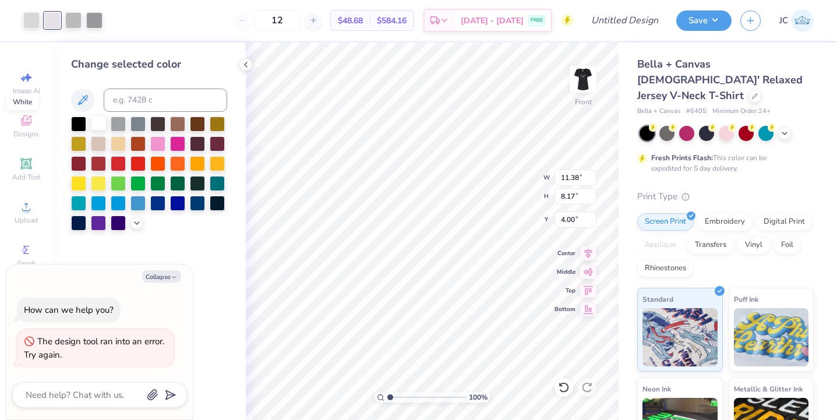
click at [100, 124] on div at bounding box center [98, 122] width 15 height 15
click at [35, 22] on div at bounding box center [31, 19] width 16 height 16
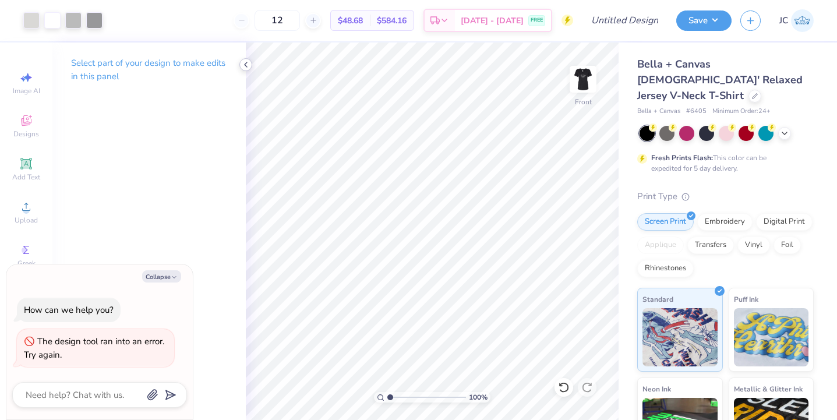
click at [245, 64] on icon at bounding box center [245, 64] width 9 height 9
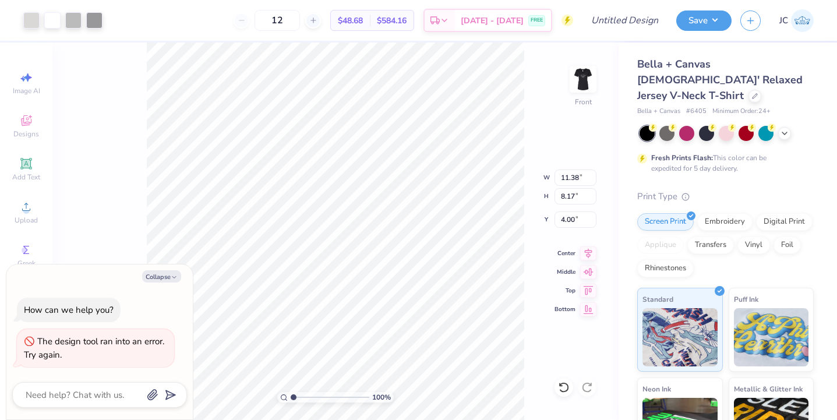
type textarea "x"
type input "2.87"
type textarea "x"
type input "4.22"
click at [513, 190] on div "100 % Front W 11.38 11.38 " H 8.17 8.17 " Y 4.22 2.87 " Center Middle Top Bottom" at bounding box center [335, 230] width 566 height 377
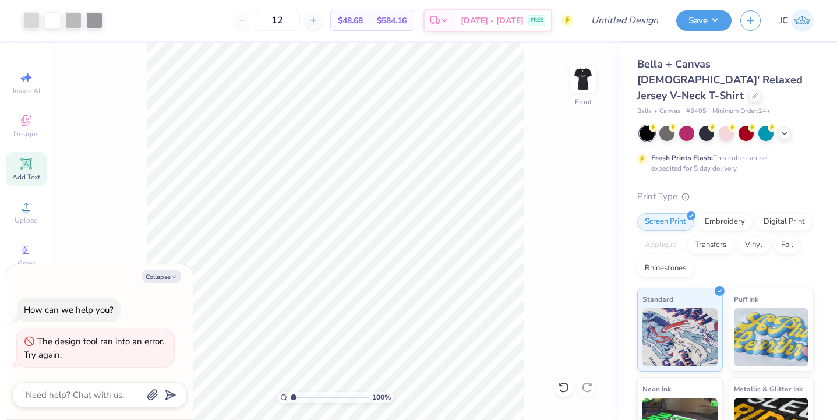
click at [38, 166] on div "Add Text" at bounding box center [26, 169] width 41 height 34
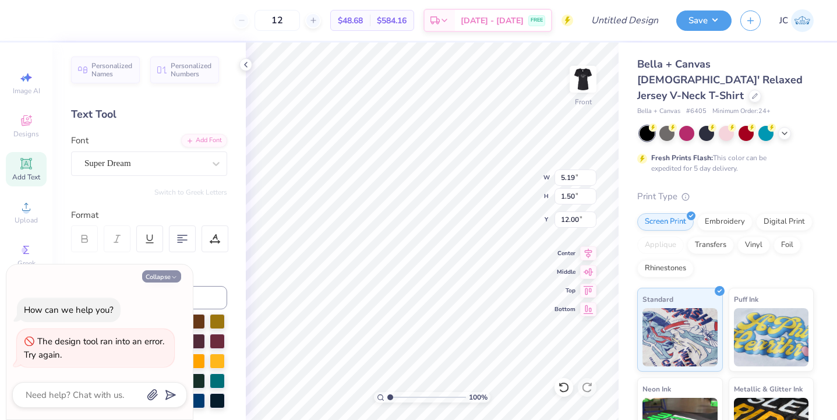
click at [165, 276] on button "Collapse" at bounding box center [161, 276] width 39 height 12
type textarea "x"
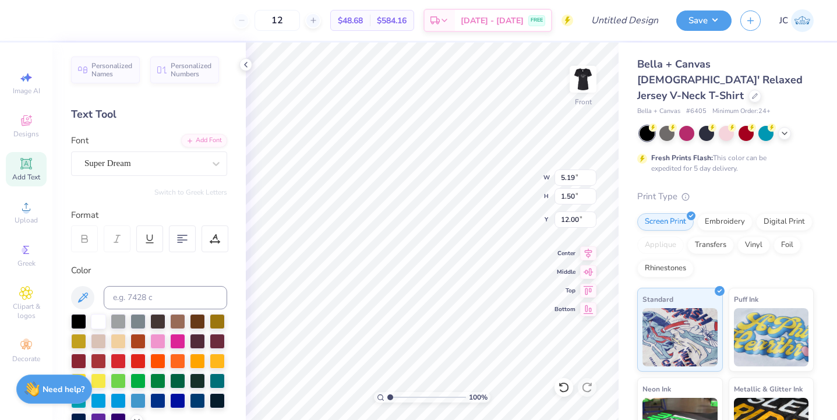
scroll to position [1, 2]
type textarea "salon Red Bank, NJ"
click at [184, 238] on icon at bounding box center [182, 238] width 10 height 10
click at [147, 178] on div "Personalized Names Personalized Numbers Text Tool Add Font Font Super Dream Swi…" at bounding box center [148, 230] width 193 height 377
click at [157, 164] on div "Super Dream" at bounding box center [144, 163] width 122 height 18
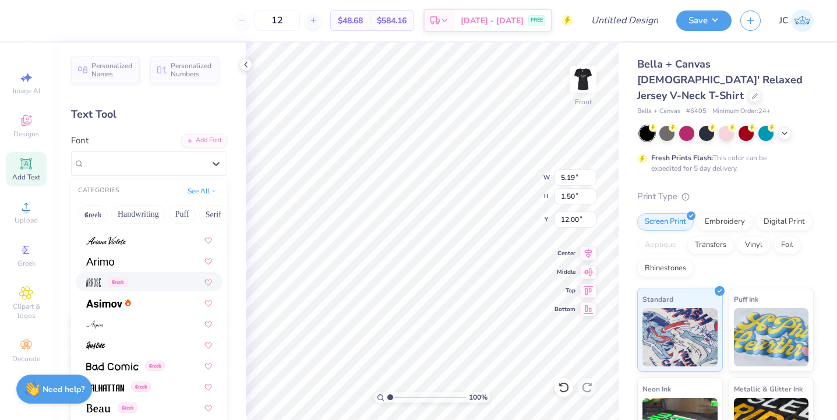
scroll to position [458, 0]
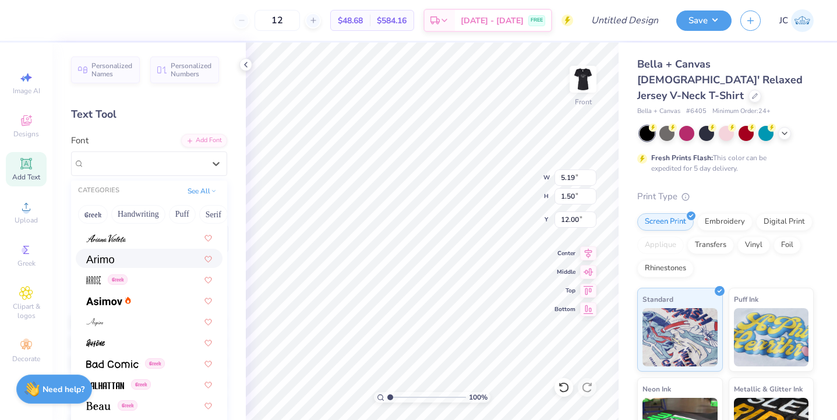
click at [148, 260] on div at bounding box center [149, 258] width 126 height 12
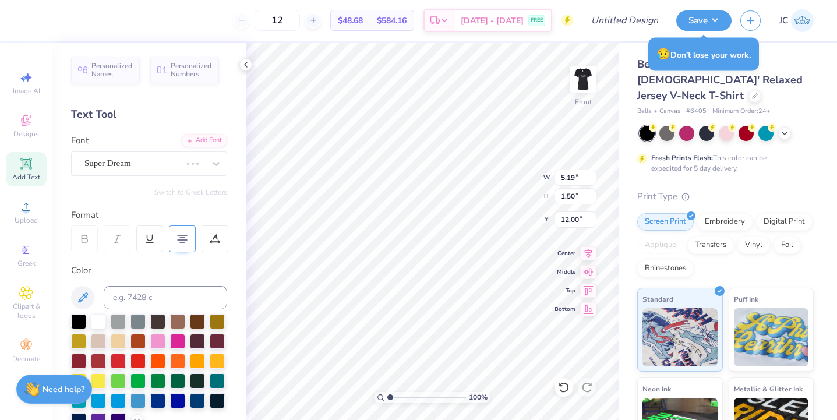
scroll to position [1, 1]
click at [131, 169] on span "Super Dream" at bounding box center [107, 163] width 47 height 13
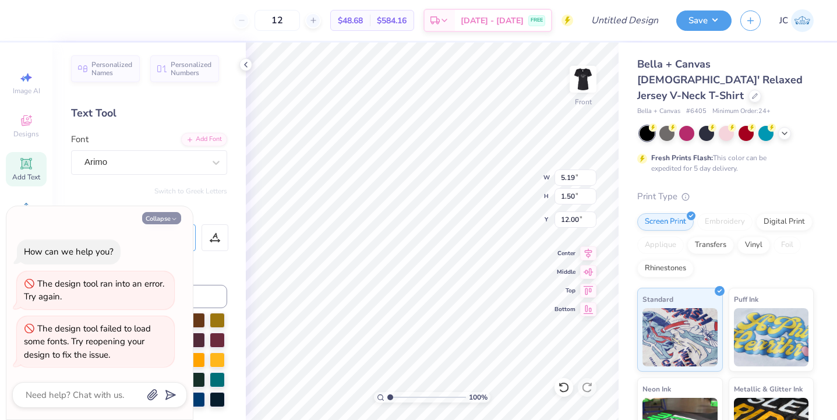
click at [164, 220] on button "Collapse" at bounding box center [161, 218] width 39 height 12
type textarea "x"
type input "12.90"
type input "4.40"
type input "10.55"
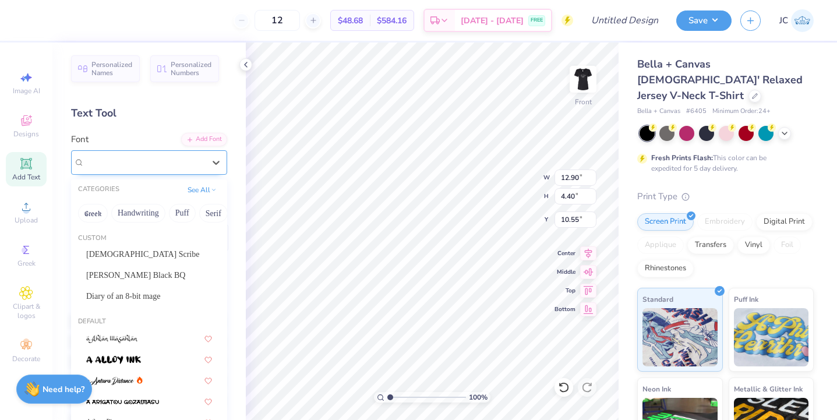
click at [115, 161] on div "Arimo" at bounding box center [144, 162] width 122 height 18
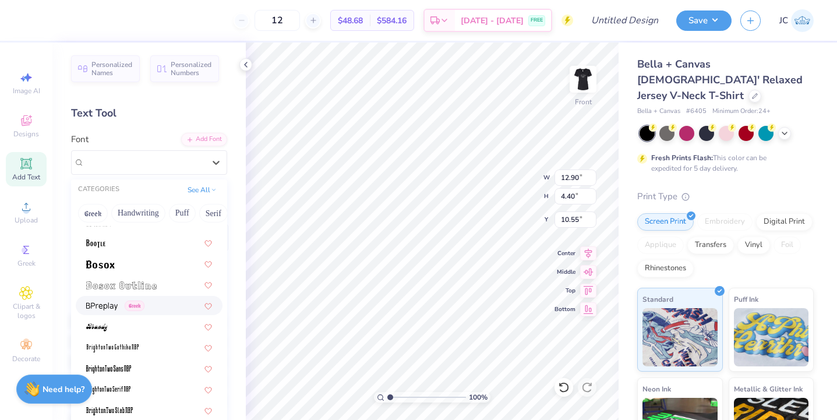
scroll to position [869, 0]
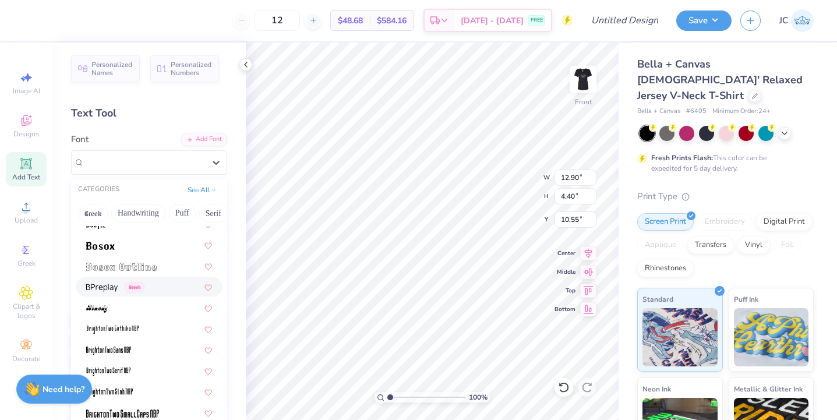
click at [112, 289] on img at bounding box center [101, 288] width 31 height 8
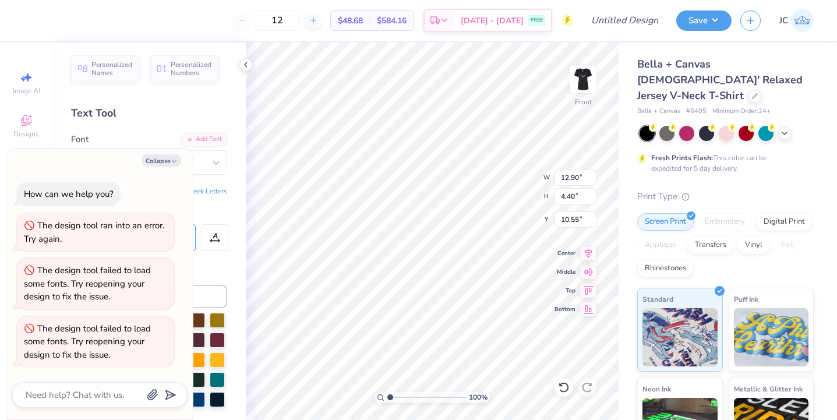
type textarea "x"
type input "12.57"
type input "4.55"
type input "10.48"
click at [164, 161] on button "Collapse" at bounding box center [161, 160] width 39 height 12
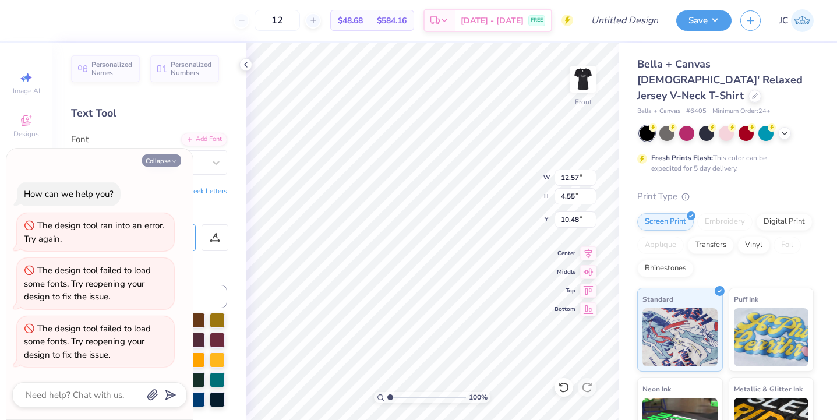
type textarea "x"
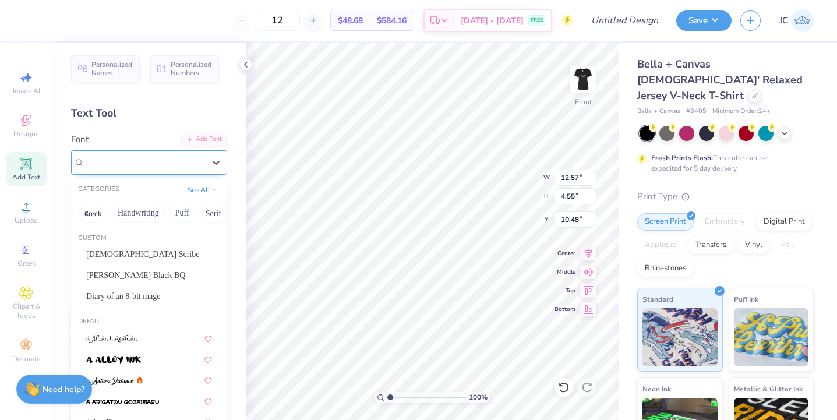
click at [170, 160] on div "BPreplay Greek" at bounding box center [144, 162] width 122 height 18
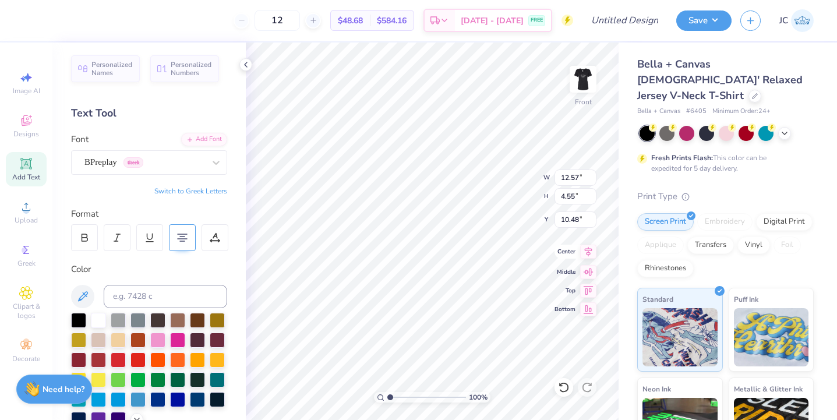
scroll to position [0, 1]
type textarea "Red Bank, NJ"
type input "5.44"
type input "0.85"
type input "12.32"
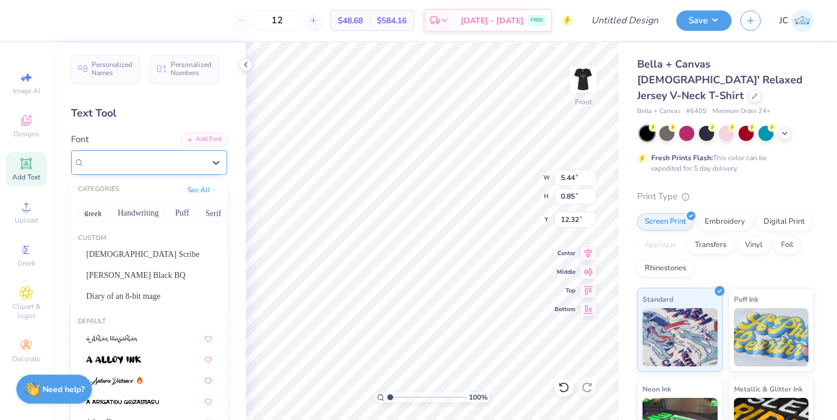
click at [169, 159] on div "BPreplay Greek" at bounding box center [144, 162] width 122 height 18
click at [146, 216] on button "Handwriting" at bounding box center [138, 213] width 54 height 19
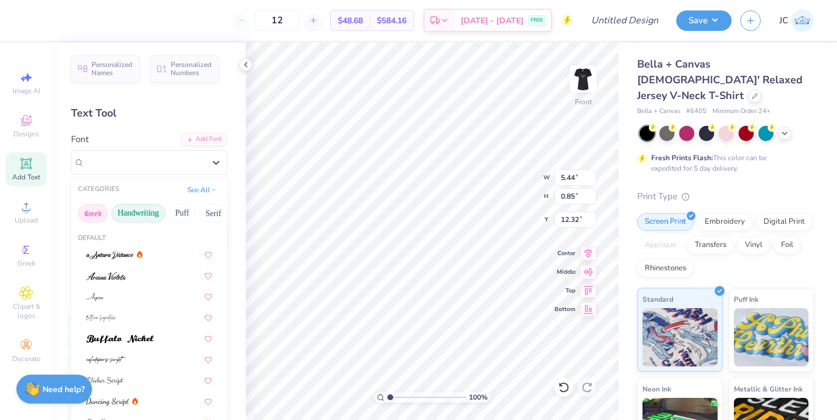
click at [101, 213] on button "Greek" at bounding box center [93, 213] width 30 height 19
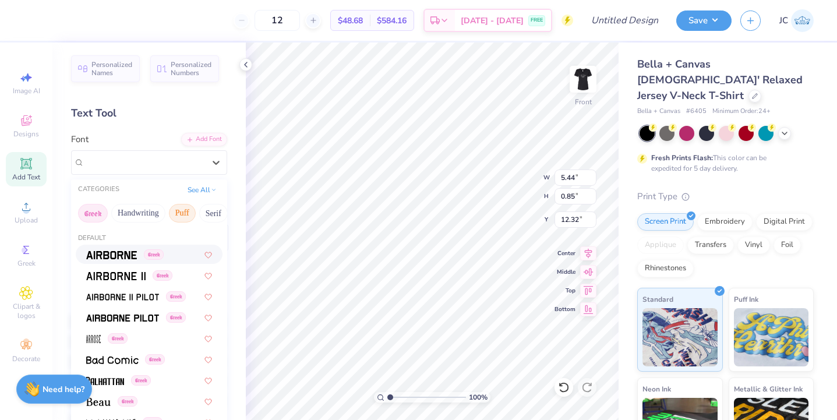
click at [192, 215] on button "Puff" at bounding box center [182, 213] width 27 height 19
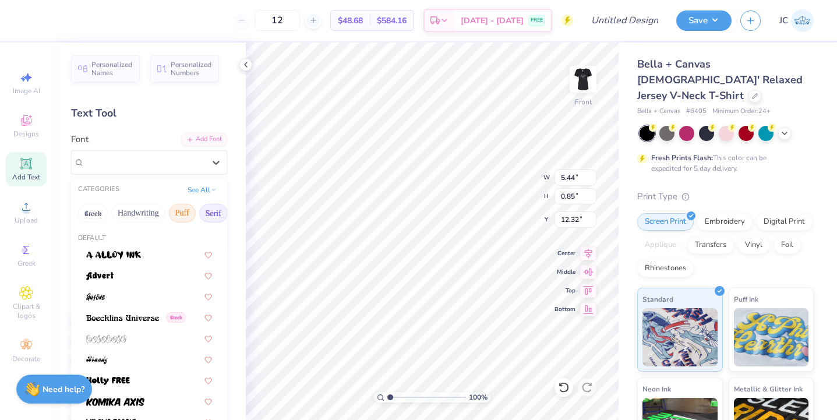
click at [211, 215] on button "Serif" at bounding box center [213, 213] width 29 height 19
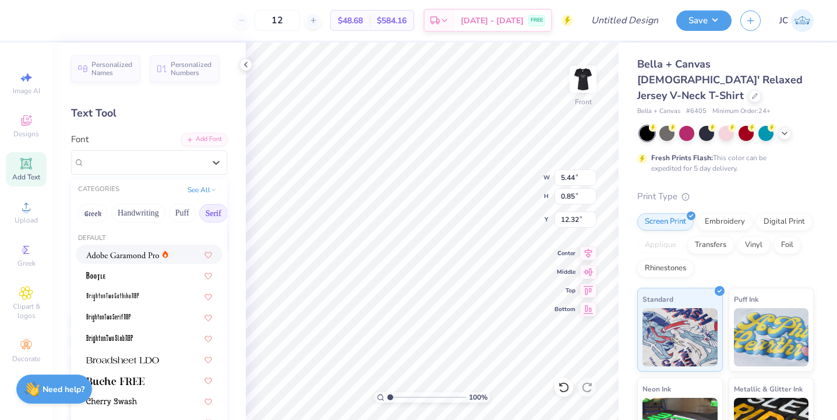
scroll to position [0, 0]
click at [127, 256] on img at bounding box center [122, 255] width 73 height 8
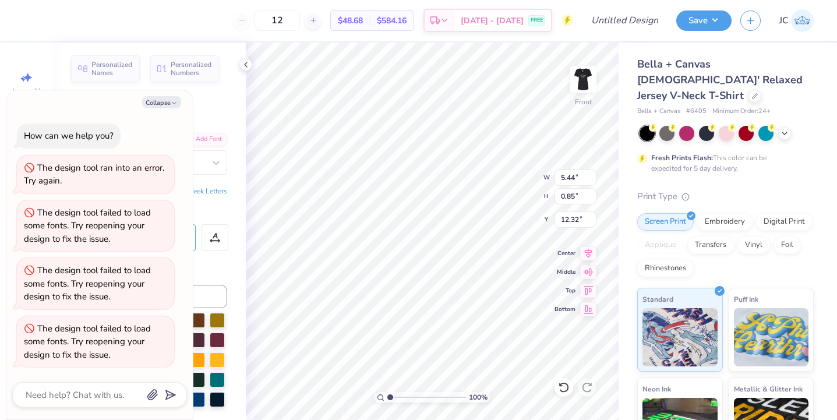
type textarea "x"
type input "4.96"
type textarea "x"
type input "3.70"
type input "0.63"
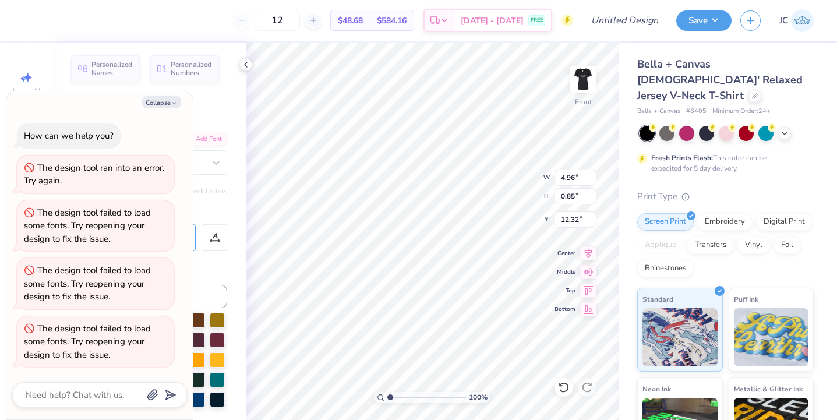
type input "12.54"
type textarea "x"
type input "12.43"
click at [156, 102] on button "Collapse" at bounding box center [161, 102] width 39 height 12
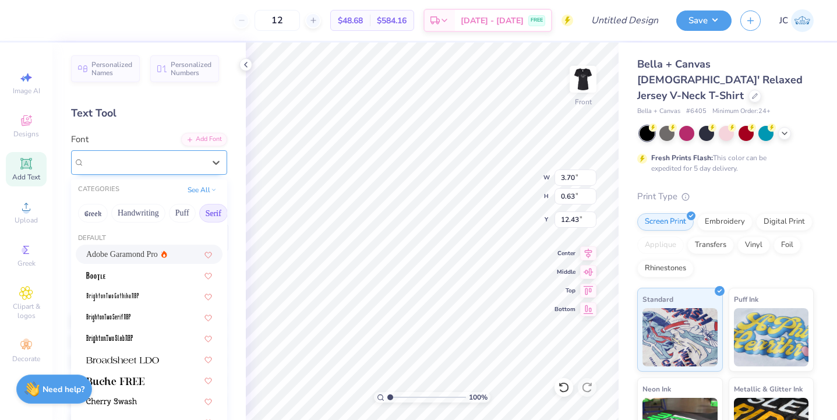
click at [147, 165] on span "Adobe Garamond Pro" at bounding box center [122, 161] width 77 height 13
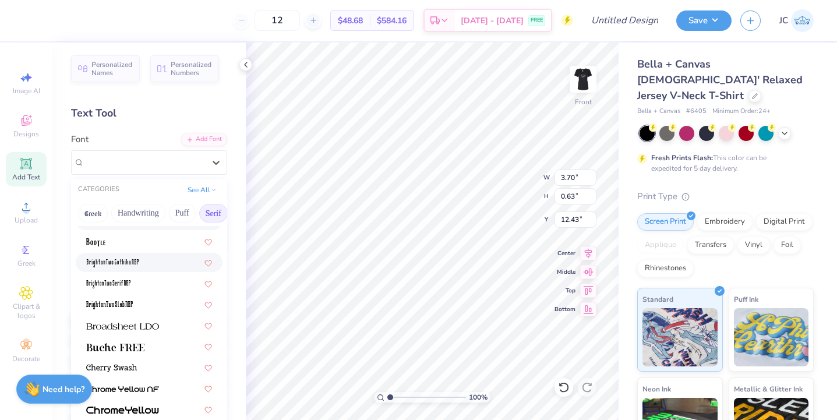
scroll to position [41, 0]
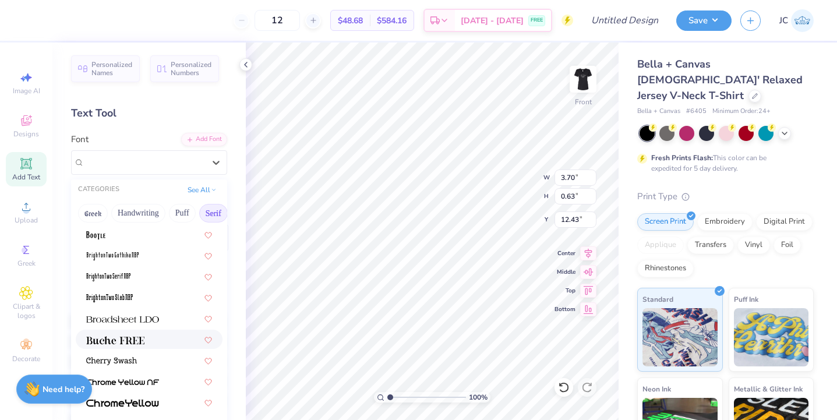
click at [129, 338] on img at bounding box center [115, 340] width 58 height 8
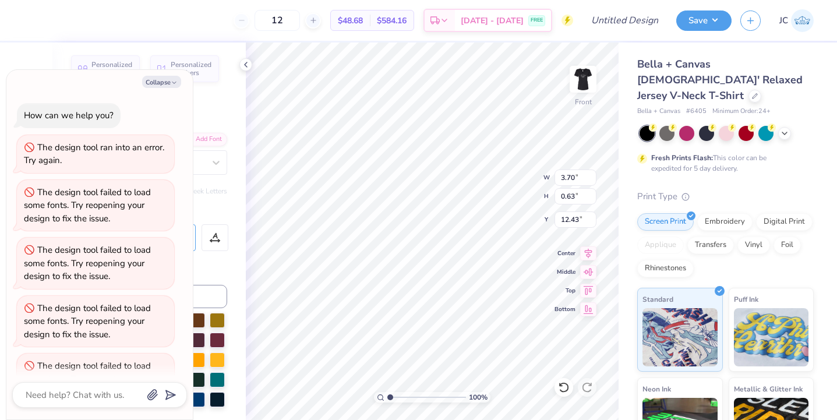
type textarea "x"
type input "4.01"
type input "0.51"
type input "12.49"
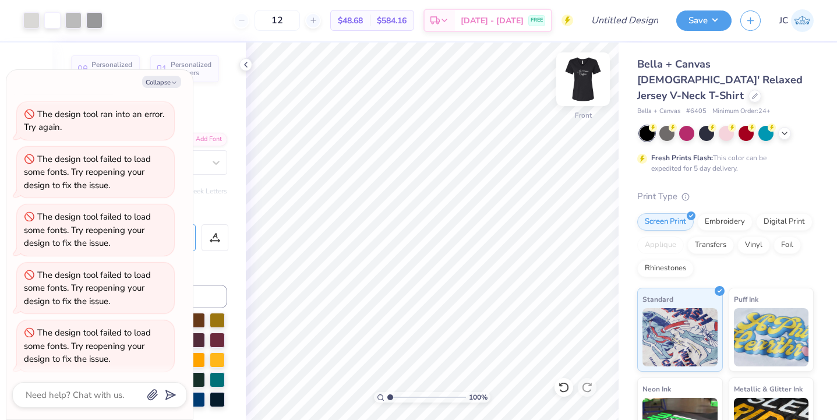
click at [583, 83] on img at bounding box center [582, 79] width 47 height 47
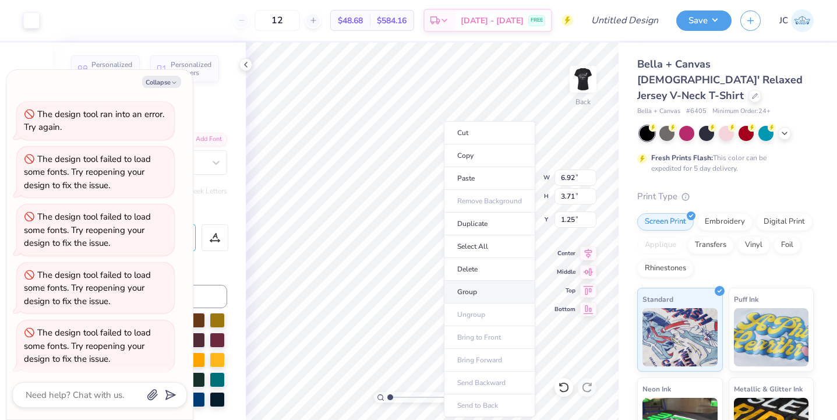
click at [483, 293] on li "Group" at bounding box center [489, 292] width 91 height 23
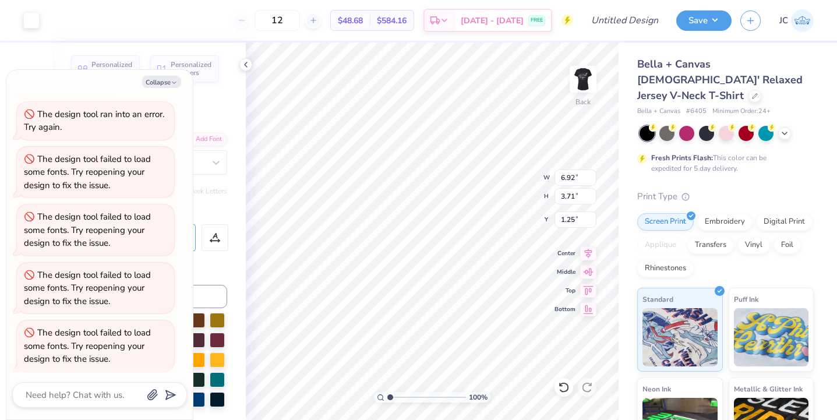
type textarea "x"
type input "3.89"
type input "2.08"
type input "2.88"
type textarea "x"
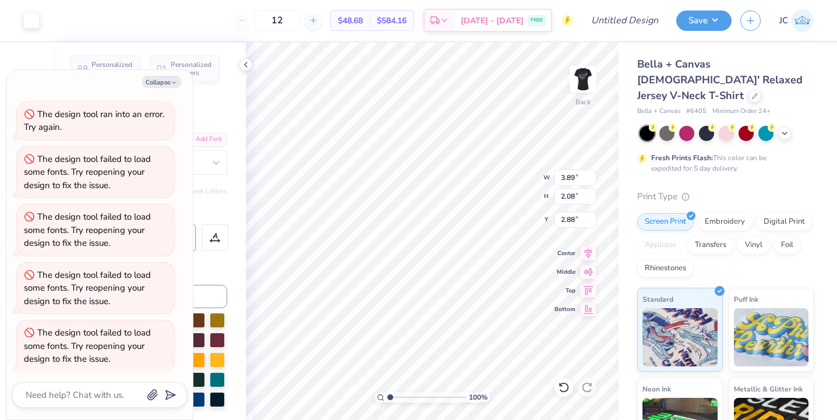
type input "1.50"
click at [581, 83] on img at bounding box center [582, 79] width 47 height 47
type textarea "x"
type input "3.96"
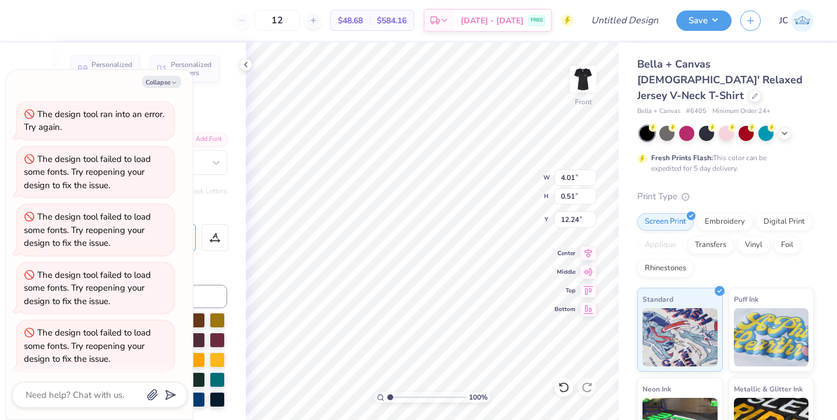
type textarea "x"
type textarea "Red Bank NJ"
click at [584, 80] on img at bounding box center [582, 79] width 47 height 47
type textarea "x"
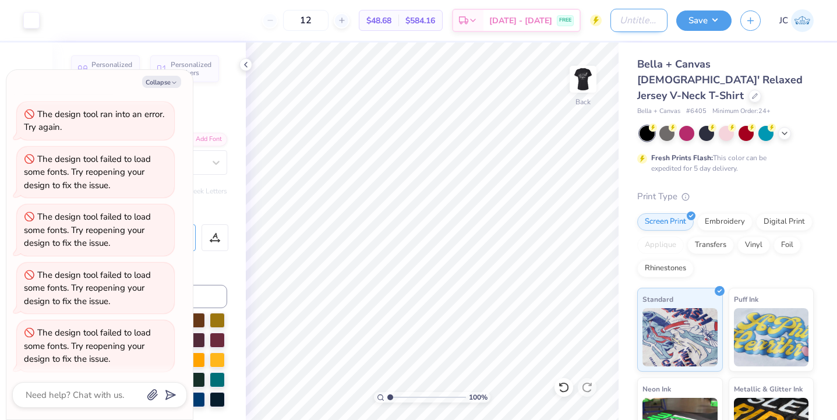
click at [625, 15] on input "Design Title" at bounding box center [638, 20] width 57 height 23
type input "j"
type textarea "x"
type input "s"
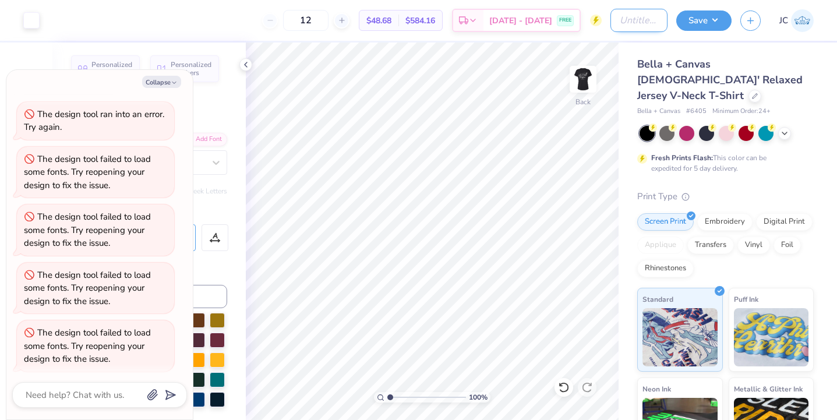
type textarea "x"
type input "sa"
type textarea "x"
type input "sal"
type textarea "x"
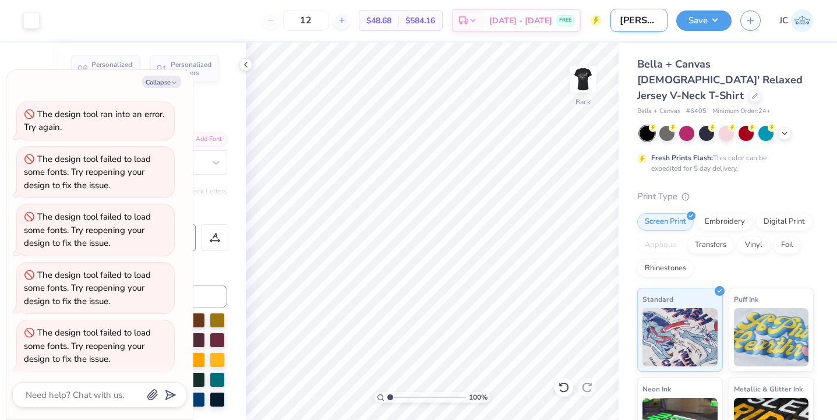
type input "salo"
type textarea "x"
type input "salon"
type textarea "x"
type input "salon"
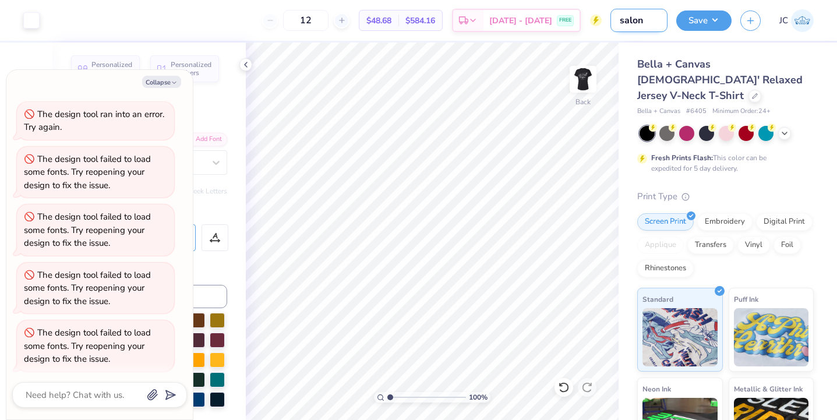
type textarea "x"
type input "salon s"
type textarea "x"
type input "salon sh"
type textarea "x"
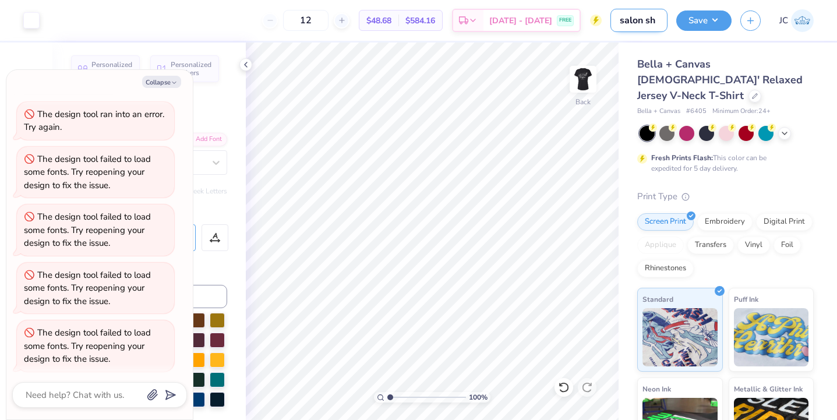
type input "salon shi"
type textarea "x"
type input "salon shir"
type textarea "x"
type input "salon shirt"
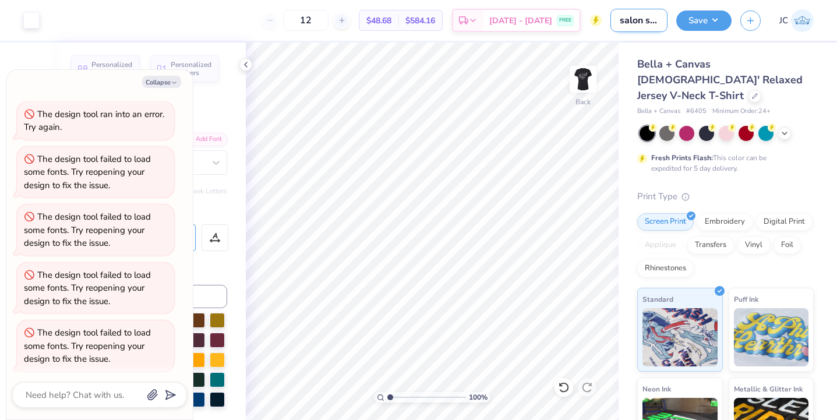
type textarea "x"
type input "salon shirts"
type textarea "x"
type input "salon shirts"
click at [703, 15] on button "Save" at bounding box center [703, 19] width 55 height 20
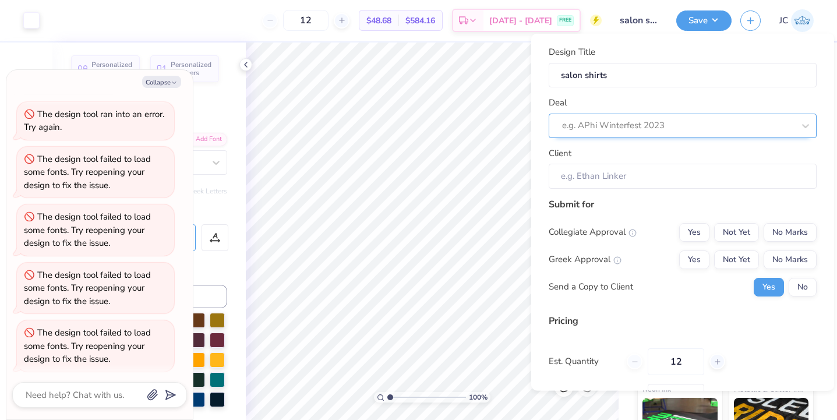
click at [667, 125] on div at bounding box center [678, 126] width 232 height 16
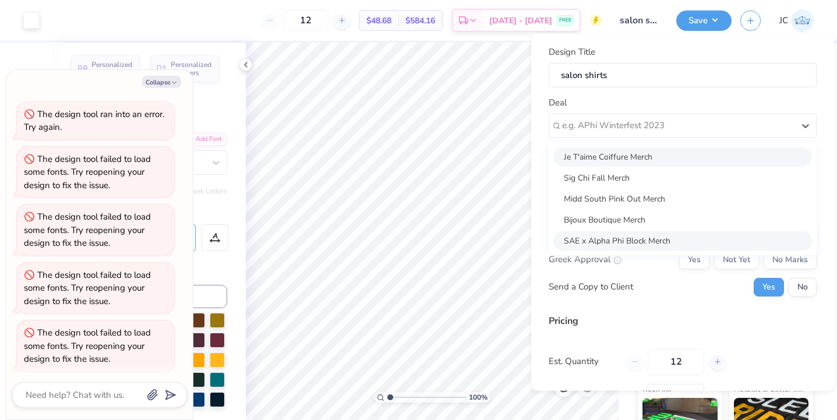
scroll to position [20, 0]
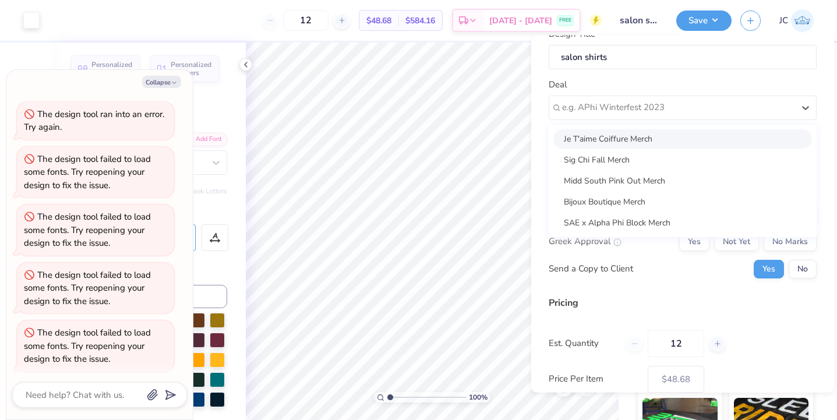
click at [619, 136] on div "Je T'aime Coiffure Merch" at bounding box center [682, 138] width 258 height 19
type textarea "x"
type input "Dawn Costello"
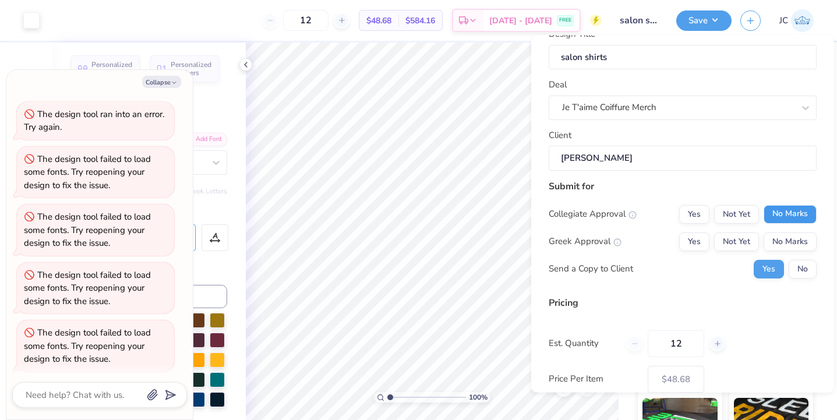
click at [788, 219] on button "No Marks" at bounding box center [789, 213] width 53 height 19
click at [788, 239] on button "No Marks" at bounding box center [789, 241] width 53 height 19
type input "$48.68"
click at [807, 265] on button "No" at bounding box center [802, 268] width 28 height 19
type textarea "x"
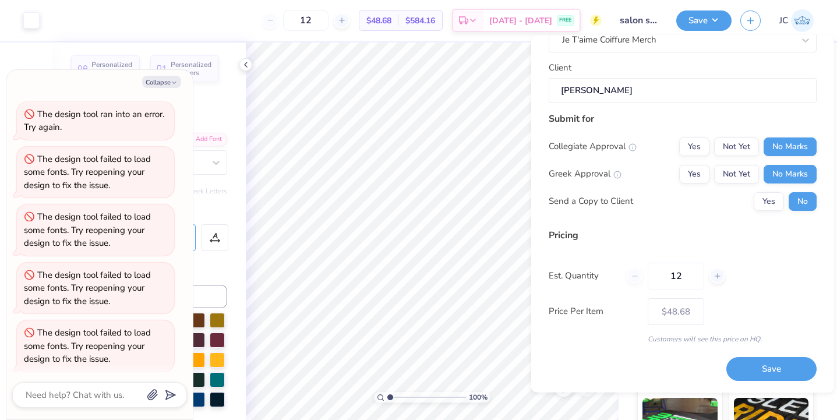
scroll to position [86, 0]
click at [753, 370] on button "Save" at bounding box center [771, 370] width 90 height 24
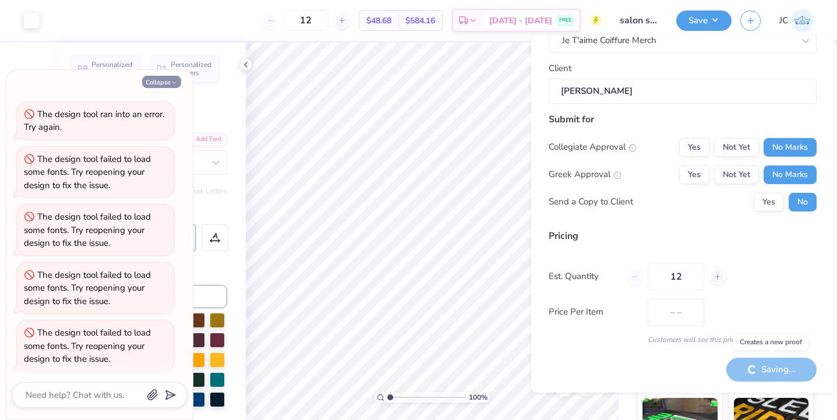
type input "$48.68"
click at [164, 81] on button "Collapse" at bounding box center [161, 82] width 39 height 12
type textarea "x"
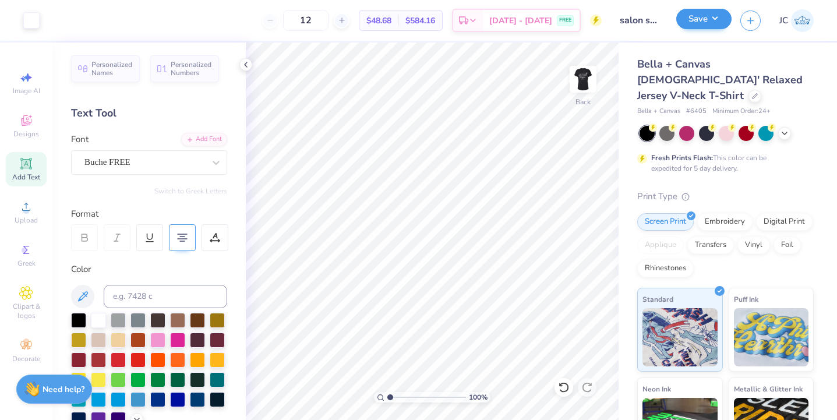
click at [694, 23] on button "Save" at bounding box center [703, 19] width 55 height 20
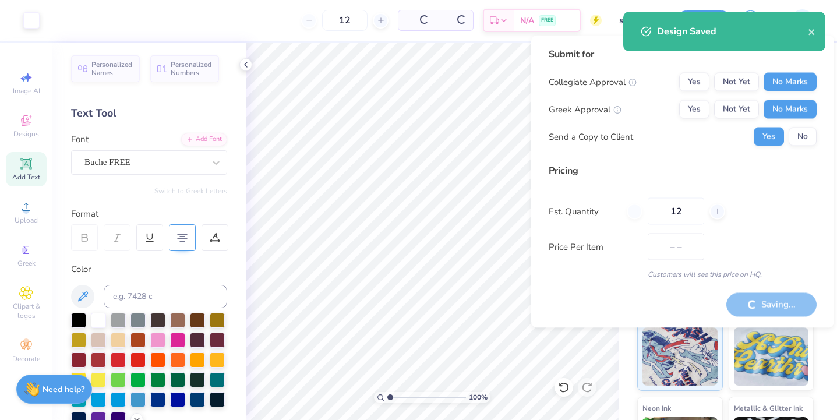
type input "$48.68"
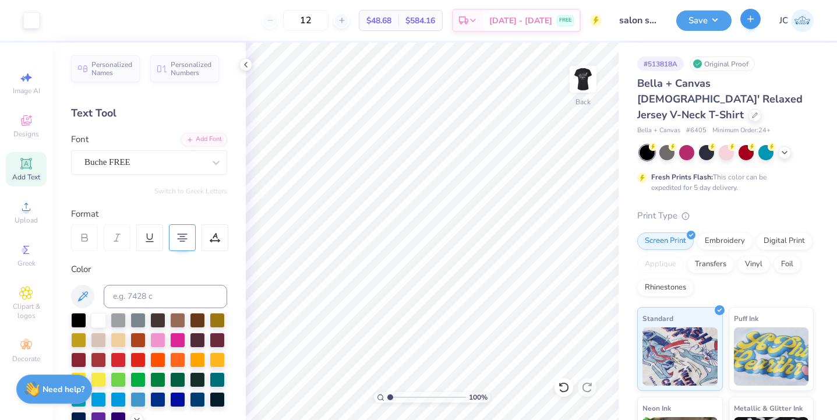
click at [749, 25] on button "button" at bounding box center [750, 19] width 20 height 20
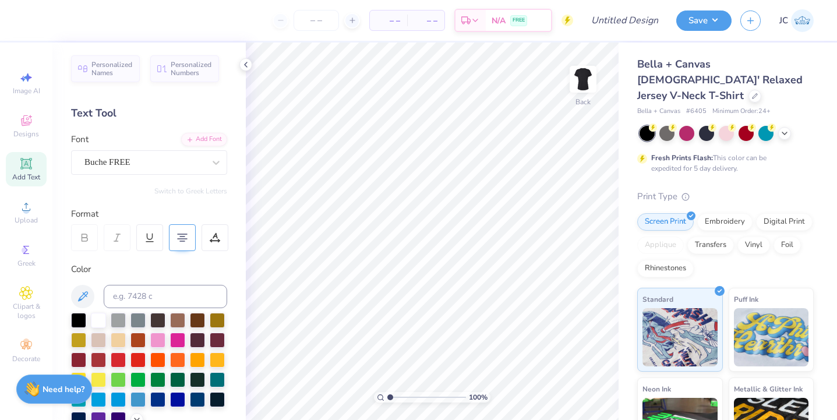
click at [227, 6] on div "– – Per Item – – Total Est. Delivery N/A FREE" at bounding box center [302, 20] width 541 height 41
click at [32, 215] on div "Upload" at bounding box center [26, 212] width 41 height 34
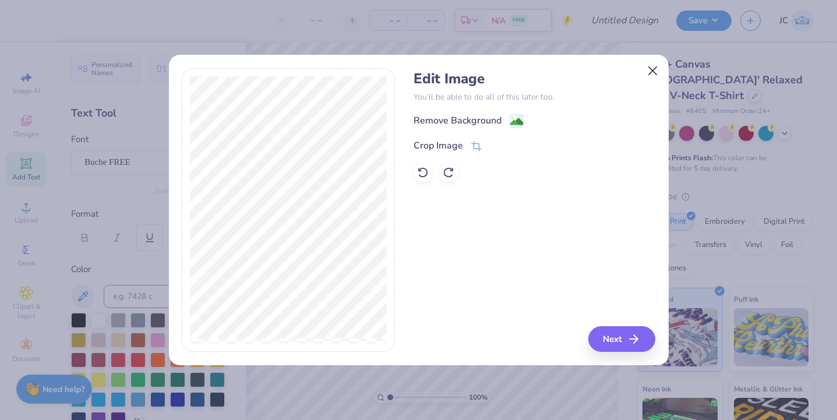
click at [646, 76] on button "Close" at bounding box center [652, 71] width 22 height 22
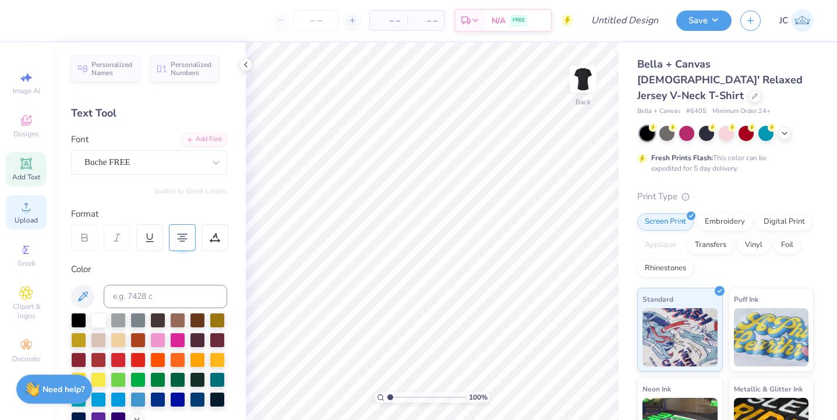
click at [27, 212] on circle at bounding box center [26, 210] width 6 height 6
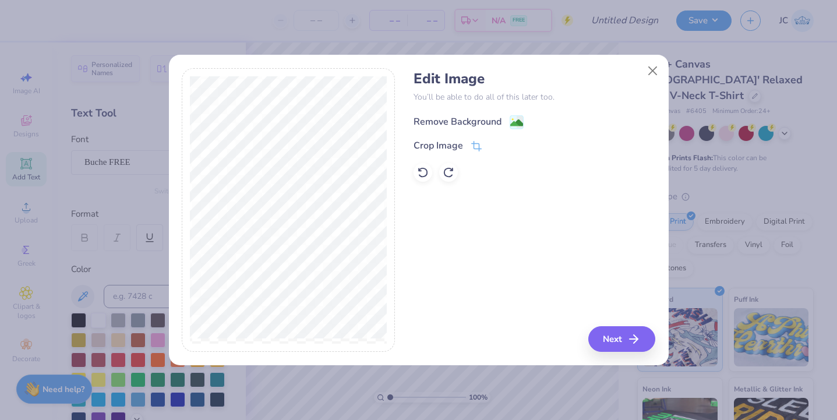
click at [520, 115] on span at bounding box center [516, 122] width 14 height 15
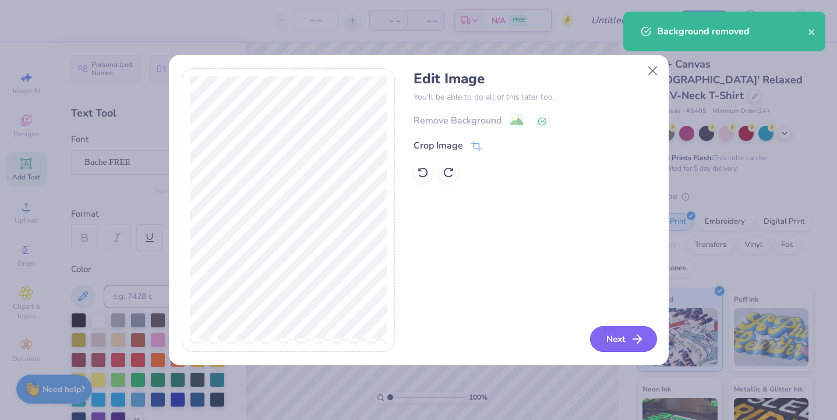
click at [618, 345] on button "Next" at bounding box center [623, 339] width 67 height 26
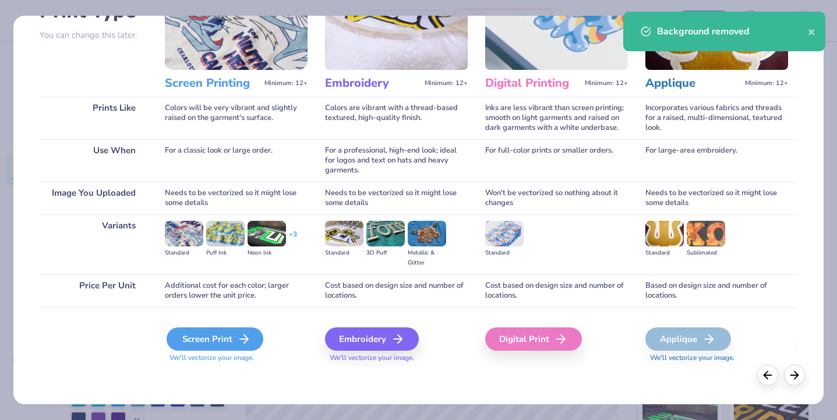
click at [218, 341] on div "Screen Print" at bounding box center [214, 338] width 97 height 23
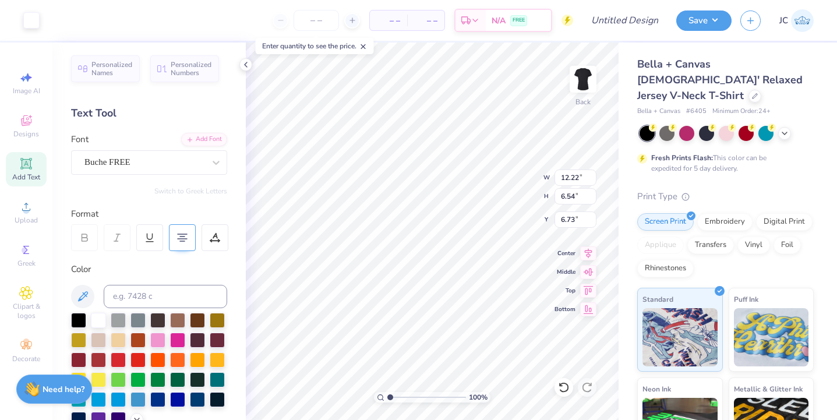
type input "5.46"
type input "2.92"
type input "1.50"
type input "5.49"
type input "2.94"
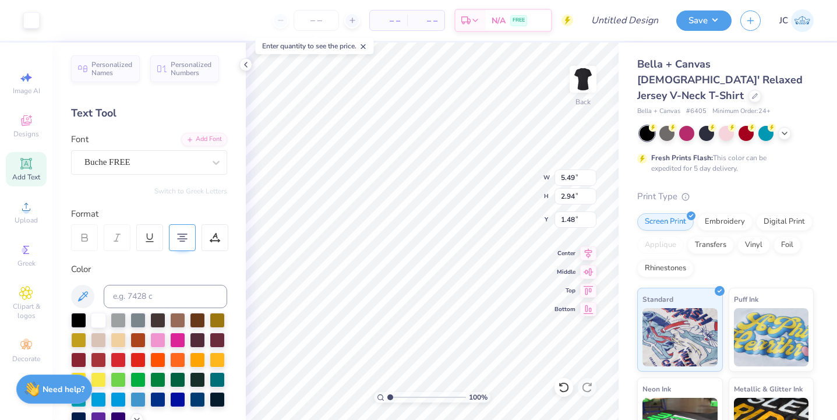
type input "1.26"
type input "1.50"
type input "4.47"
type input "2.39"
type input "1.50"
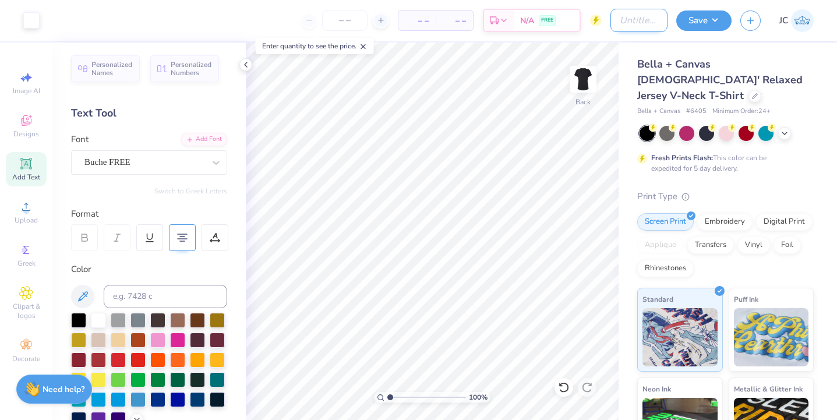
click at [639, 26] on input "Design Title" at bounding box center [638, 20] width 57 height 23
type input "salon shirts 2"
click at [699, 22] on button "Save" at bounding box center [703, 19] width 55 height 20
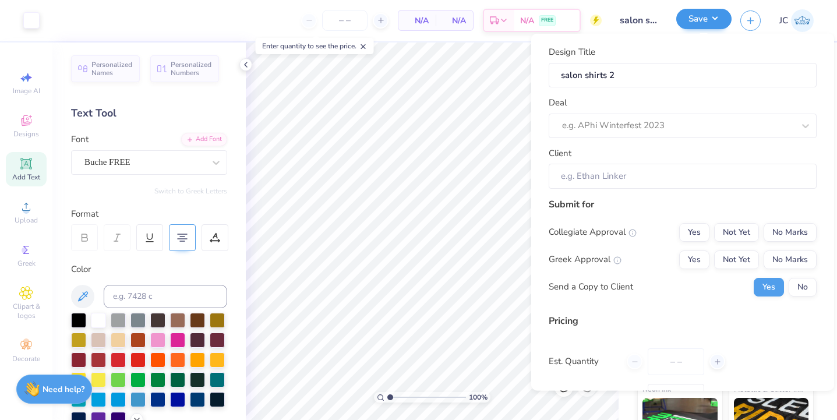
type input "0"
click at [656, 122] on div "e.g. APhi Winterfest 2023" at bounding box center [678, 125] width 232 height 13
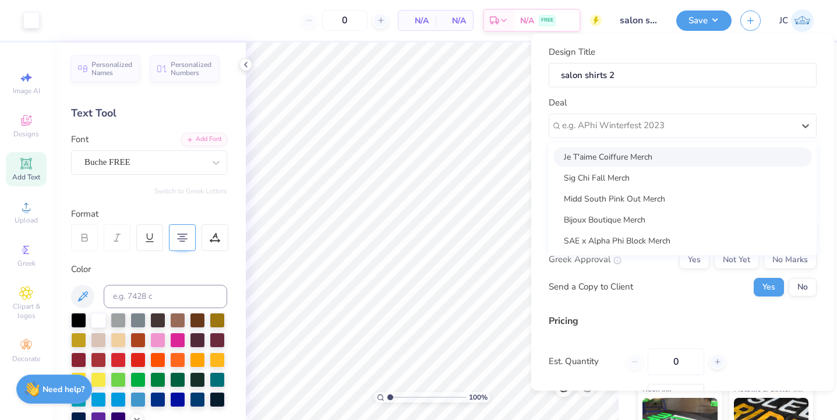
click at [619, 154] on div "Je T'aime Coiffure Merch" at bounding box center [682, 156] width 258 height 19
type input "Dawn Costello"
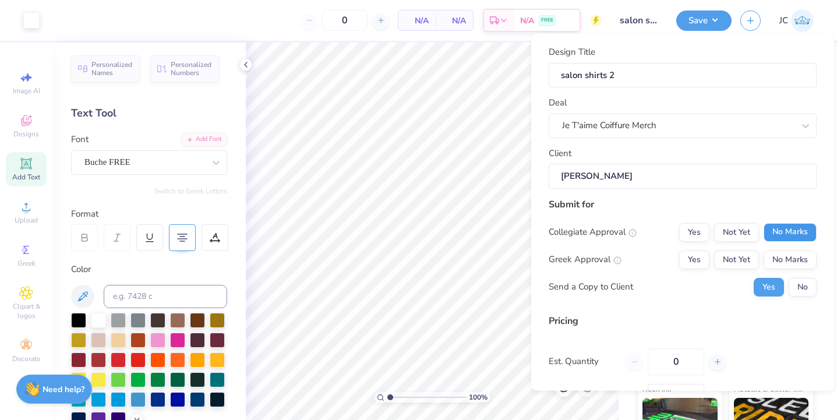
click at [794, 232] on button "No Marks" at bounding box center [789, 231] width 53 height 19
click at [793, 258] on button "No Marks" at bounding box center [789, 259] width 53 height 19
click at [807, 283] on button "No" at bounding box center [802, 286] width 28 height 19
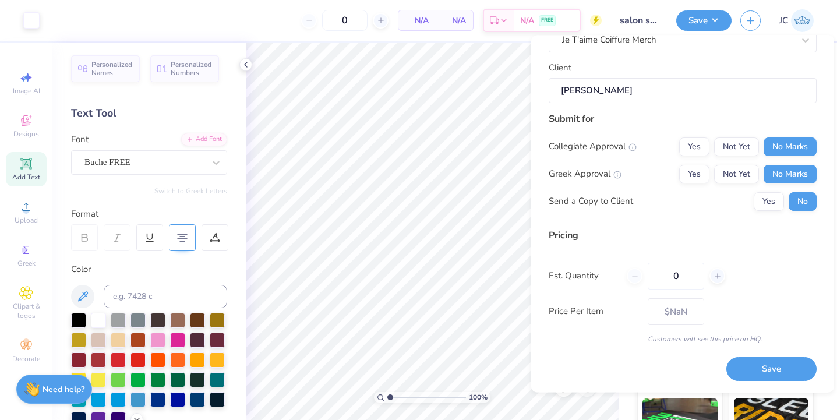
scroll to position [86, 0]
click at [777, 373] on button "Save" at bounding box center [771, 370] width 90 height 24
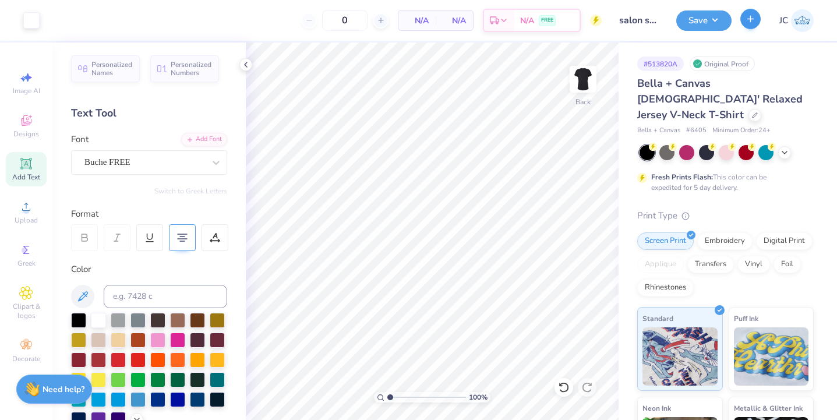
click at [756, 20] on button "button" at bounding box center [750, 19] width 20 height 20
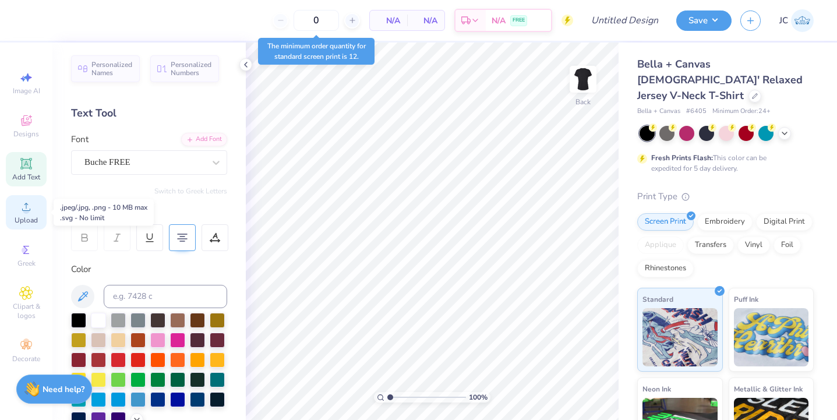
click at [30, 208] on icon at bounding box center [26, 207] width 14 height 14
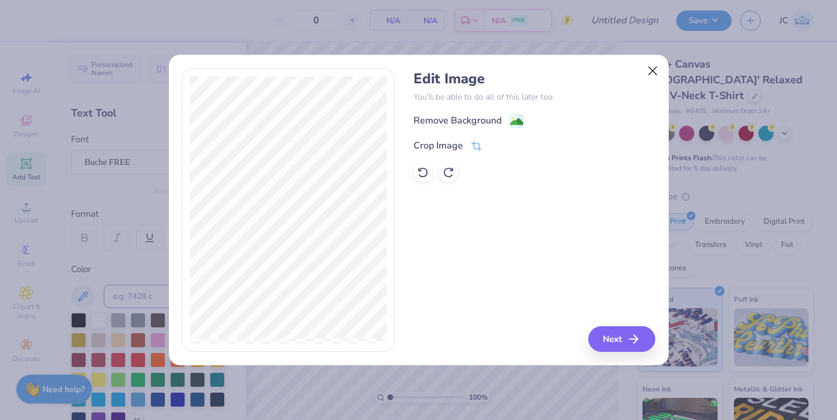
click at [655, 73] on button "Close" at bounding box center [652, 71] width 22 height 22
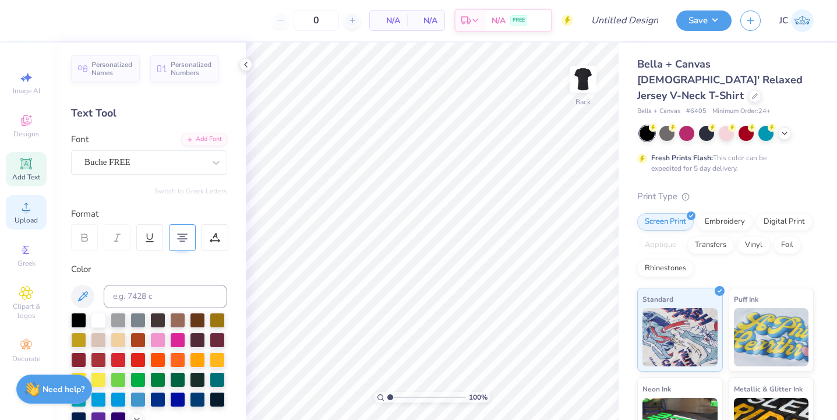
click at [27, 212] on circle at bounding box center [26, 210] width 6 height 6
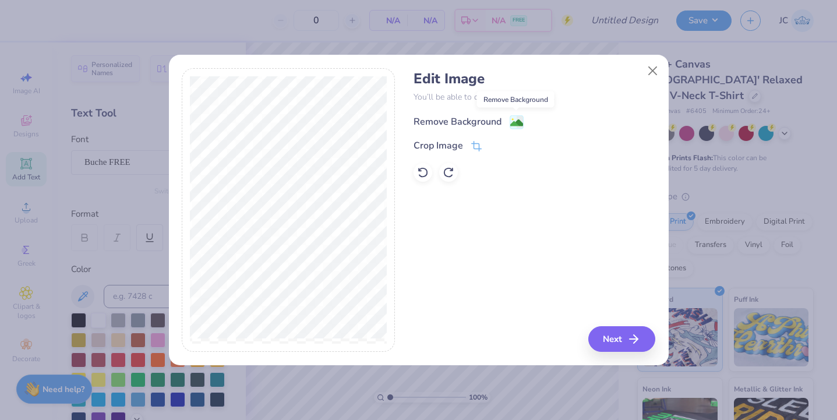
click at [513, 122] on image at bounding box center [516, 122] width 13 height 13
click at [648, 70] on button "Close" at bounding box center [652, 71] width 22 height 22
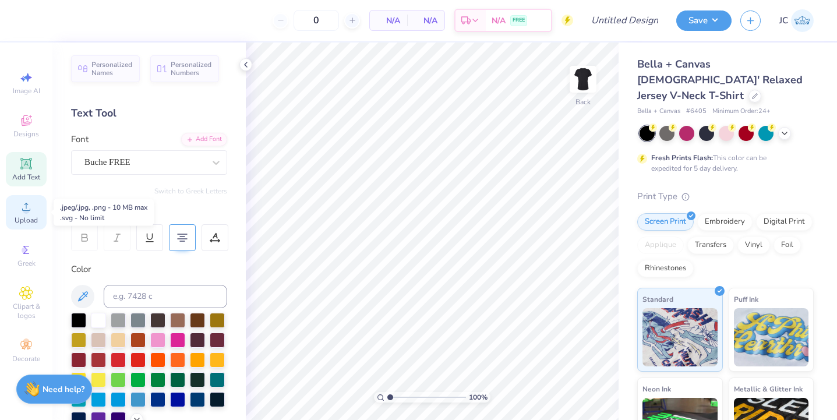
click at [26, 197] on div "Upload" at bounding box center [26, 212] width 41 height 34
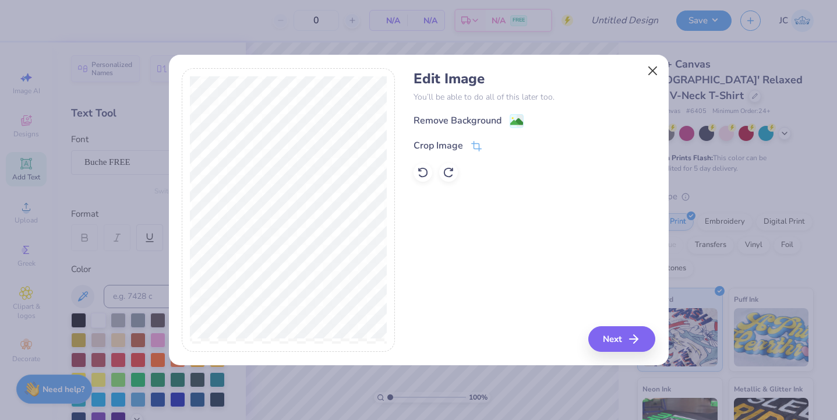
click at [661, 70] on button "Close" at bounding box center [652, 71] width 22 height 22
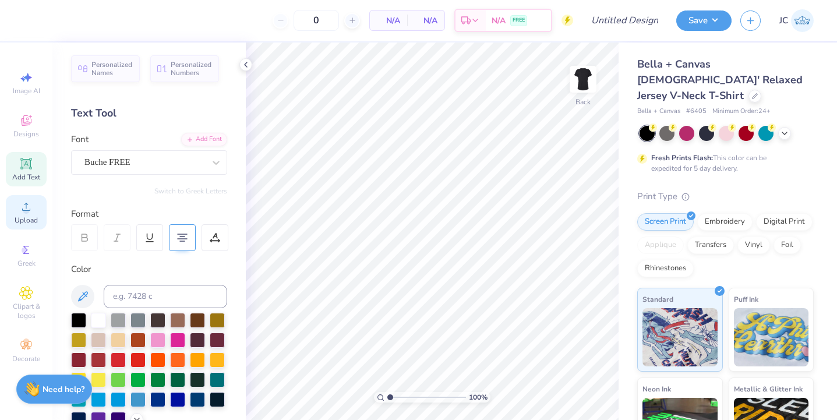
click at [30, 207] on icon at bounding box center [26, 207] width 14 height 14
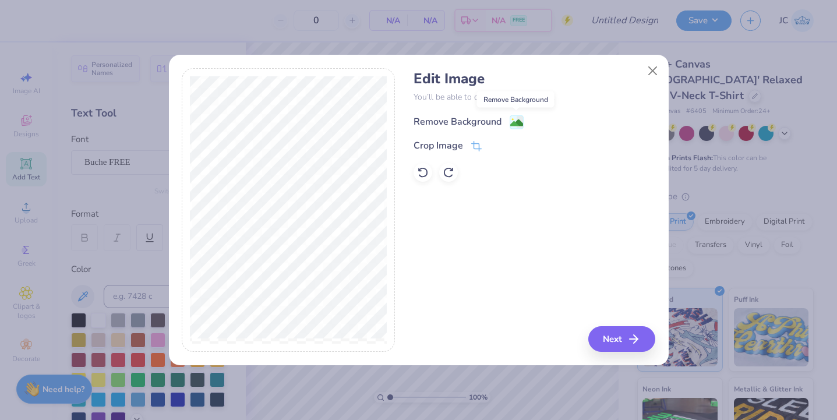
click at [512, 120] on circle at bounding box center [512, 119] width 2 height 2
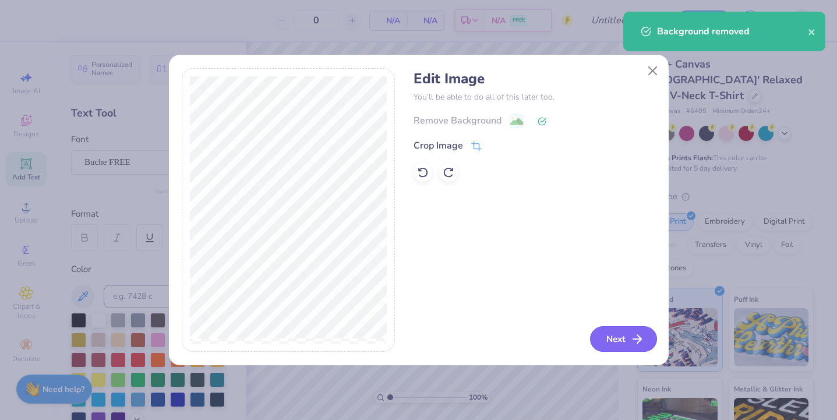
click at [625, 335] on button "Next" at bounding box center [623, 339] width 67 height 26
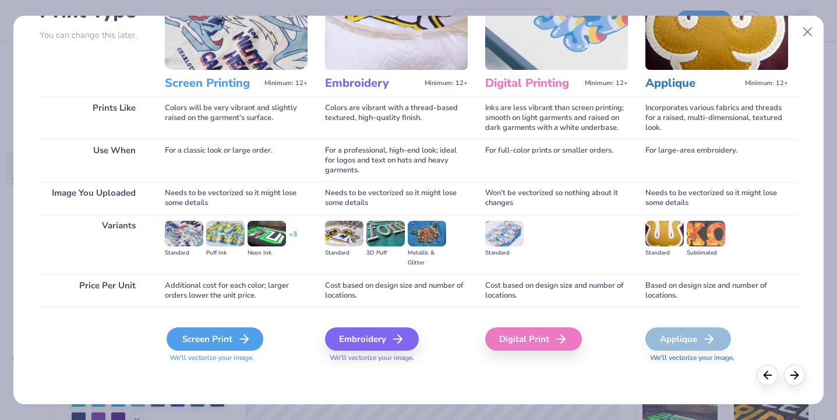
scroll to position [102, 0]
click at [220, 338] on div "Screen Print" at bounding box center [214, 338] width 97 height 23
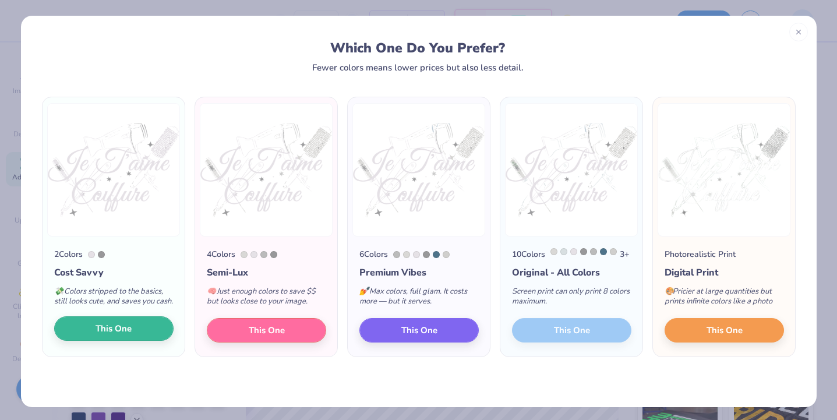
click at [125, 335] on span "This One" at bounding box center [113, 328] width 36 height 13
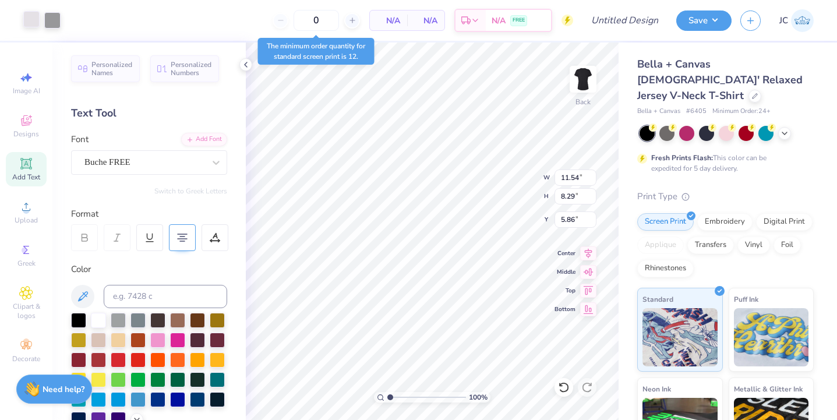
click at [28, 20] on div at bounding box center [31, 19] width 16 height 16
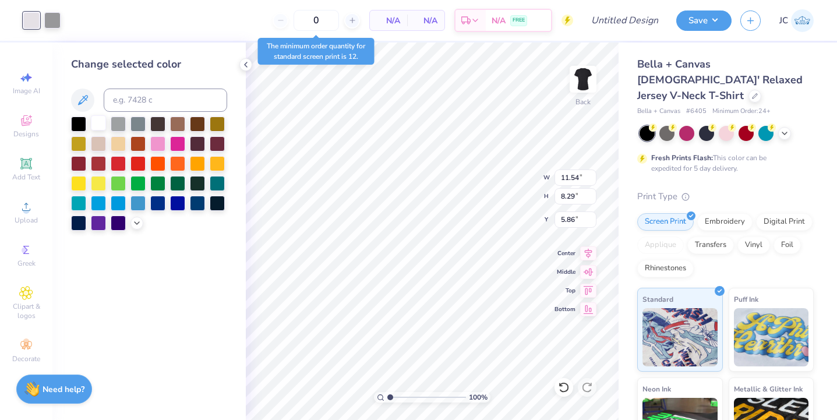
click at [97, 121] on div at bounding box center [98, 122] width 15 height 15
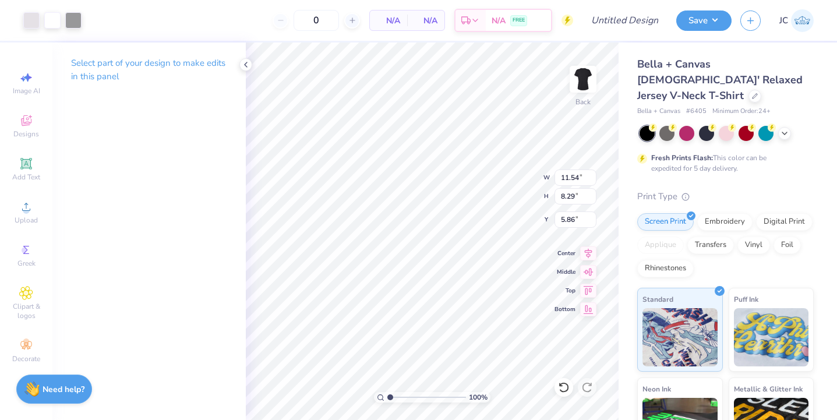
type input "9.50"
type input "6.83"
type input "0.50"
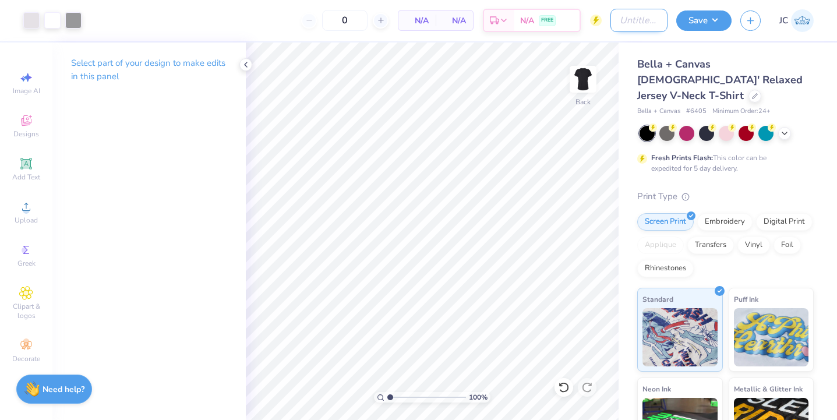
click at [638, 24] on input "Design Title" at bounding box center [638, 20] width 57 height 23
type input "salon shirts 3"
click at [708, 19] on button "Save" at bounding box center [703, 19] width 55 height 20
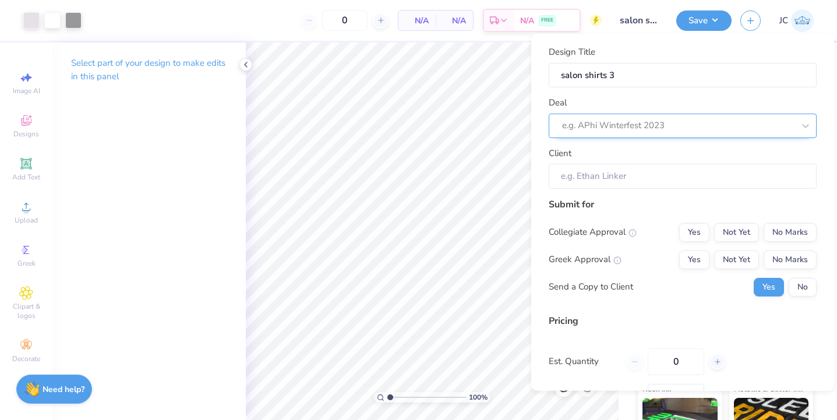
click at [633, 127] on div "e.g. APhi Winterfest 2023" at bounding box center [678, 125] width 232 height 13
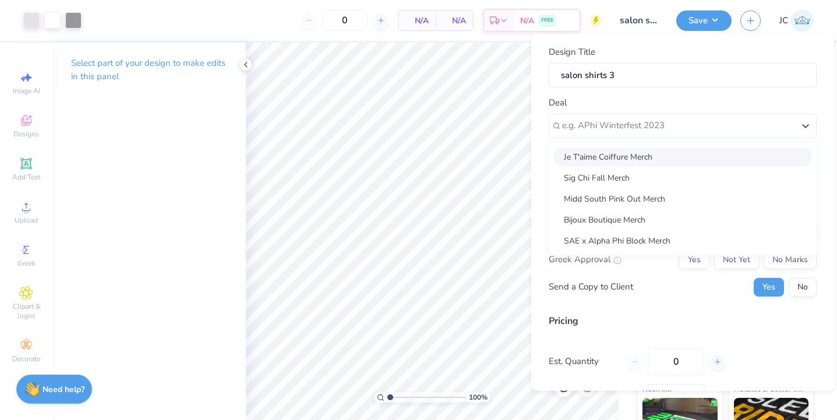
click at [619, 158] on div "Je T'aime Coiffure Merch" at bounding box center [682, 156] width 258 height 19
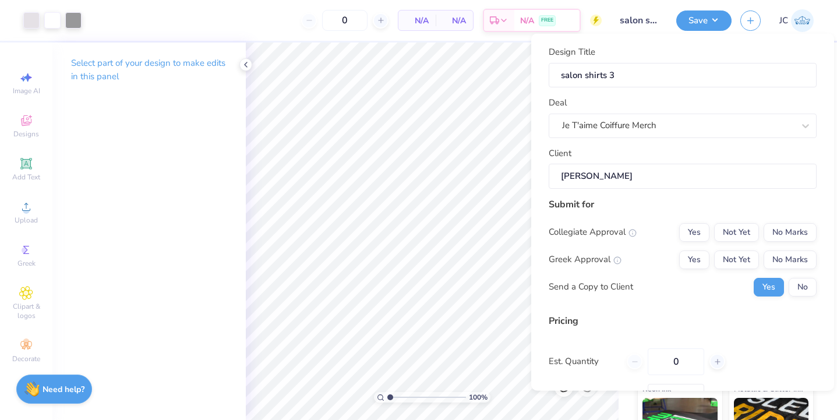
type input "Dawn Costello"
click at [799, 231] on button "No Marks" at bounding box center [789, 231] width 53 height 19
click at [798, 267] on button "No Marks" at bounding box center [789, 259] width 53 height 19
click at [801, 281] on button "No" at bounding box center [802, 286] width 28 height 19
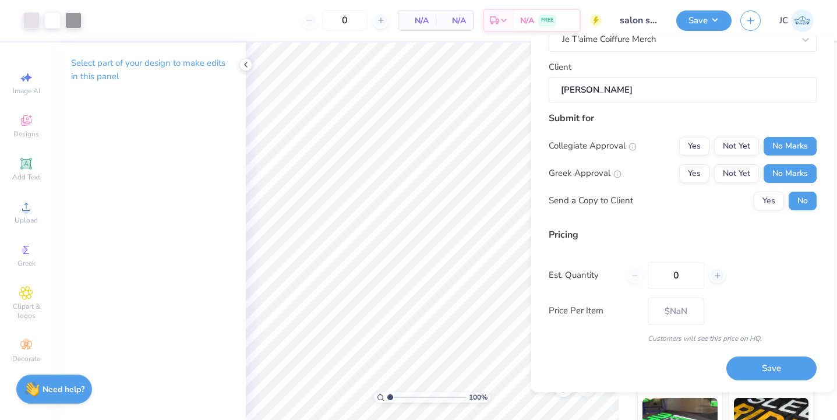
scroll to position [86, 0]
click at [753, 362] on button "Save" at bounding box center [771, 370] width 90 height 24
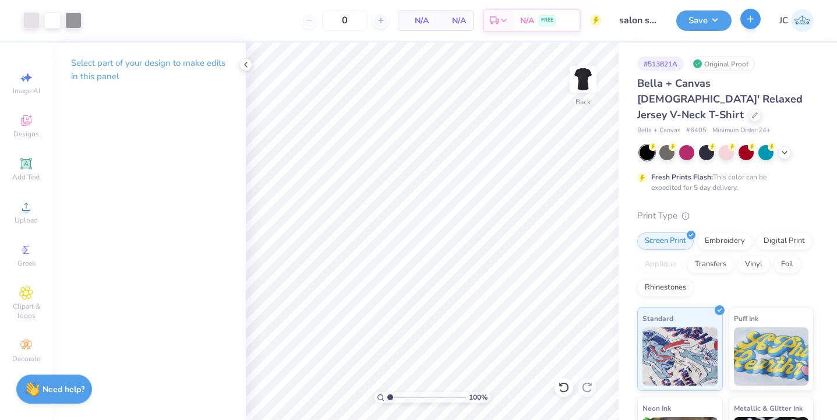
click at [752, 18] on icon "button" at bounding box center [750, 19] width 10 height 10
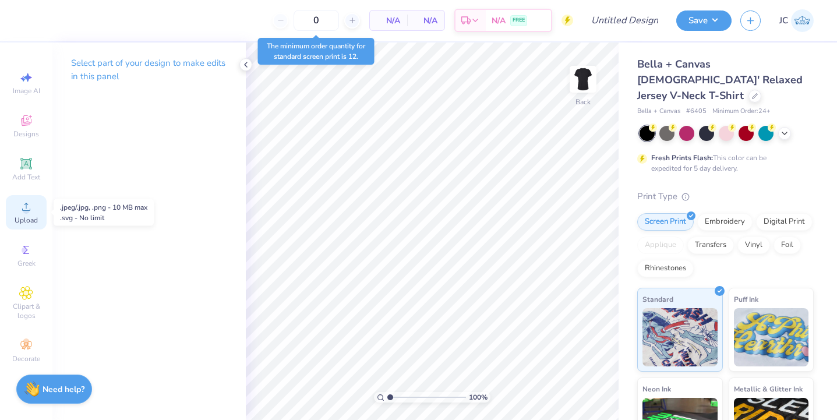
click at [27, 212] on circle at bounding box center [26, 210] width 6 height 6
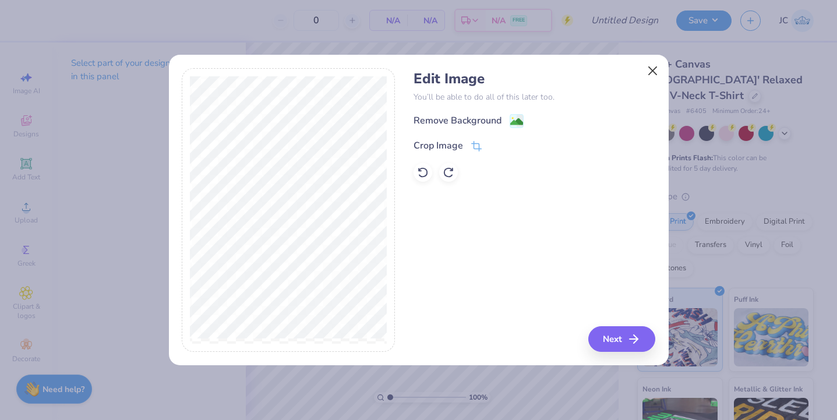
click at [650, 68] on button "Close" at bounding box center [652, 71] width 22 height 22
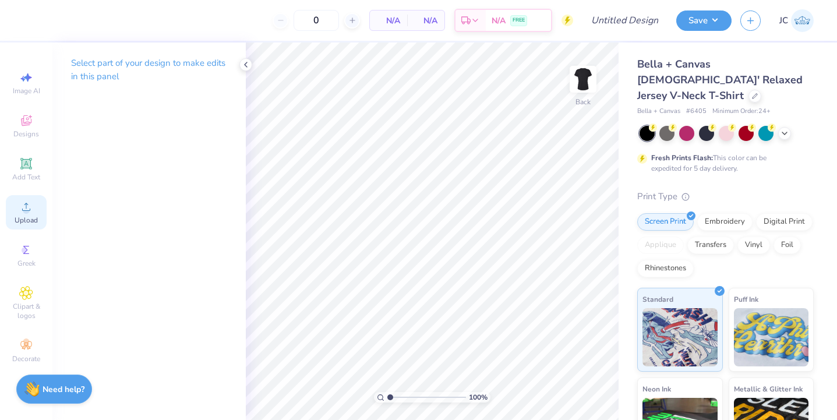
click at [23, 218] on span "Upload" at bounding box center [26, 219] width 23 height 9
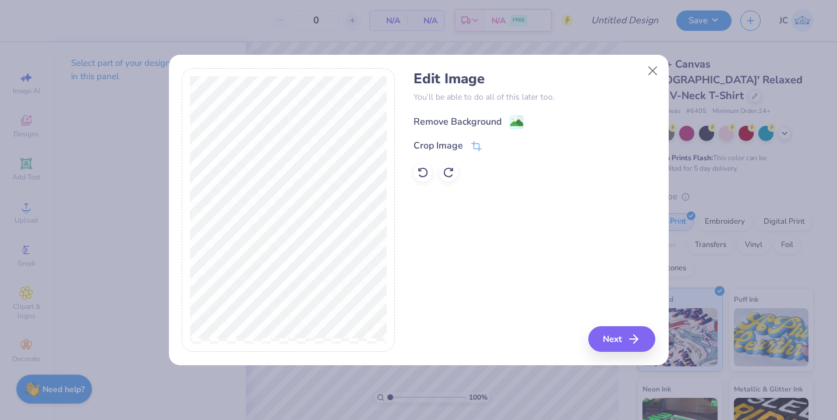
click at [514, 122] on image at bounding box center [516, 122] width 13 height 13
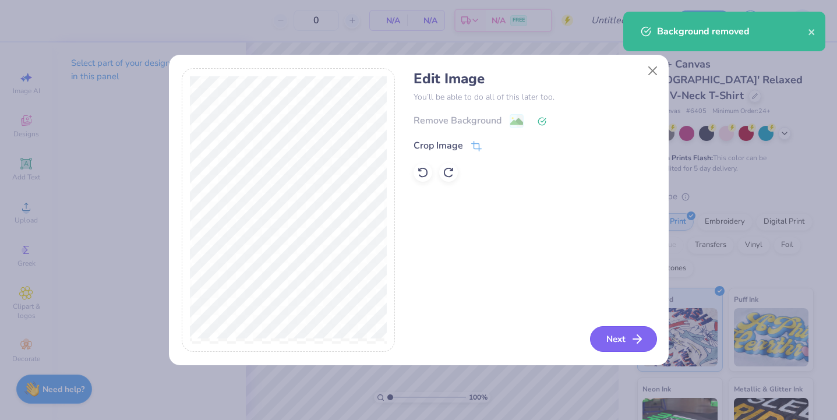
click at [618, 336] on button "Next" at bounding box center [623, 339] width 67 height 26
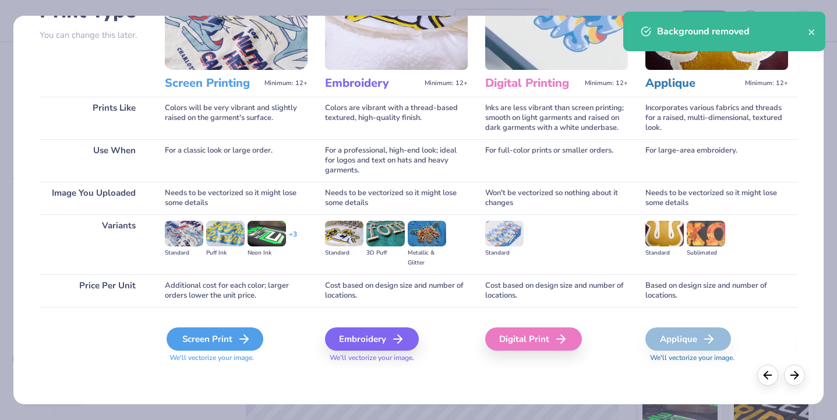
click at [221, 345] on div "Screen Print" at bounding box center [214, 338] width 97 height 23
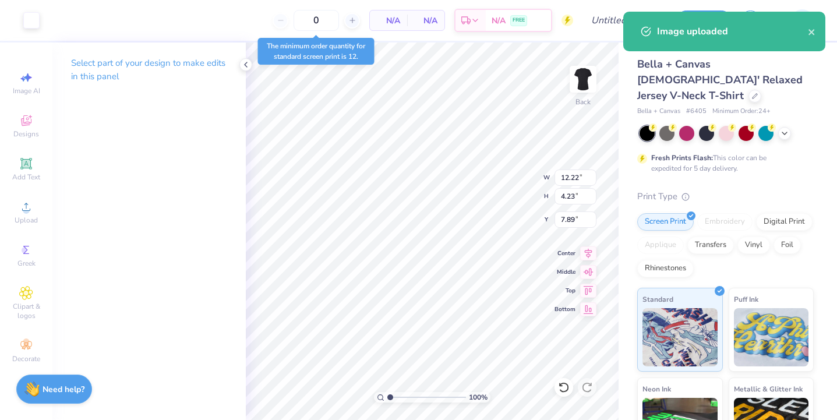
type input "1.50"
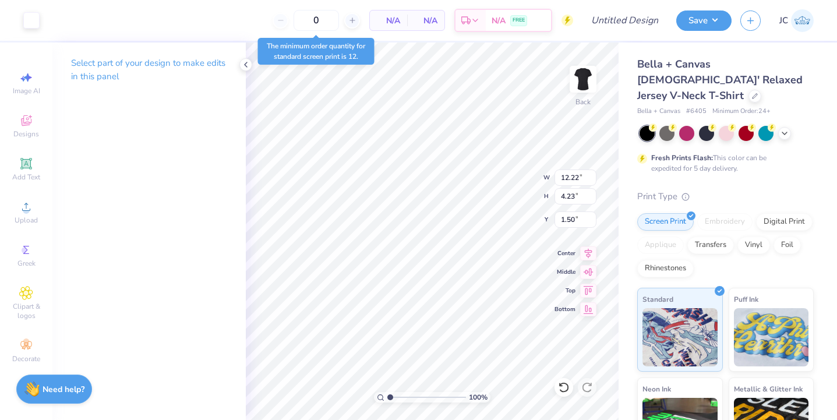
type input "9.41"
type input "3.25"
type input "1.50"
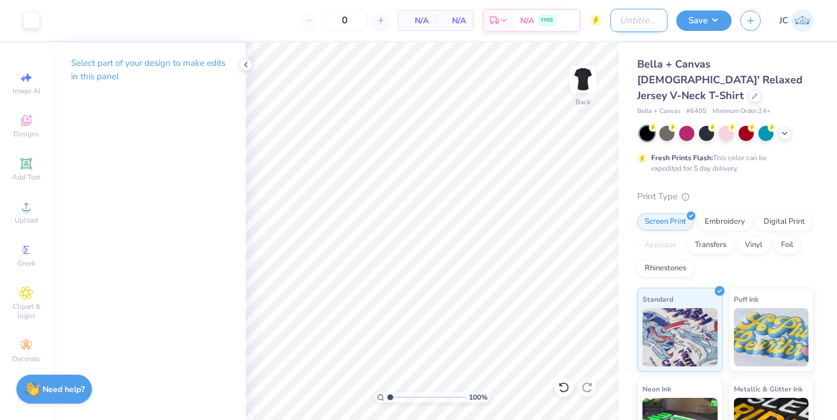
click at [627, 29] on input "Design Title" at bounding box center [638, 20] width 57 height 23
type input "salon shirts 4"
click at [705, 19] on button "Save" at bounding box center [703, 19] width 55 height 20
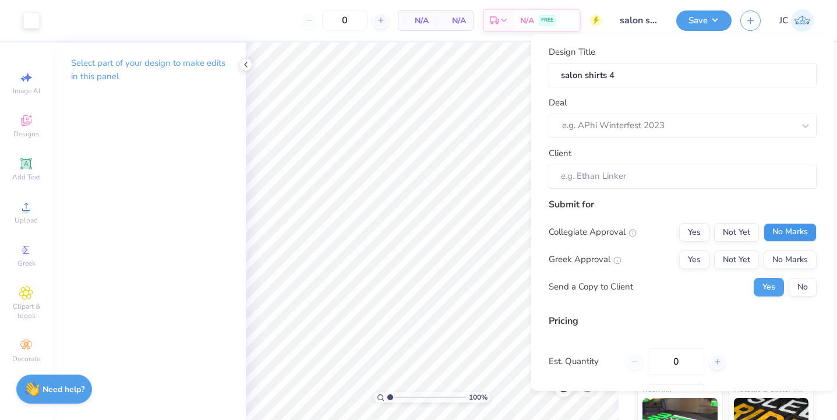
click at [789, 225] on button "No Marks" at bounding box center [789, 232] width 53 height 19
click at [789, 254] on button "No Marks" at bounding box center [789, 259] width 53 height 19
click at [797, 274] on div "Collegiate Approval Yes Not Yet No Marks Greek Approval Yes Not Yet No Marks Se…" at bounding box center [682, 259] width 268 height 73
click at [799, 288] on button "No" at bounding box center [802, 287] width 28 height 19
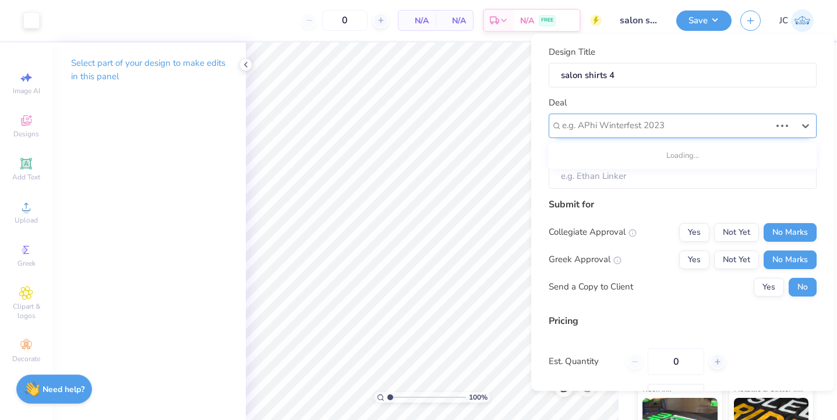
click at [627, 119] on div "e.g. APhi Winterfest 2023" at bounding box center [666, 125] width 208 height 13
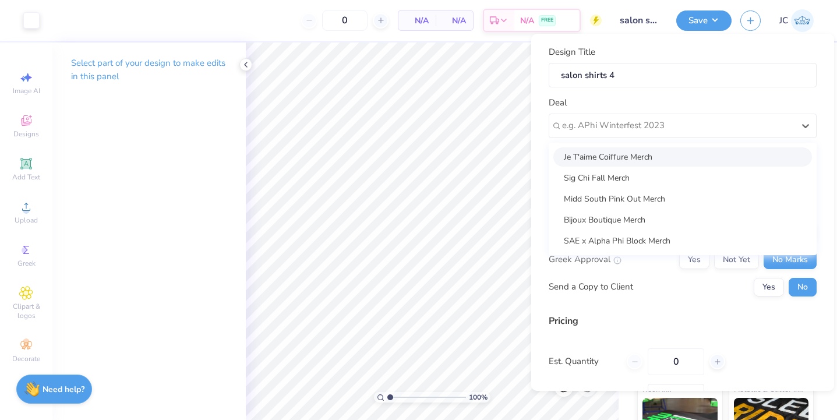
click at [610, 153] on div "Je T'aime Coiffure Merch" at bounding box center [682, 156] width 258 height 19
type input "Dawn Costello"
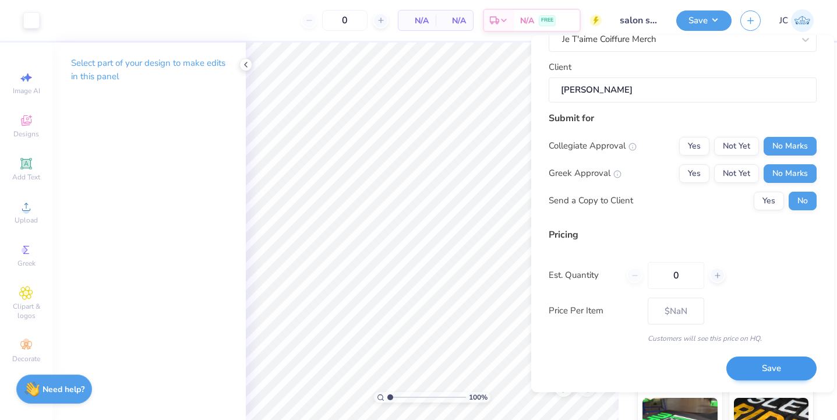
scroll to position [86, 0]
click at [760, 367] on button "Save" at bounding box center [771, 370] width 90 height 24
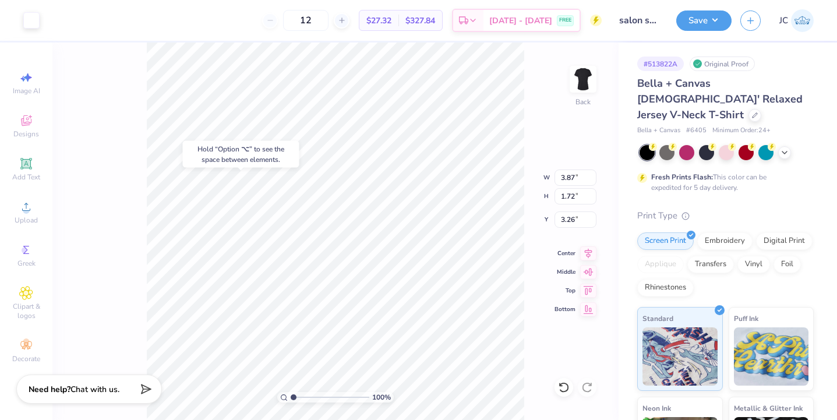
type input "3.26"
type input "8.45"
type input "4.83"
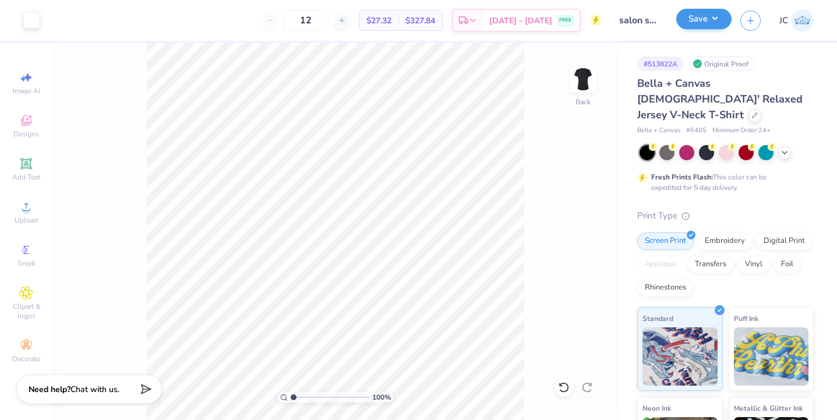
click at [703, 20] on button "Save" at bounding box center [703, 19] width 55 height 20
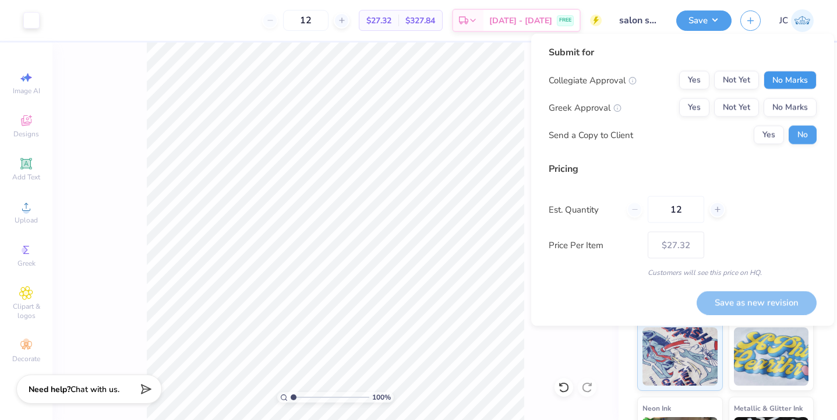
click at [798, 82] on button "No Marks" at bounding box center [789, 80] width 53 height 19
click at [798, 101] on button "No Marks" at bounding box center [789, 107] width 53 height 19
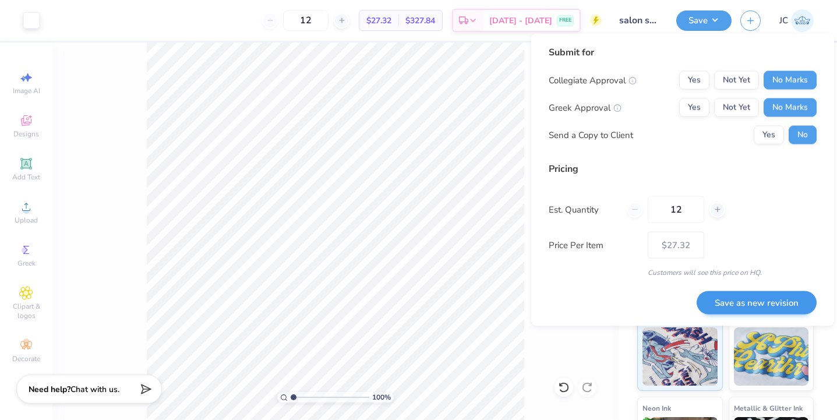
click at [747, 300] on button "Save as new revision" at bounding box center [756, 302] width 120 height 24
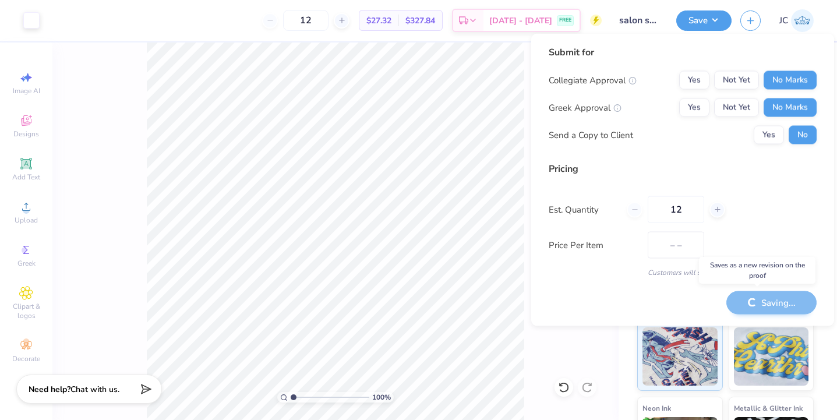
type input "$27.32"
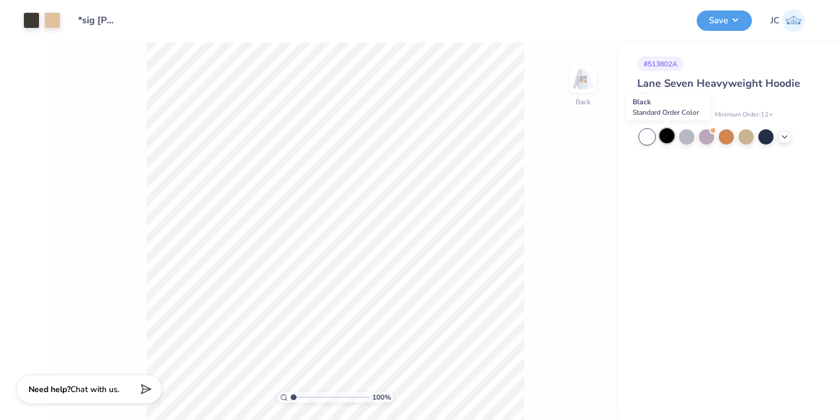
click at [663, 135] on div at bounding box center [666, 135] width 15 height 15
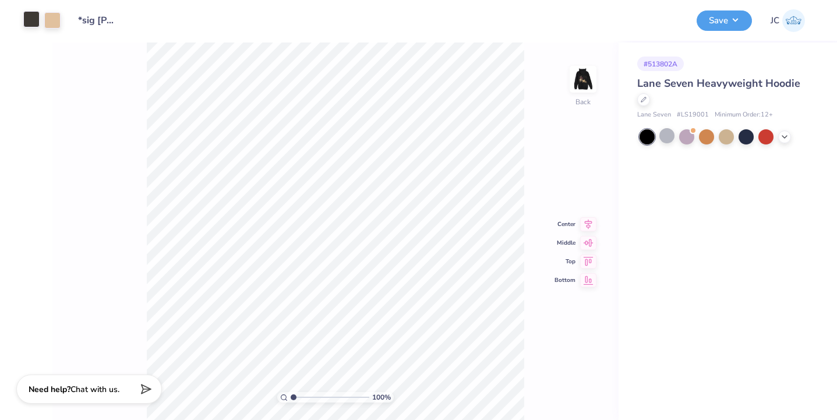
click at [32, 19] on div at bounding box center [31, 19] width 16 height 16
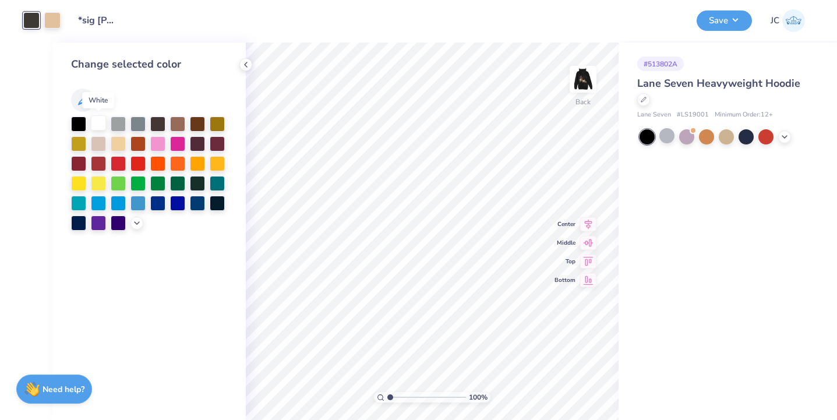
click at [99, 127] on div at bounding box center [98, 122] width 15 height 15
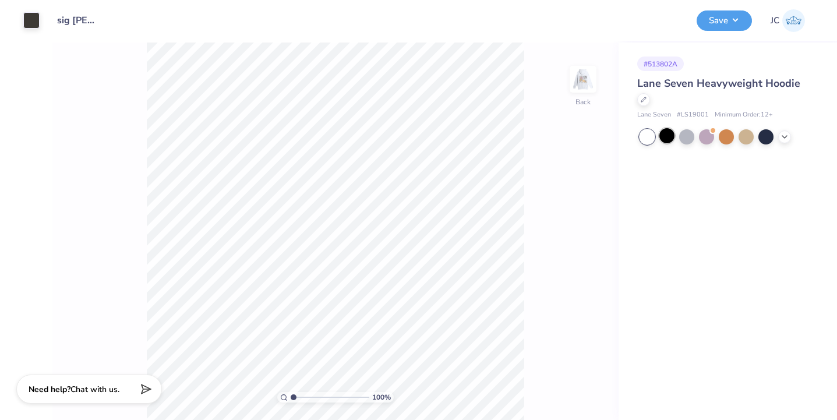
click at [666, 136] on div at bounding box center [666, 135] width 15 height 15
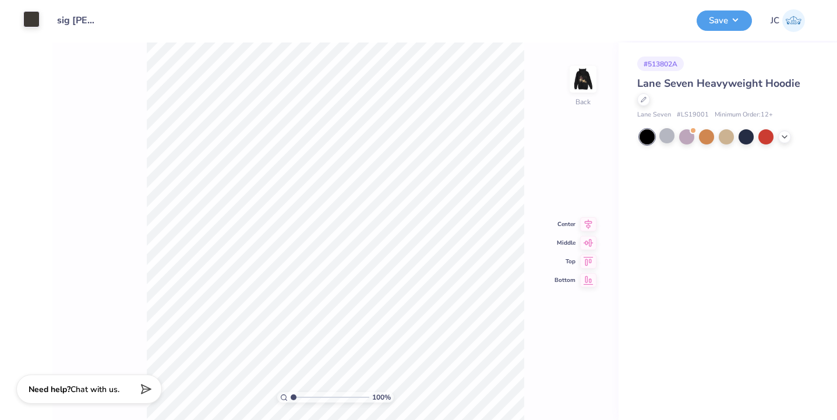
click at [24, 12] on div at bounding box center [31, 19] width 16 height 16
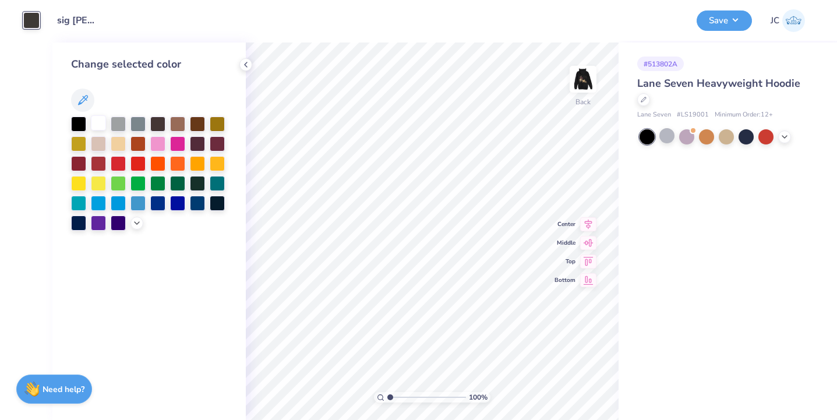
click at [99, 121] on div at bounding box center [98, 122] width 15 height 15
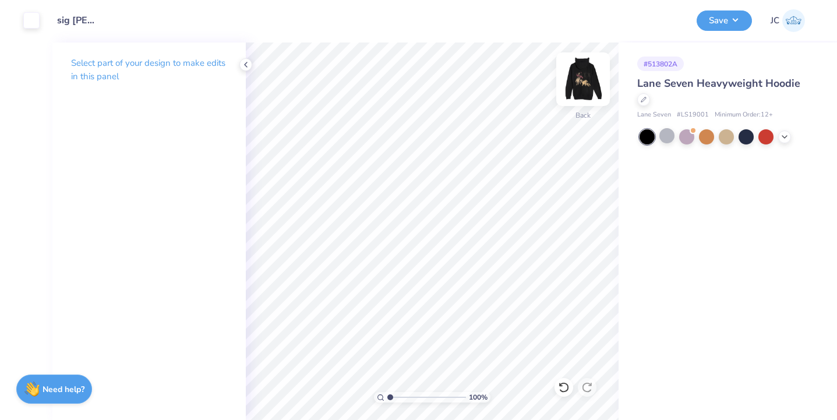
click at [573, 82] on img at bounding box center [582, 79] width 47 height 47
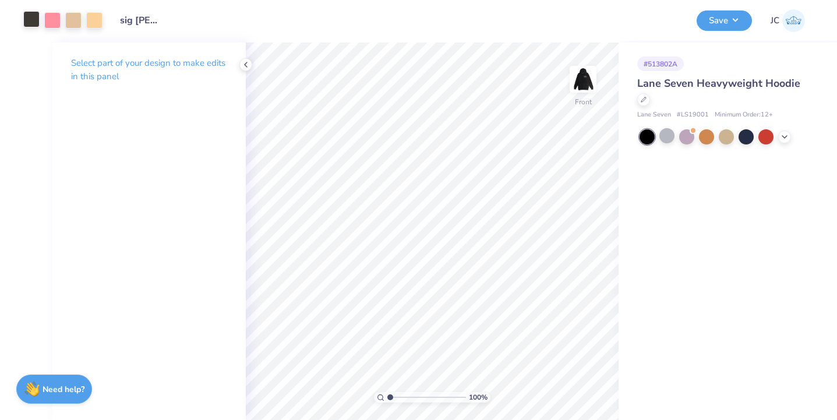
click at [29, 20] on div at bounding box center [31, 19] width 16 height 16
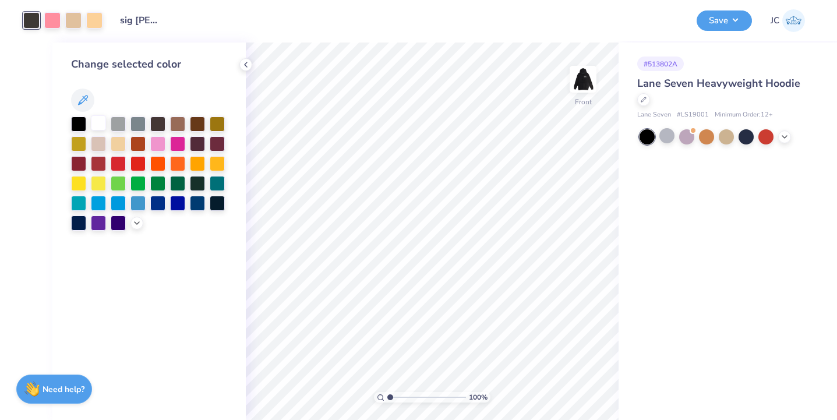
click at [98, 126] on div at bounding box center [98, 122] width 15 height 15
click at [121, 126] on div at bounding box center [118, 122] width 15 height 15
click at [98, 142] on div at bounding box center [98, 142] width 15 height 15
click at [132, 141] on div at bounding box center [137, 142] width 15 height 15
click at [74, 165] on div at bounding box center [78, 162] width 15 height 15
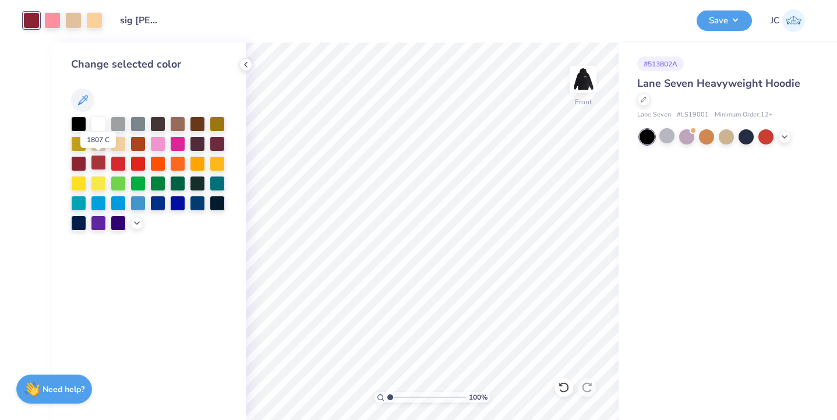
click at [93, 168] on div at bounding box center [98, 162] width 15 height 15
click at [56, 22] on div at bounding box center [52, 19] width 16 height 16
click at [99, 119] on div at bounding box center [98, 122] width 15 height 15
click at [38, 25] on div at bounding box center [31, 19] width 16 height 16
click at [140, 143] on div at bounding box center [137, 142] width 15 height 15
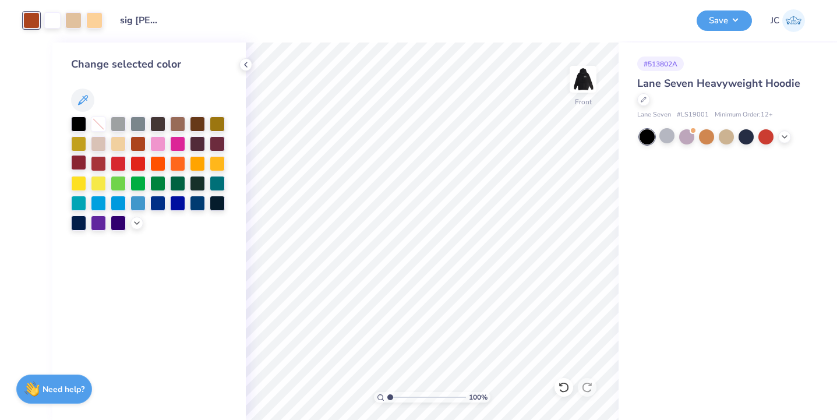
click at [78, 165] on div at bounding box center [78, 162] width 15 height 15
click at [97, 163] on div at bounding box center [98, 162] width 15 height 15
click at [582, 94] on img at bounding box center [582, 79] width 47 height 47
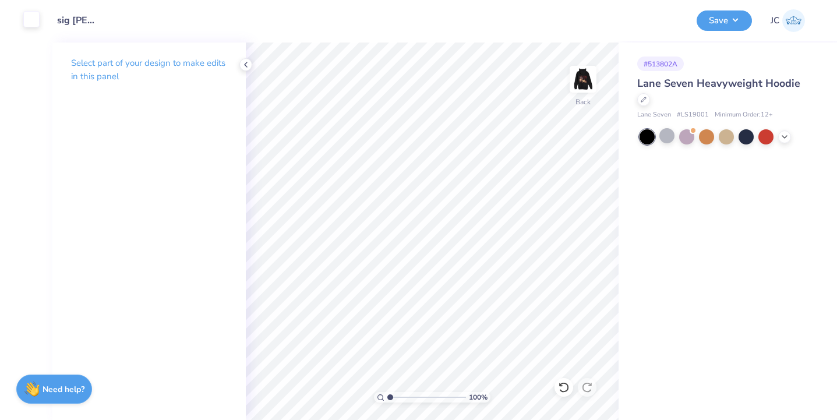
click at [29, 21] on div at bounding box center [31, 19] width 16 height 16
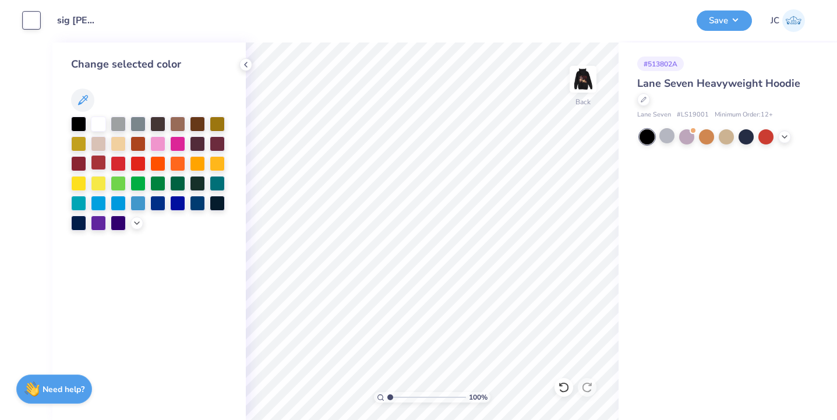
click at [100, 162] on div at bounding box center [98, 162] width 15 height 15
click at [590, 83] on img at bounding box center [582, 79] width 47 height 47
click at [590, 87] on img at bounding box center [582, 79] width 47 height 47
click at [718, 22] on button "Save" at bounding box center [723, 19] width 55 height 20
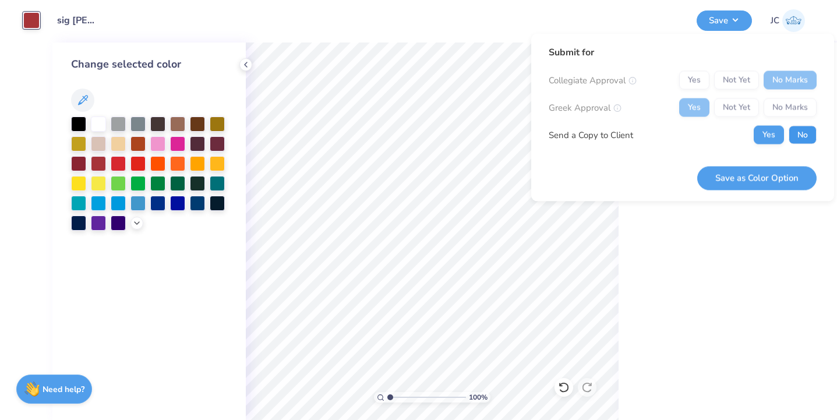
click at [797, 136] on button "No" at bounding box center [802, 135] width 28 height 19
click at [777, 176] on button "Save as Color Option" at bounding box center [756, 178] width 119 height 24
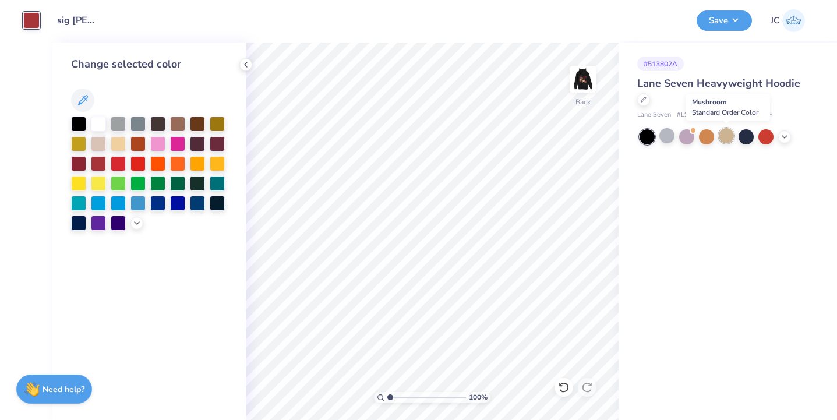
click at [721, 137] on div at bounding box center [725, 135] width 15 height 15
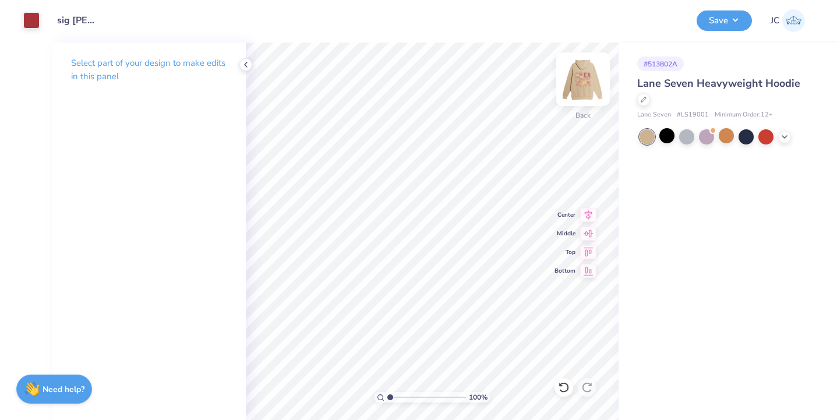
click at [593, 72] on img at bounding box center [582, 79] width 47 height 47
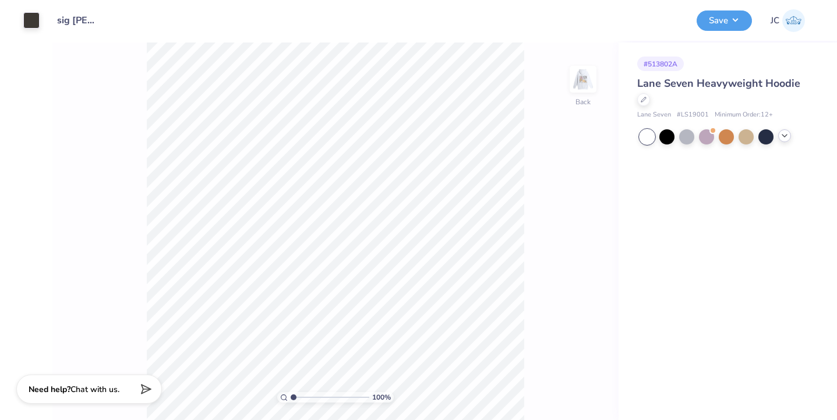
click at [778, 138] on div at bounding box center [784, 135] width 13 height 13
click at [748, 137] on div at bounding box center [745, 135] width 15 height 15
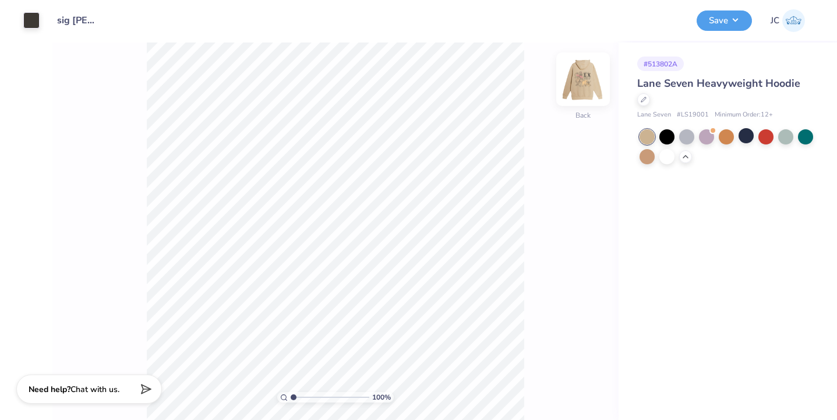
click at [590, 82] on img at bounding box center [582, 79] width 47 height 47
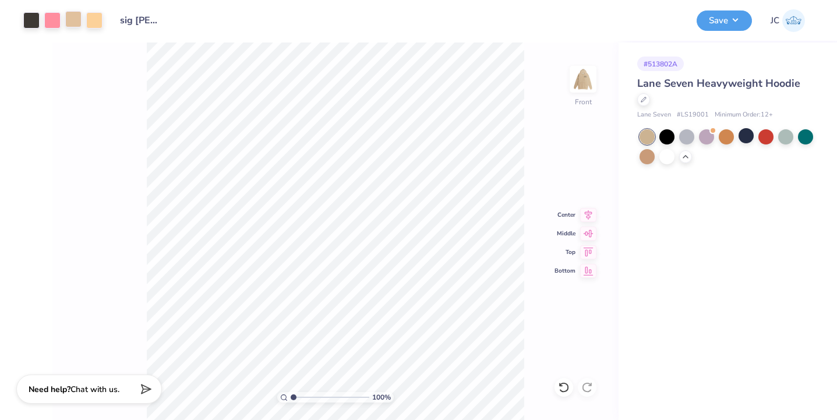
click at [72, 19] on div at bounding box center [73, 19] width 16 height 16
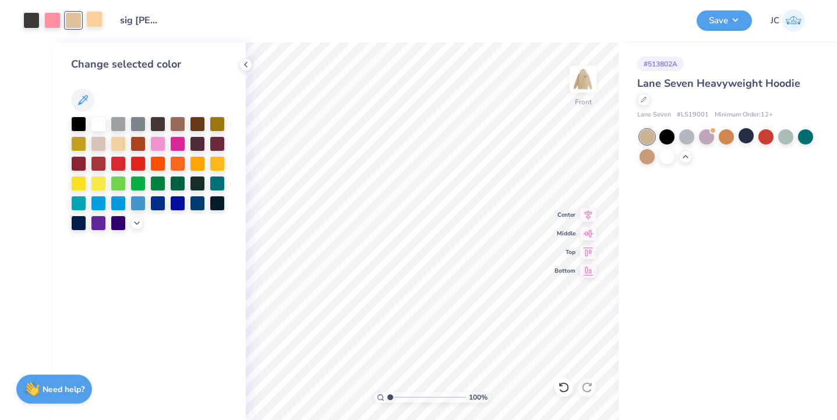
click at [93, 19] on div at bounding box center [94, 19] width 16 height 16
click at [86, 94] on icon at bounding box center [83, 100] width 14 height 14
click at [72, 20] on div at bounding box center [73, 19] width 16 height 16
click at [84, 97] on icon at bounding box center [83, 100] width 10 height 10
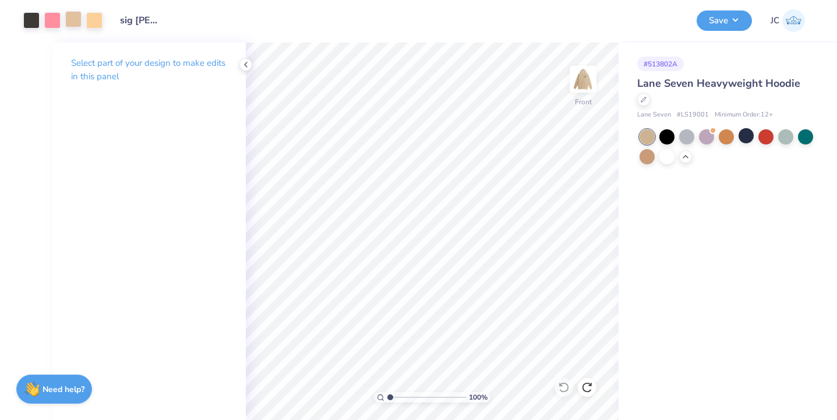
click at [72, 20] on div at bounding box center [73, 19] width 16 height 16
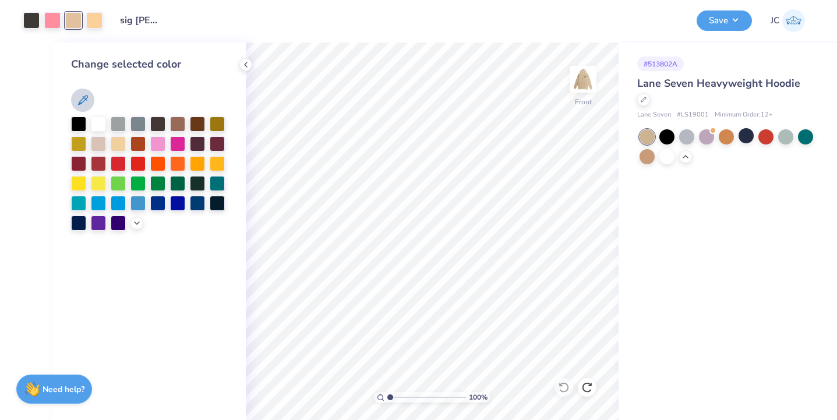
click at [81, 99] on icon at bounding box center [83, 100] width 14 height 14
click at [715, 24] on button "Save" at bounding box center [723, 19] width 55 height 20
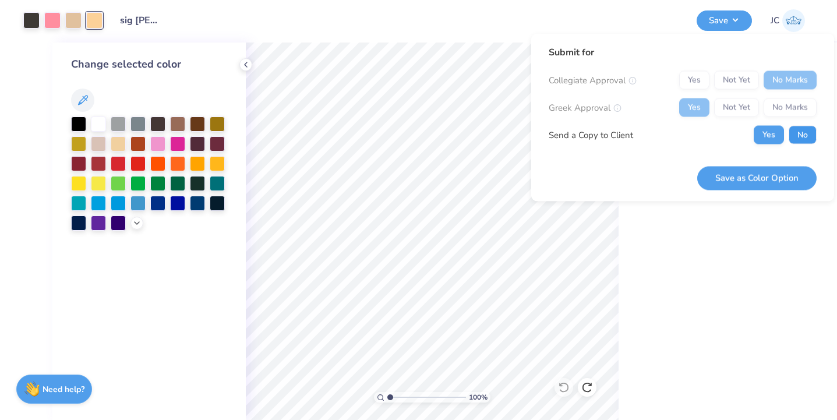
click at [802, 139] on button "No" at bounding box center [802, 135] width 28 height 19
click at [782, 179] on button "Save as Color Option" at bounding box center [756, 178] width 119 height 24
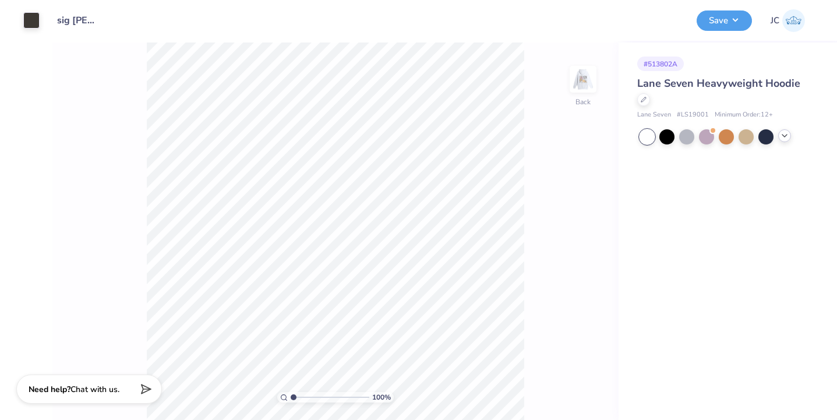
click at [785, 135] on icon at bounding box center [784, 135] width 9 height 9
click at [669, 155] on div at bounding box center [666, 155] width 15 height 15
click at [686, 137] on div at bounding box center [686, 135] width 15 height 15
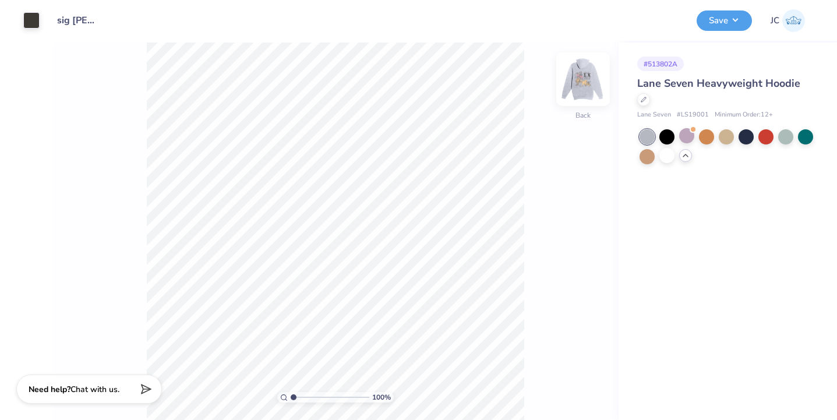
click at [584, 81] on img at bounding box center [582, 79] width 47 height 47
click at [584, 84] on img at bounding box center [582, 79] width 47 height 47
click at [715, 24] on button "Save" at bounding box center [723, 19] width 55 height 20
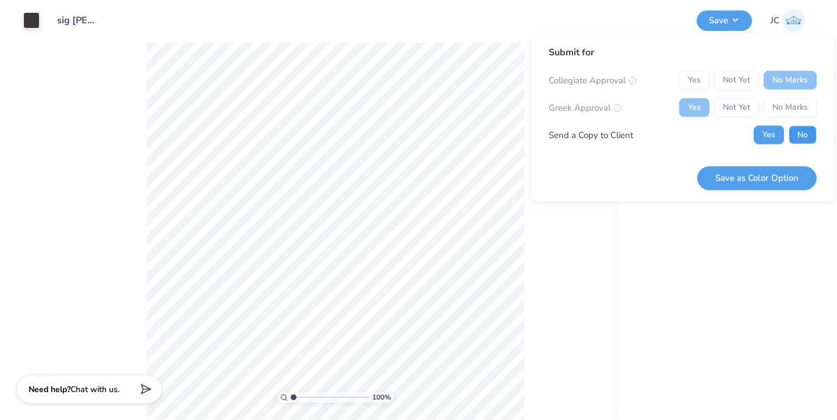
click at [798, 129] on button "No" at bounding box center [802, 135] width 28 height 19
click at [783, 171] on button "Save as Color Option" at bounding box center [756, 178] width 119 height 24
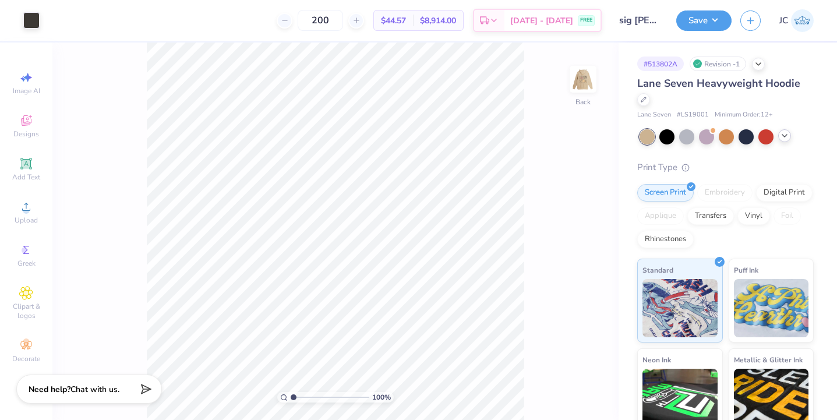
click at [785, 134] on icon at bounding box center [784, 135] width 9 height 9
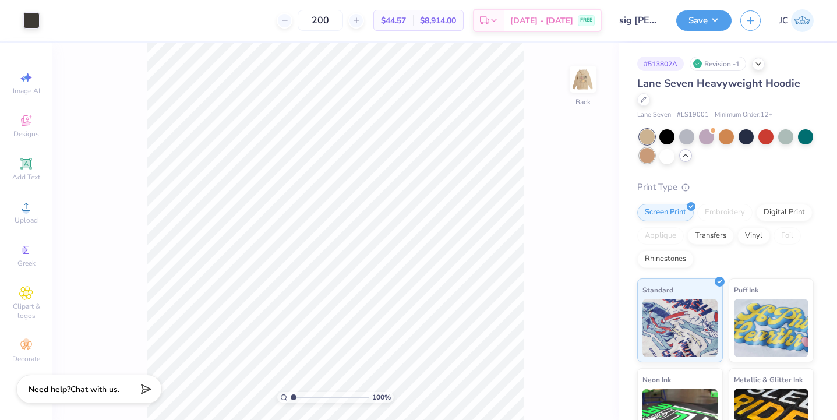
click at [646, 158] on div at bounding box center [646, 155] width 15 height 15
click at [805, 141] on div at bounding box center [805, 135] width 15 height 15
click at [589, 83] on img at bounding box center [582, 79] width 47 height 47
click at [733, 134] on div at bounding box center [725, 135] width 15 height 15
click at [765, 136] on div at bounding box center [765, 135] width 15 height 15
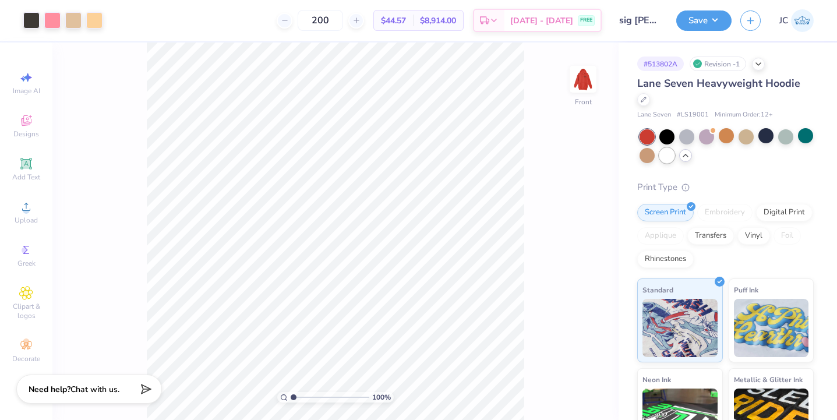
click at [672, 154] on div at bounding box center [666, 155] width 15 height 15
